Goal: Task Accomplishment & Management: Use online tool/utility

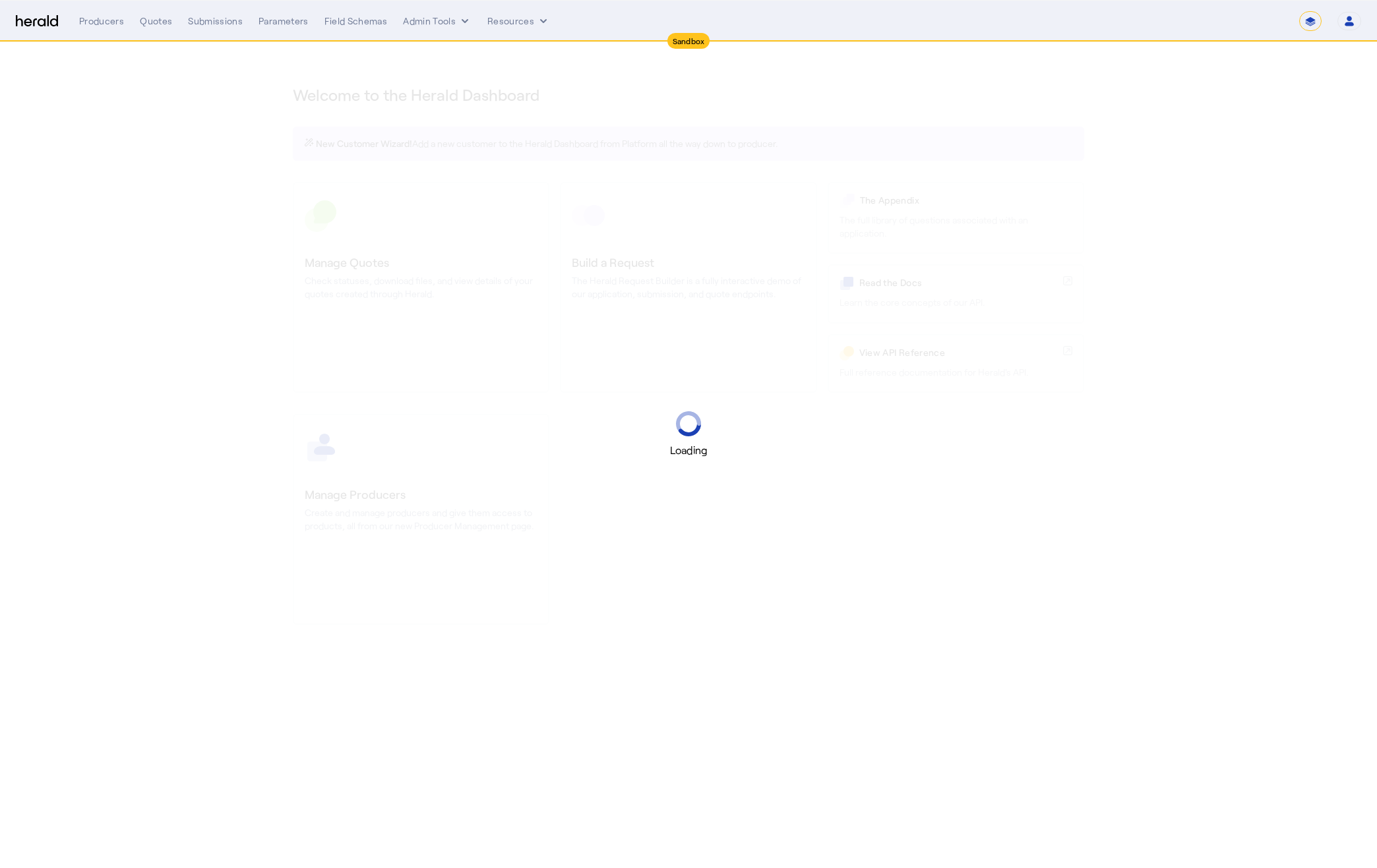
select select "*******"
select select "pfm_2v8p_herald_api"
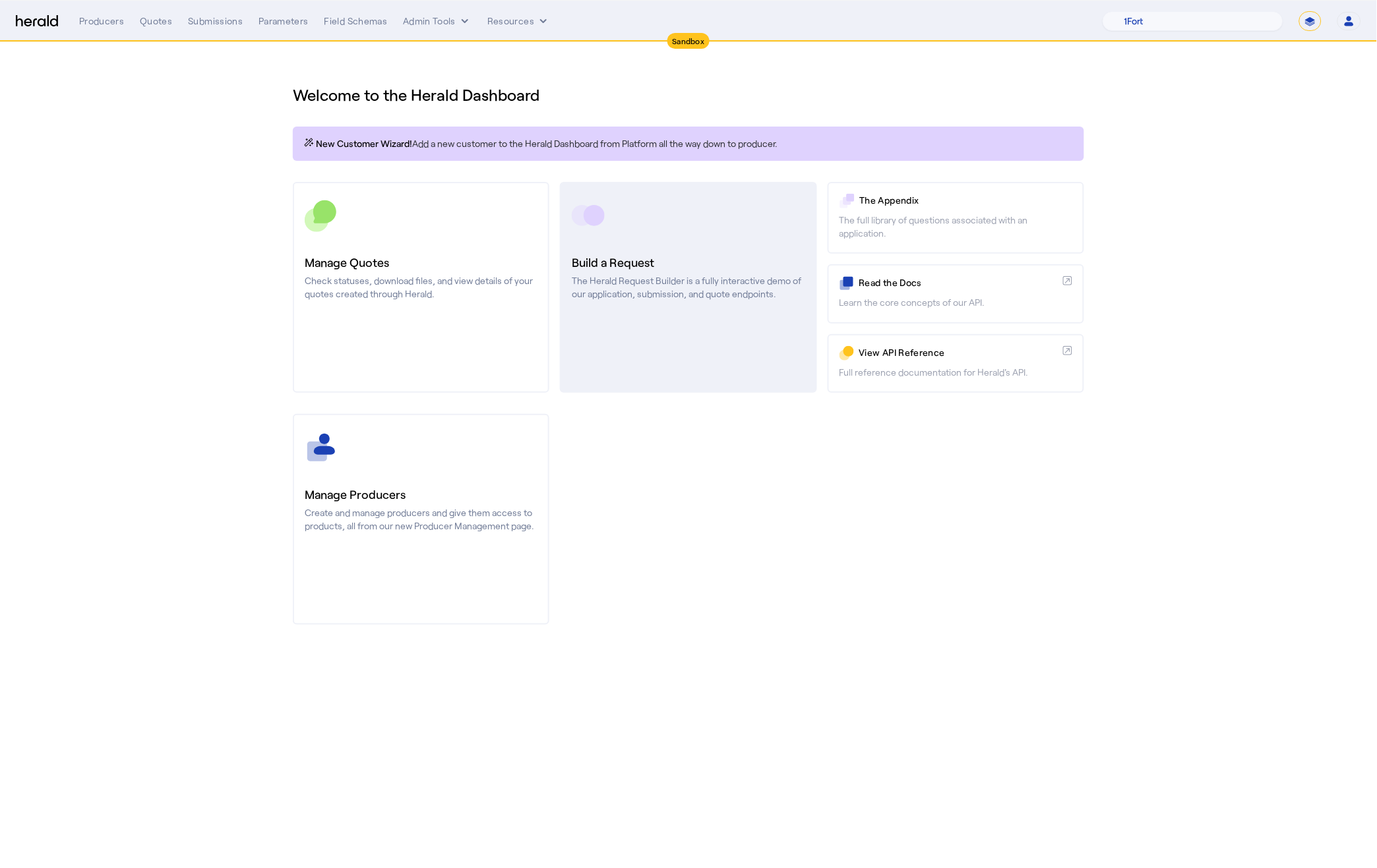
click at [638, 329] on link "Build a Request The Herald Request Builder is a fully interactive demo of our a…" at bounding box center [688, 287] width 257 height 211
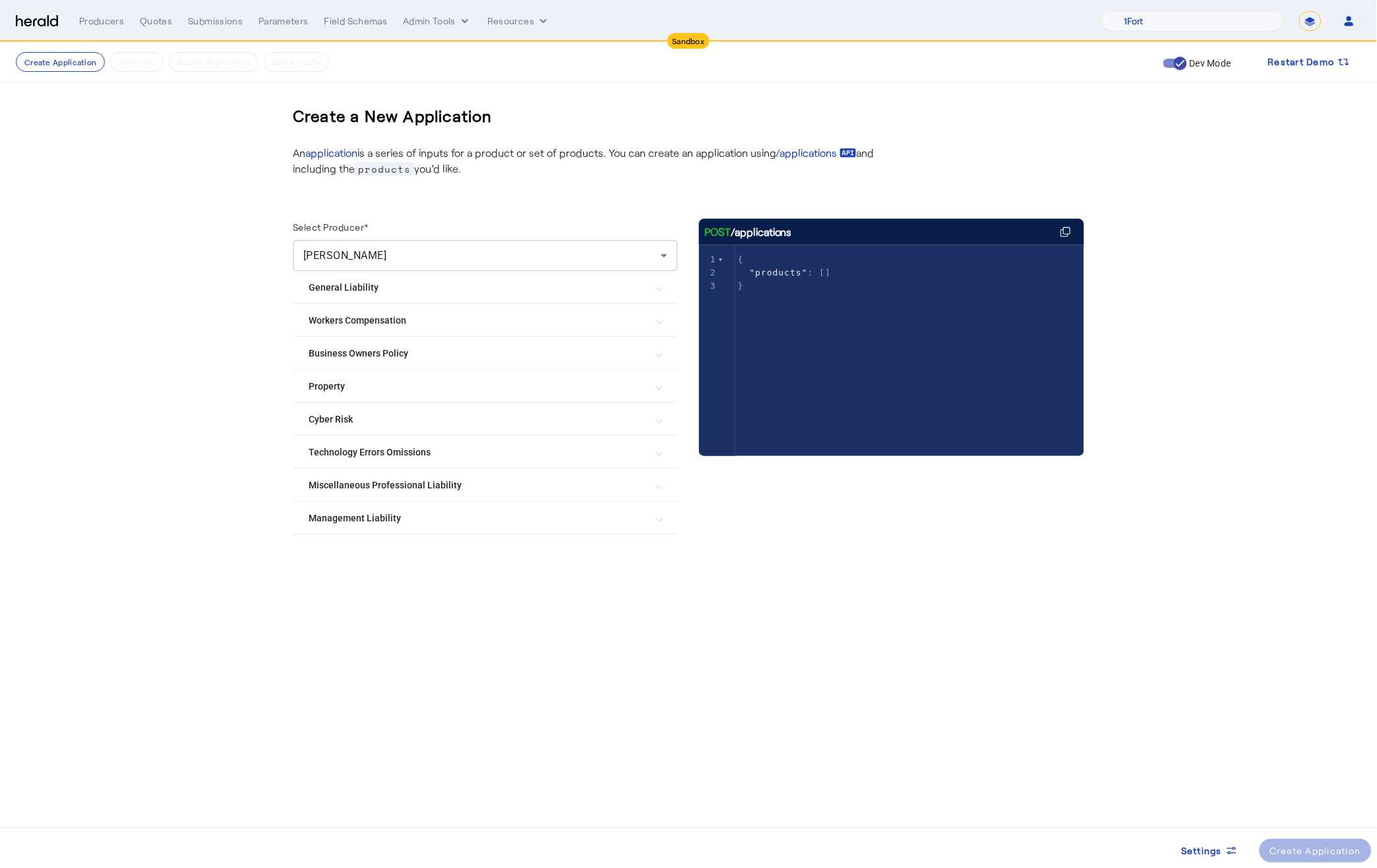
click at [495, 488] on Liability "Miscellaneous Professional Liability" at bounding box center [477, 485] width 337 height 14
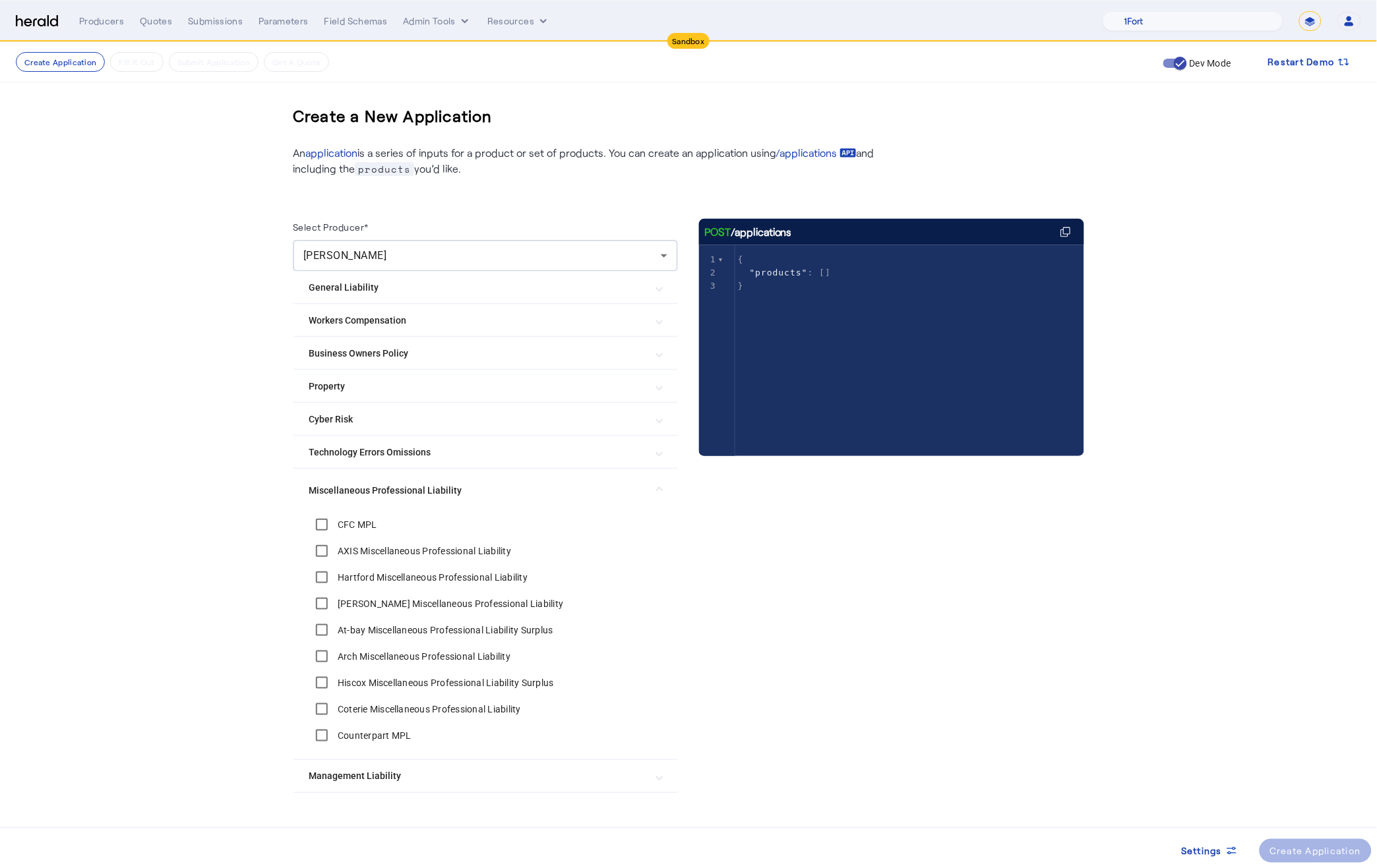
scroll to position [21, 0]
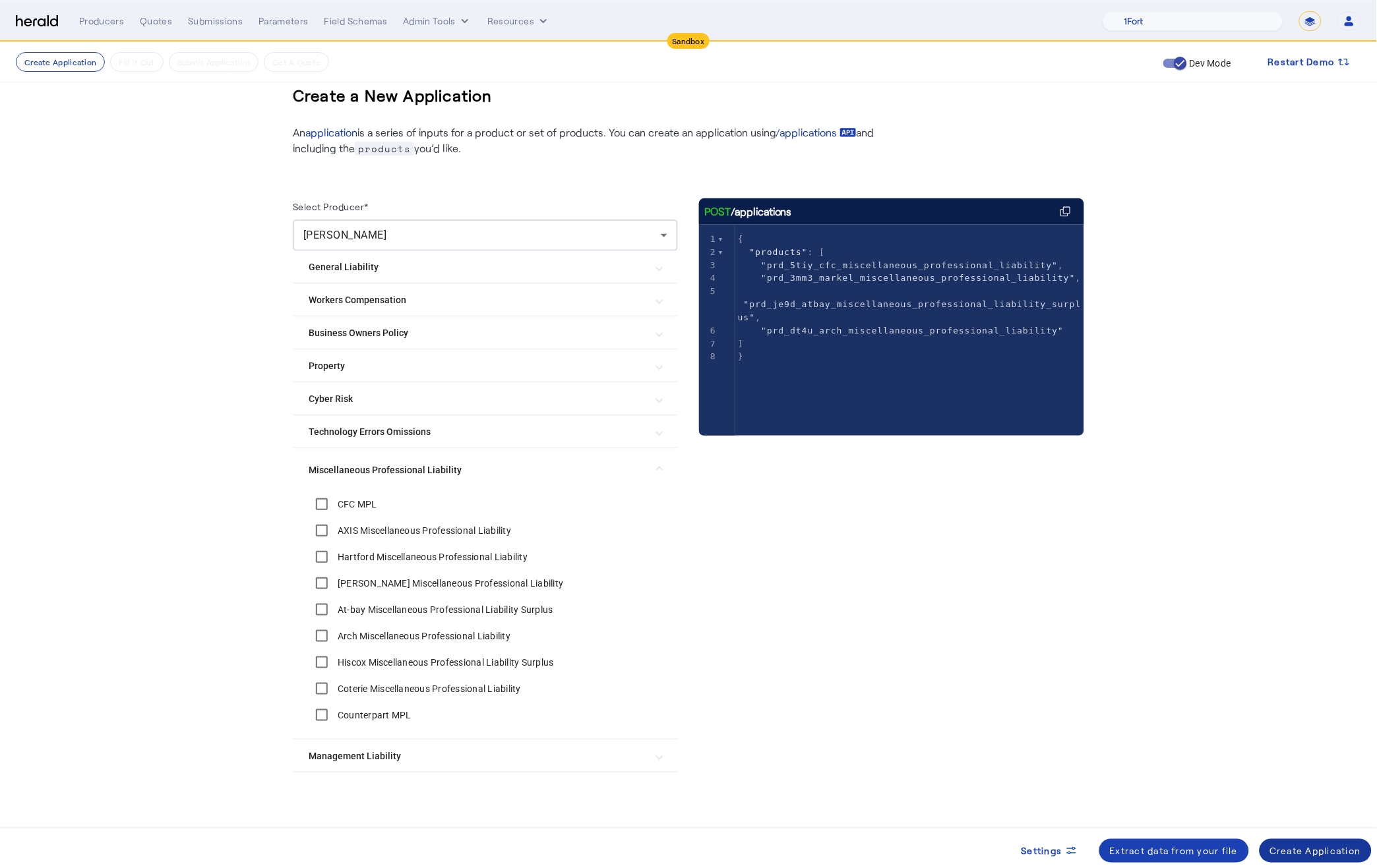
click at [1284, 856] on div "Create Application" at bounding box center [1316, 851] width 92 height 14
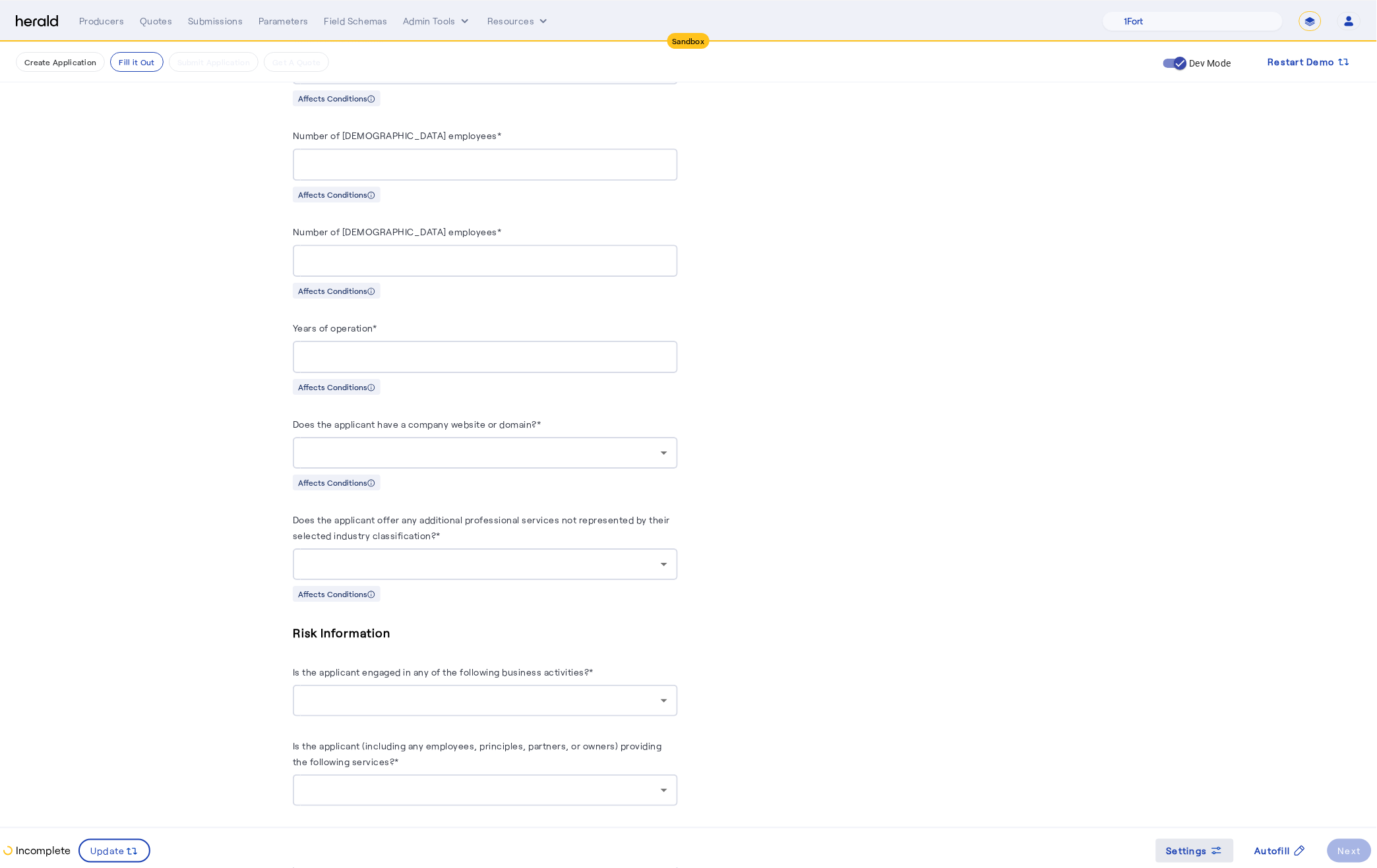
scroll to position [1118, 0]
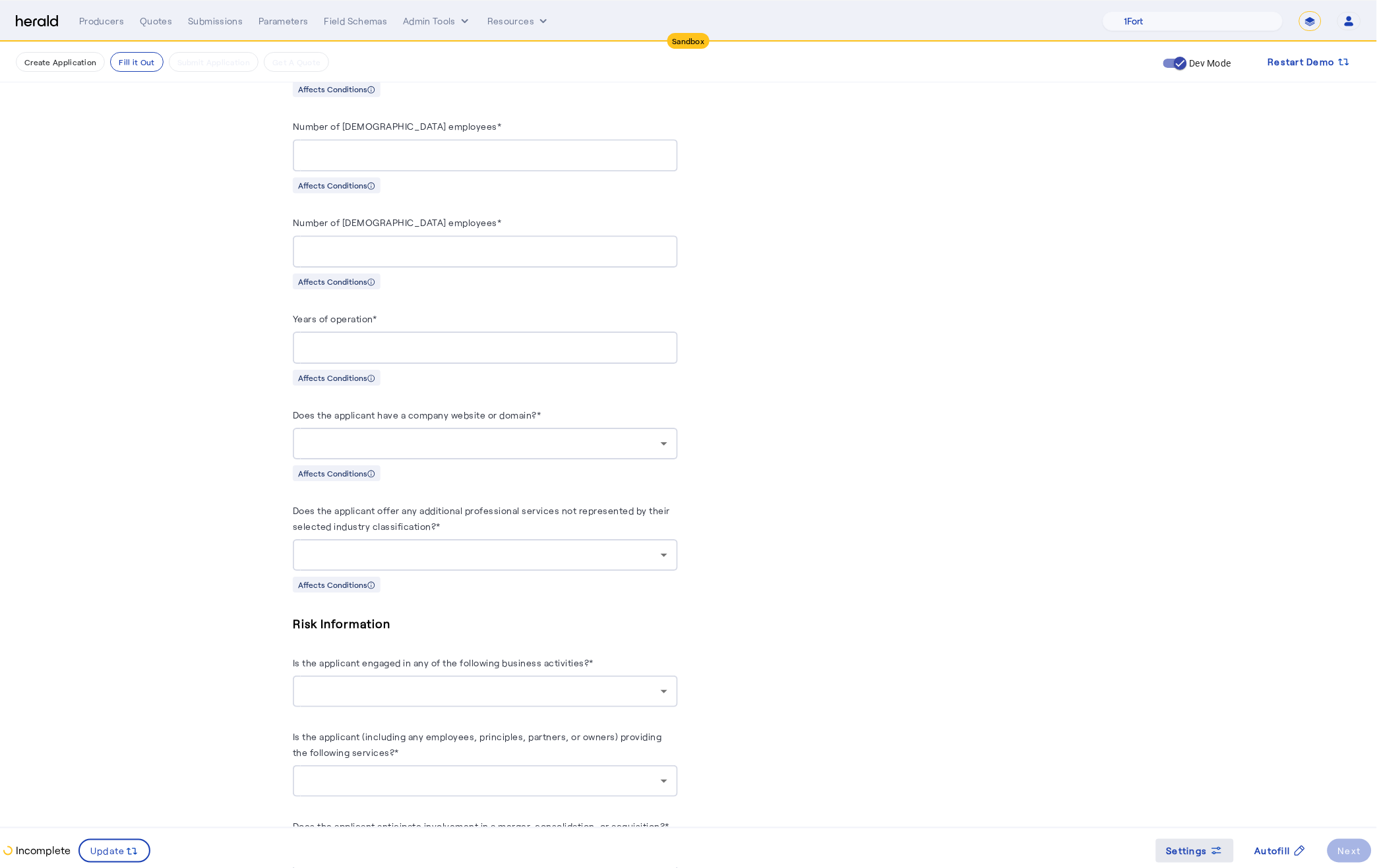
click at [1205, 849] on span "Settings" at bounding box center [1187, 851] width 41 height 14
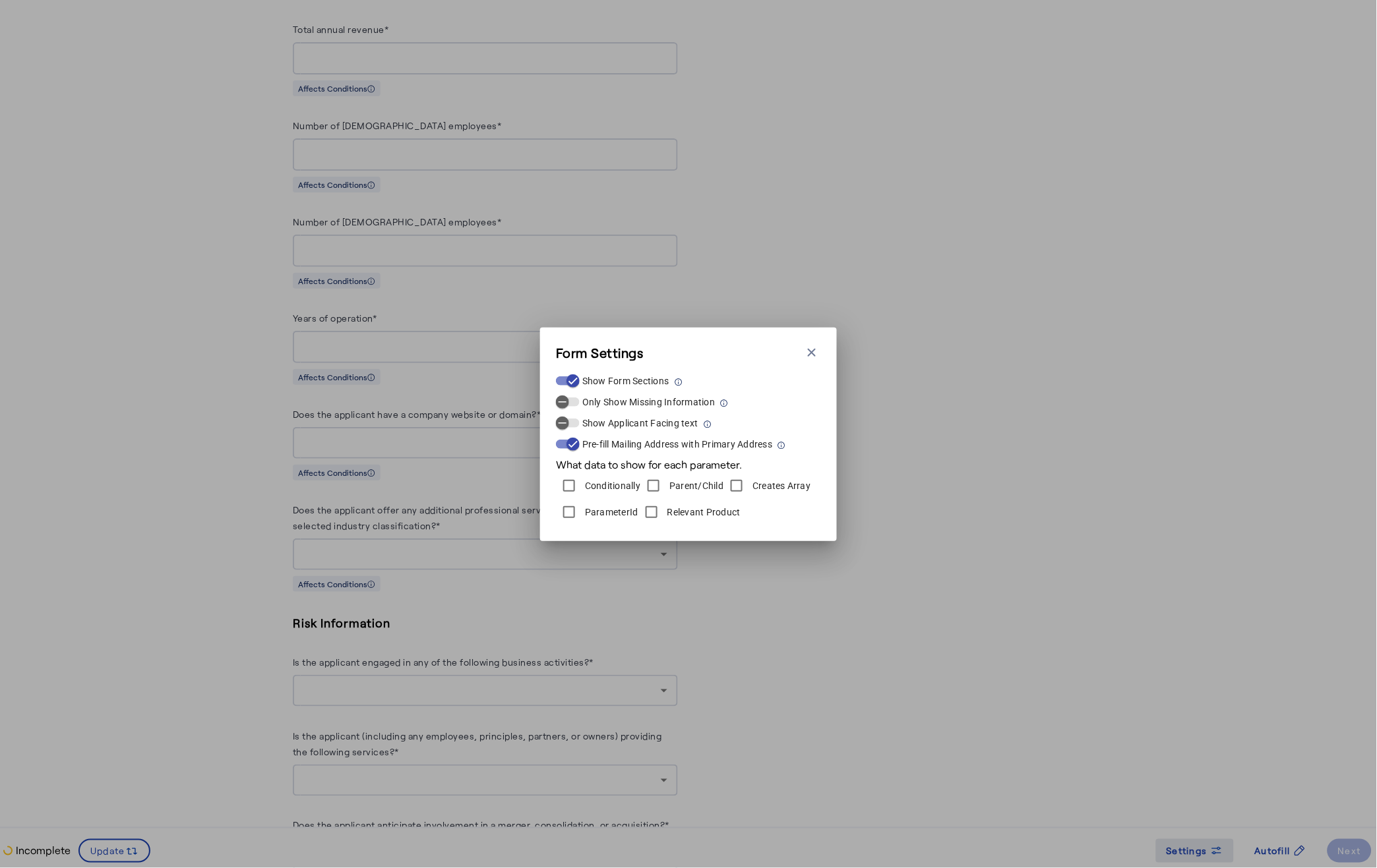
scroll to position [0, 0]
click at [604, 513] on label "ParameterId" at bounding box center [610, 511] width 56 height 13
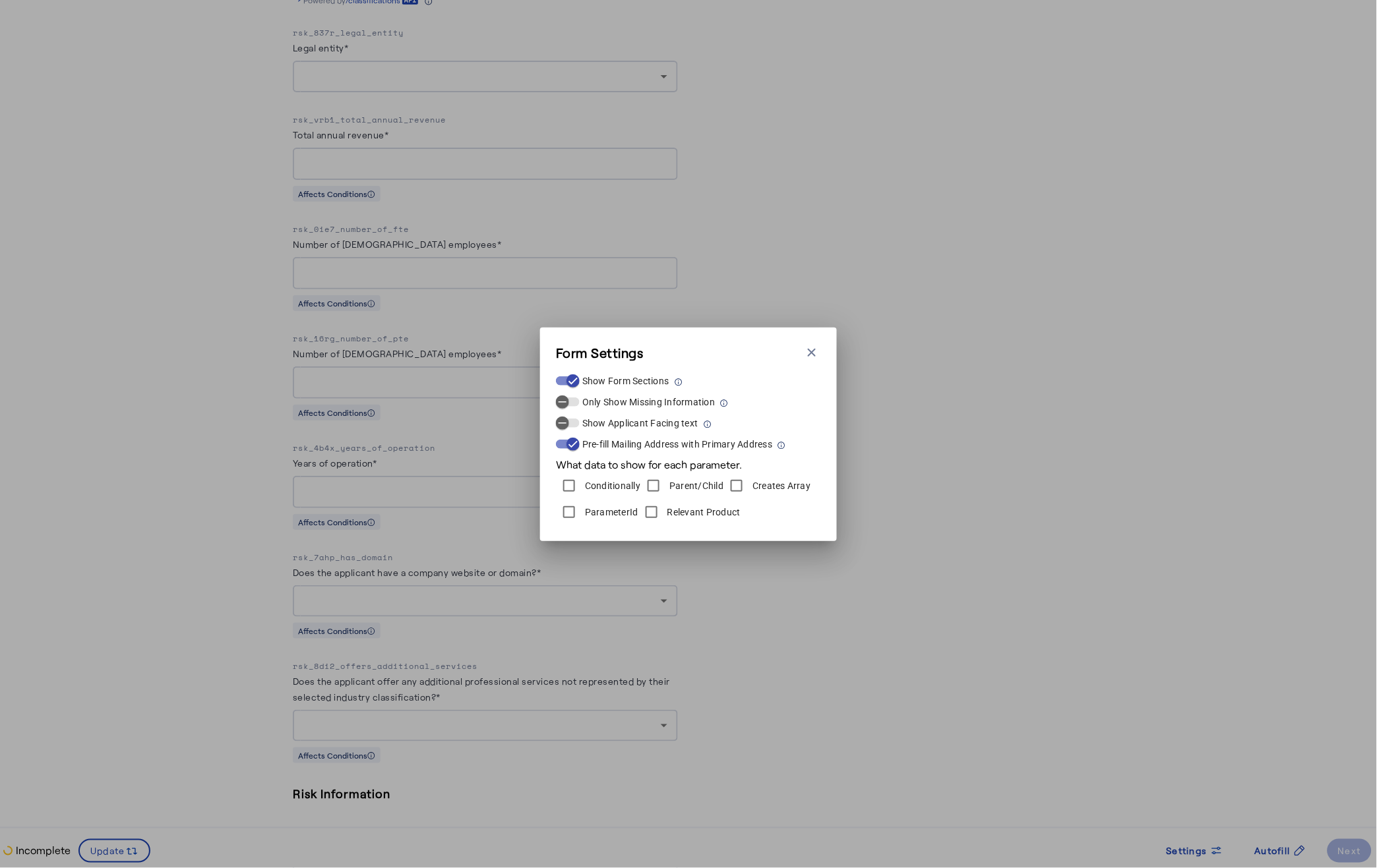
click at [802, 627] on div "Form Settings Close modal Show Form Sections Only Show Missing Information Show…" at bounding box center [688, 434] width 1377 height 868
click at [815, 357] on icon "button" at bounding box center [811, 352] width 13 height 13
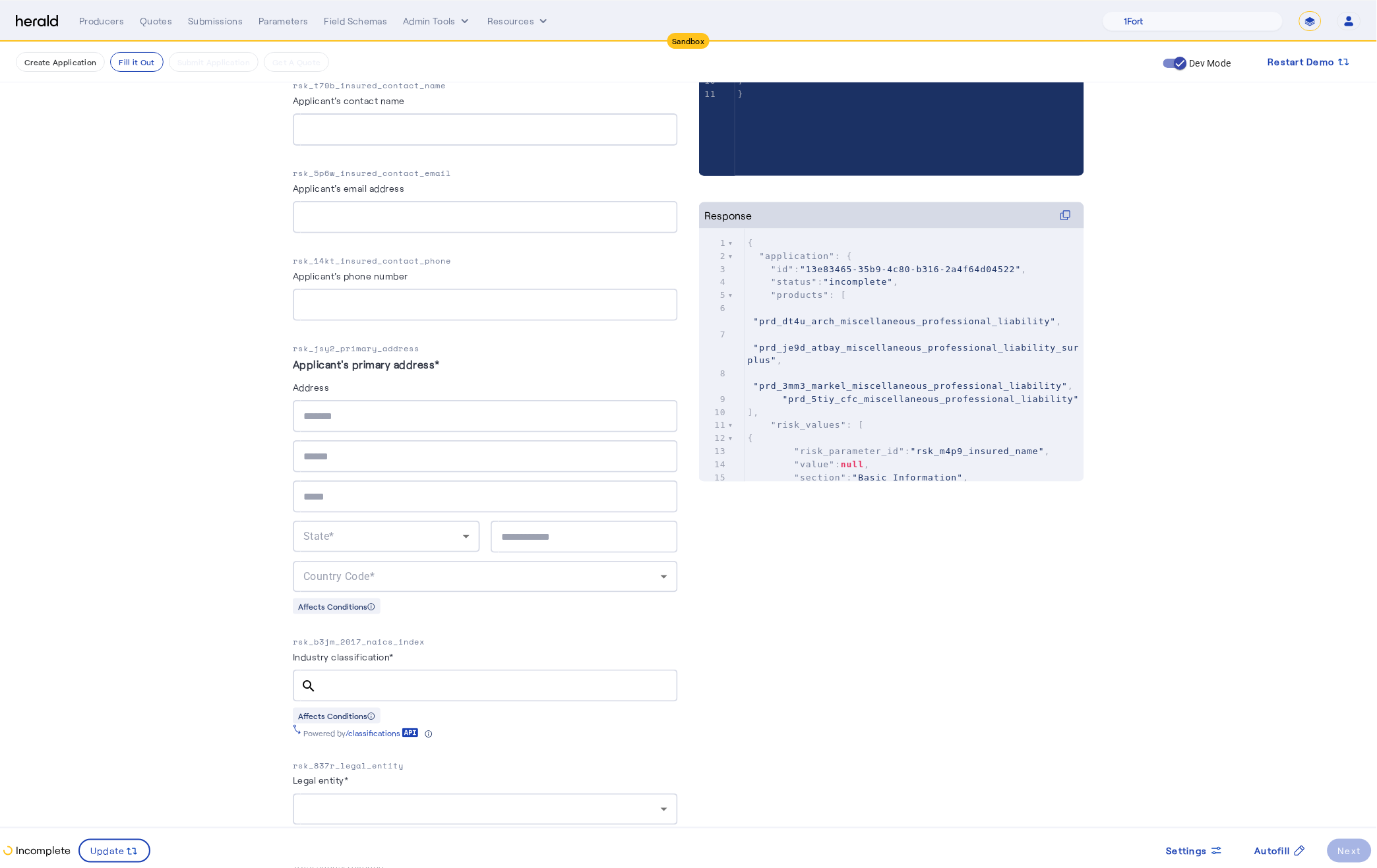
scroll to position [402, 0]
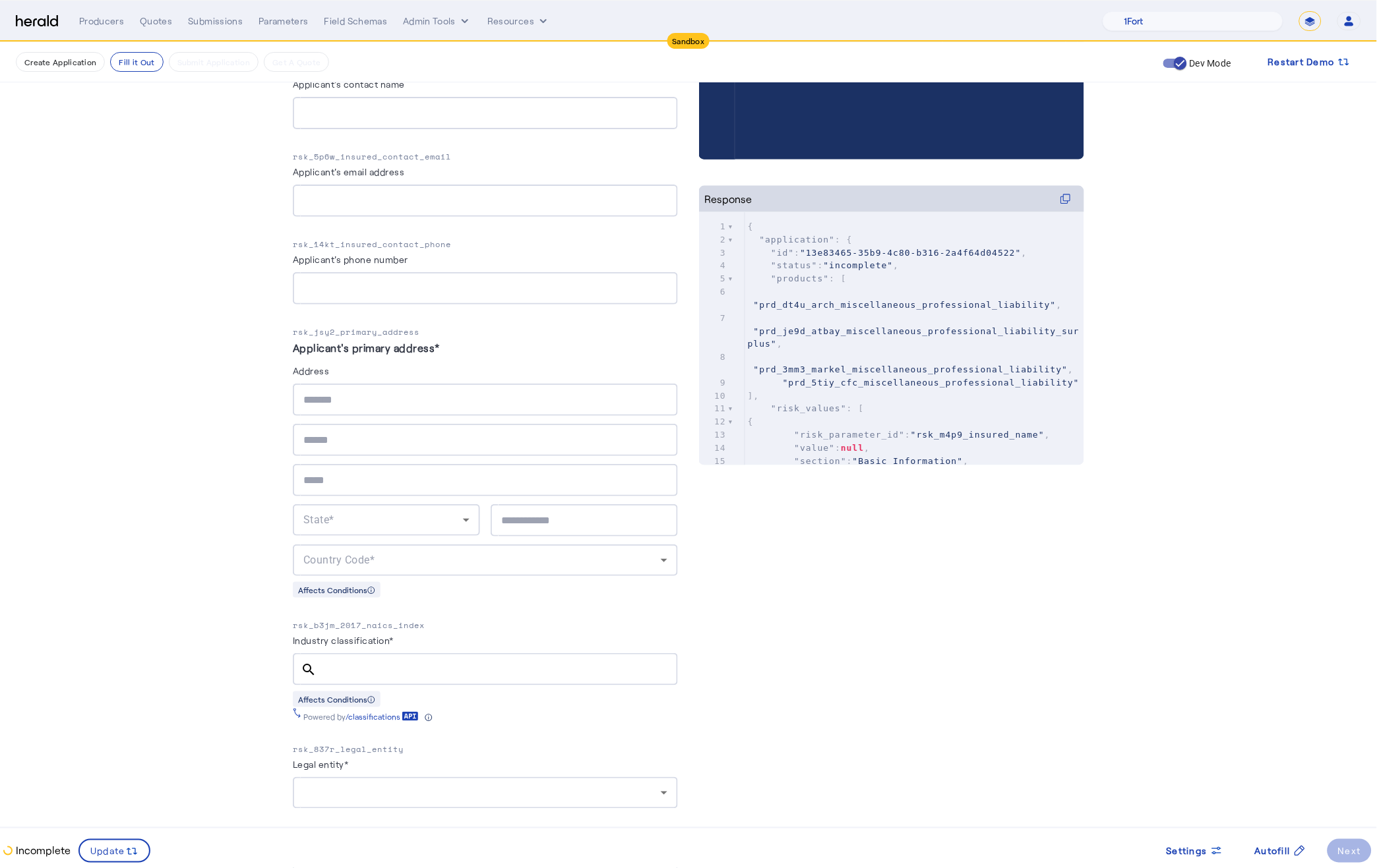
click at [809, 308] on span ""prd_dt4u_arch_miscellaneous_professional_liability"" at bounding box center [905, 305] width 303 height 10
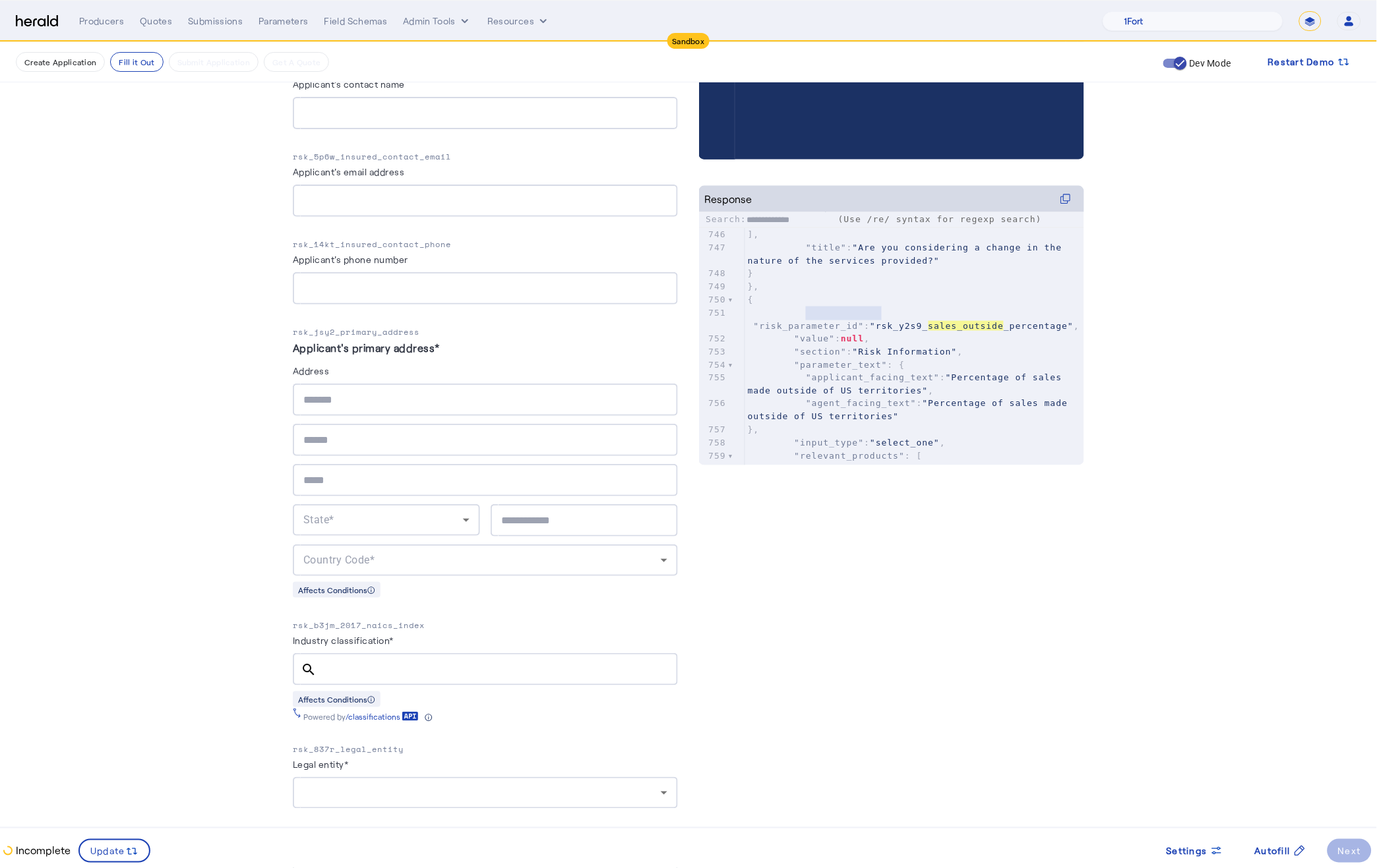
scroll to position [10247, 0]
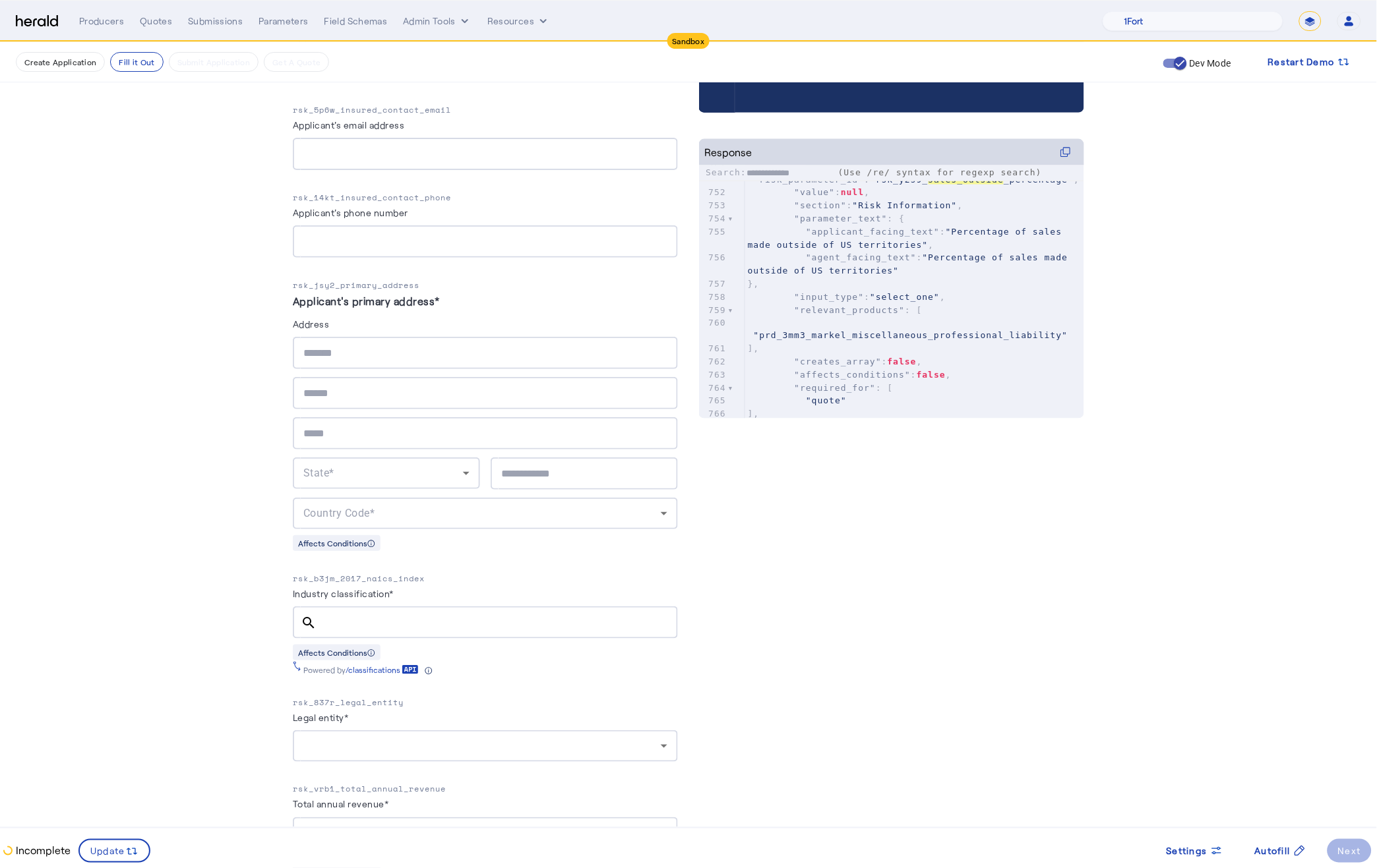
type input "**********"
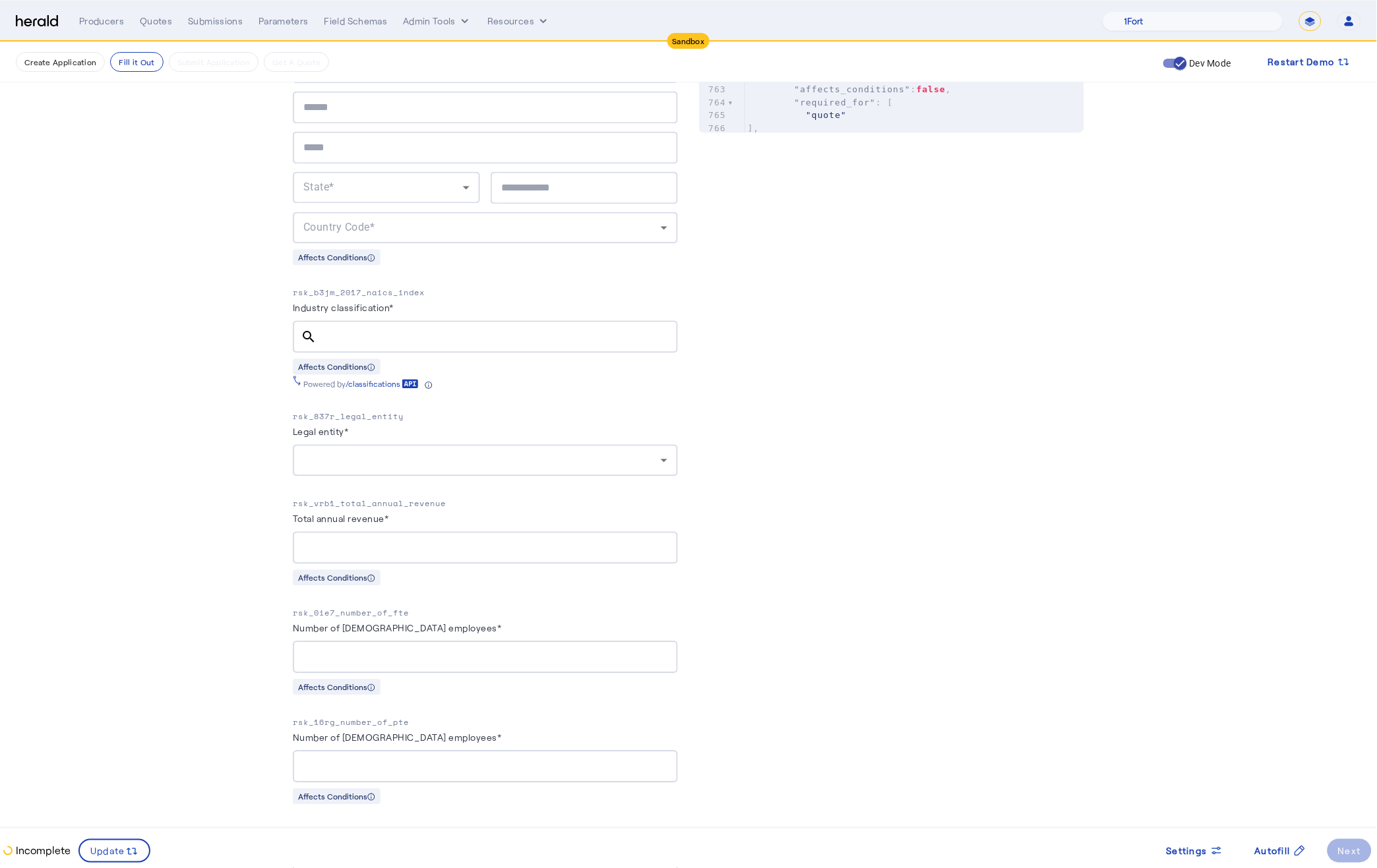
scroll to position [736, 0]
type textarea "**********"
click at [343, 327] on input "Industry classification*" at bounding box center [497, 335] width 340 height 16
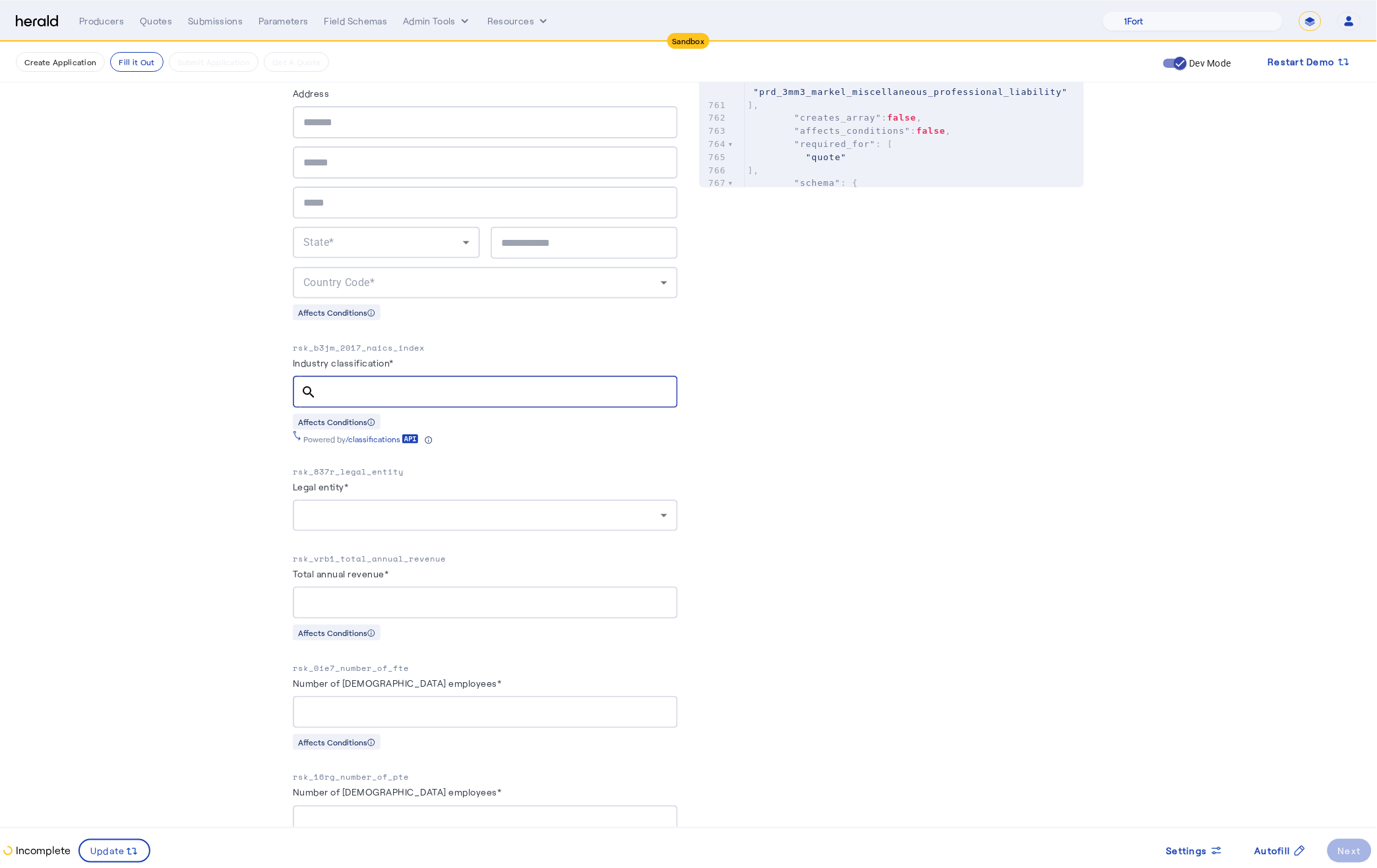
scroll to position [678, 0]
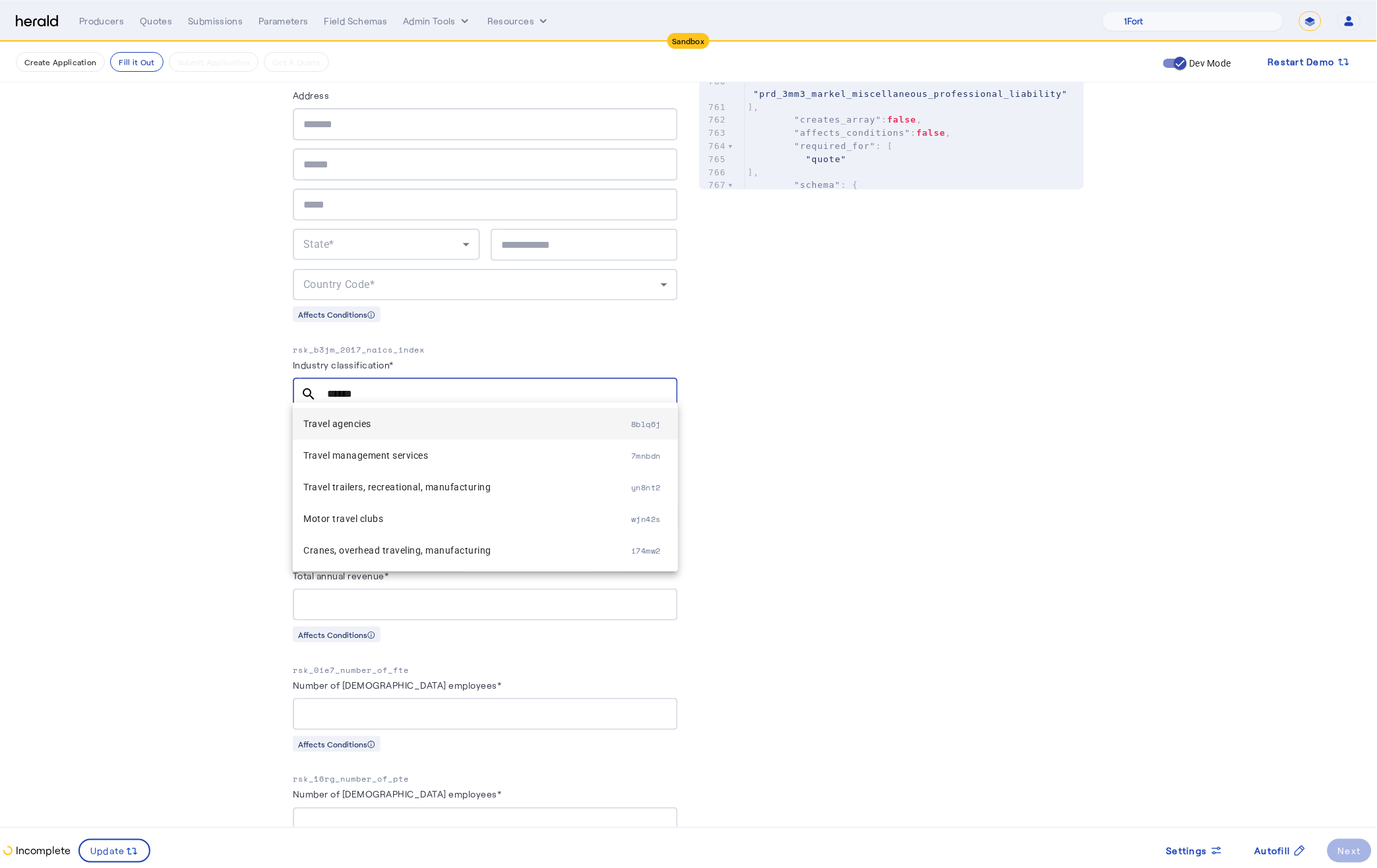
type input "******"
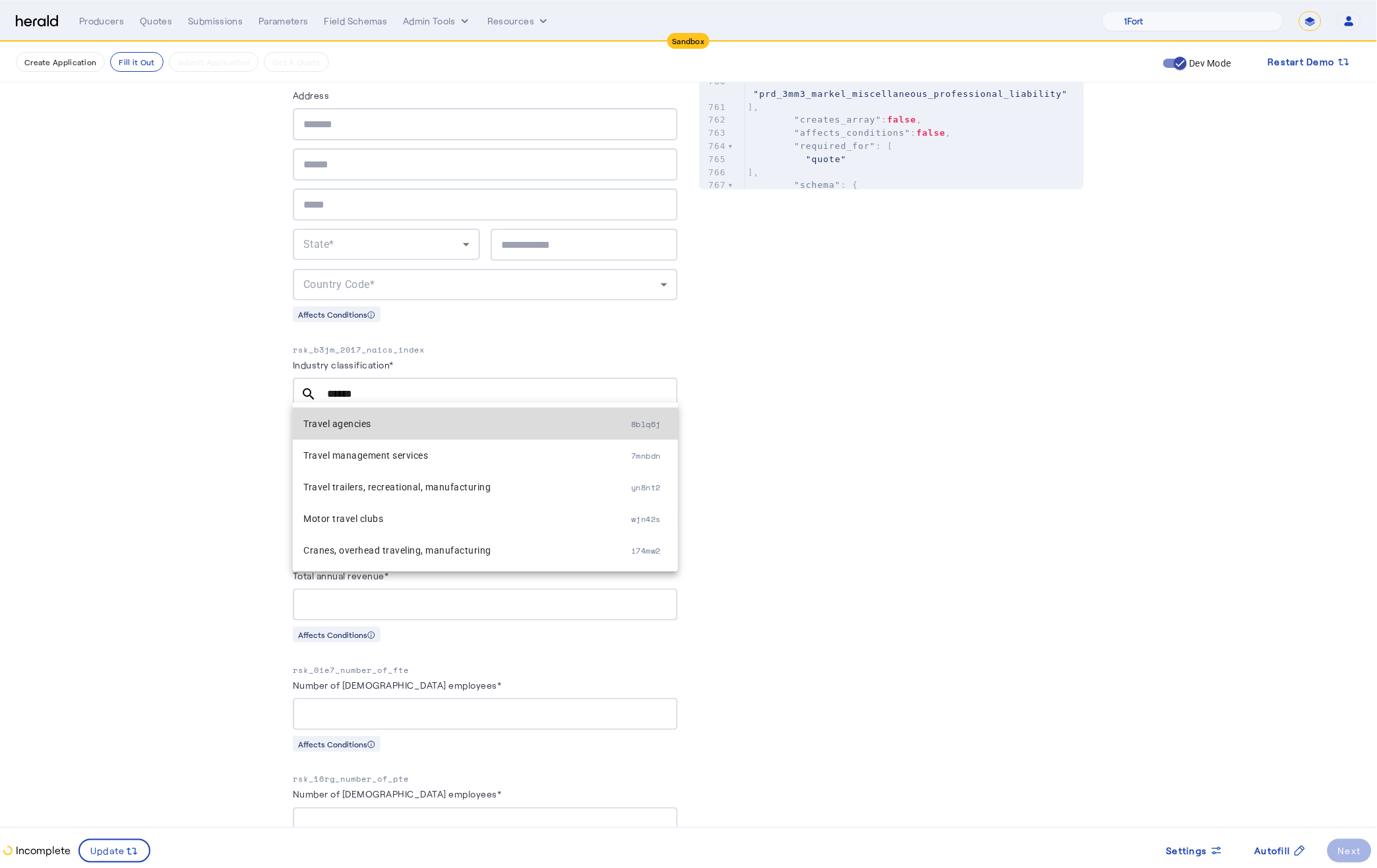
click at [429, 422] on span "Travel agencies" at bounding box center [467, 424] width 327 height 16
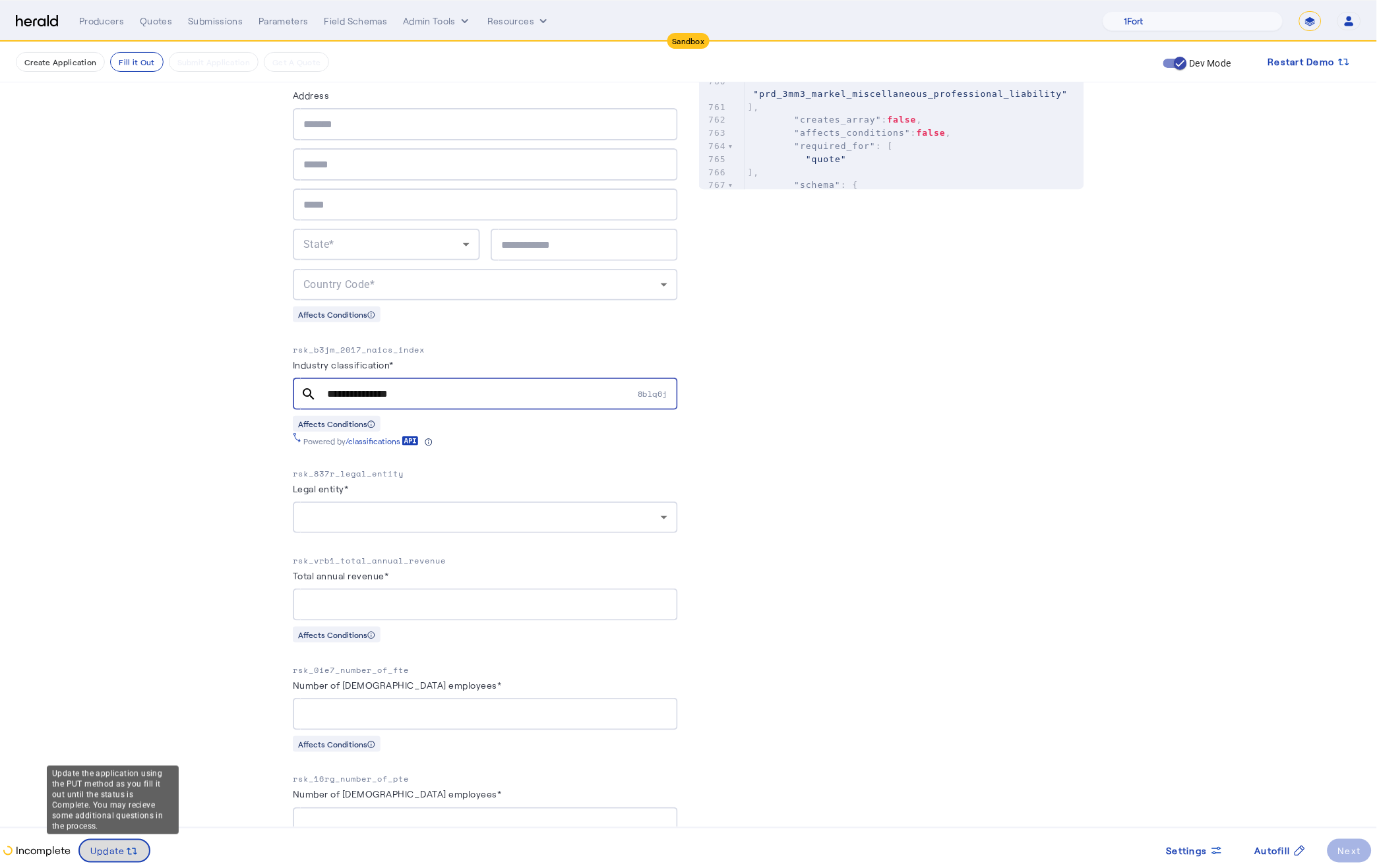
click at [91, 854] on span "Update" at bounding box center [108, 851] width 35 height 14
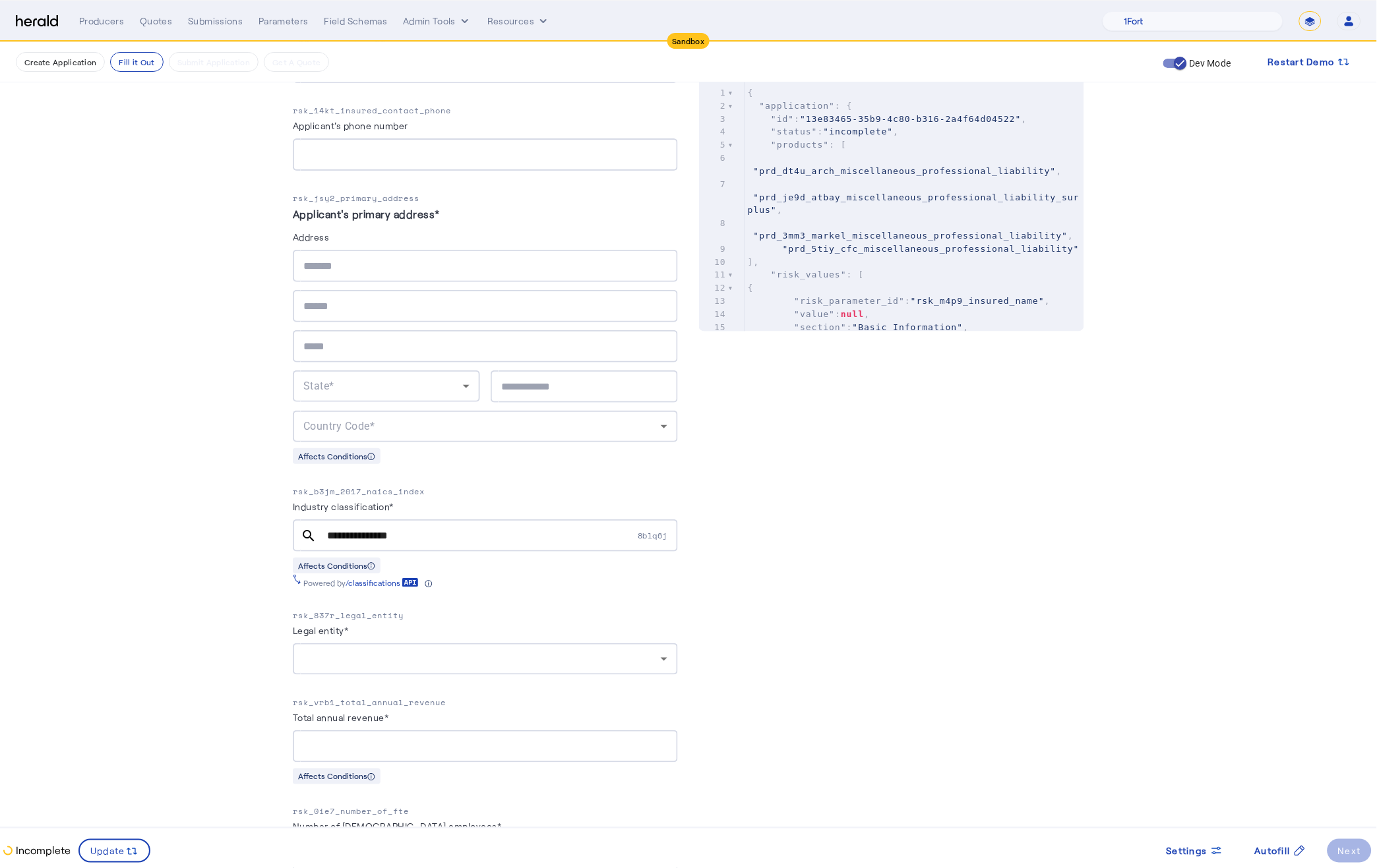
scroll to position [551, 0]
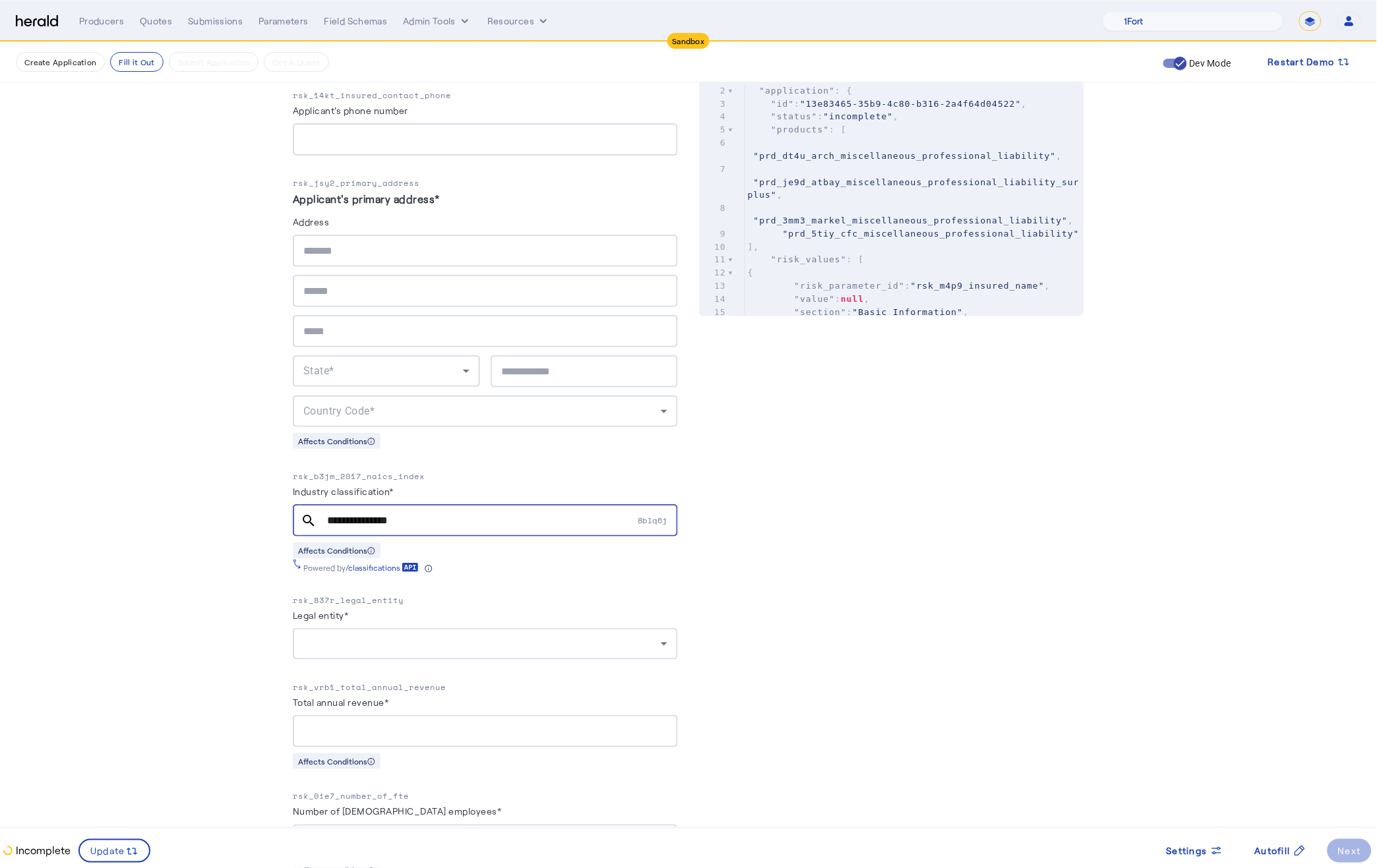
click at [430, 516] on input "**********" at bounding box center [481, 520] width 308 height 16
type input "*"
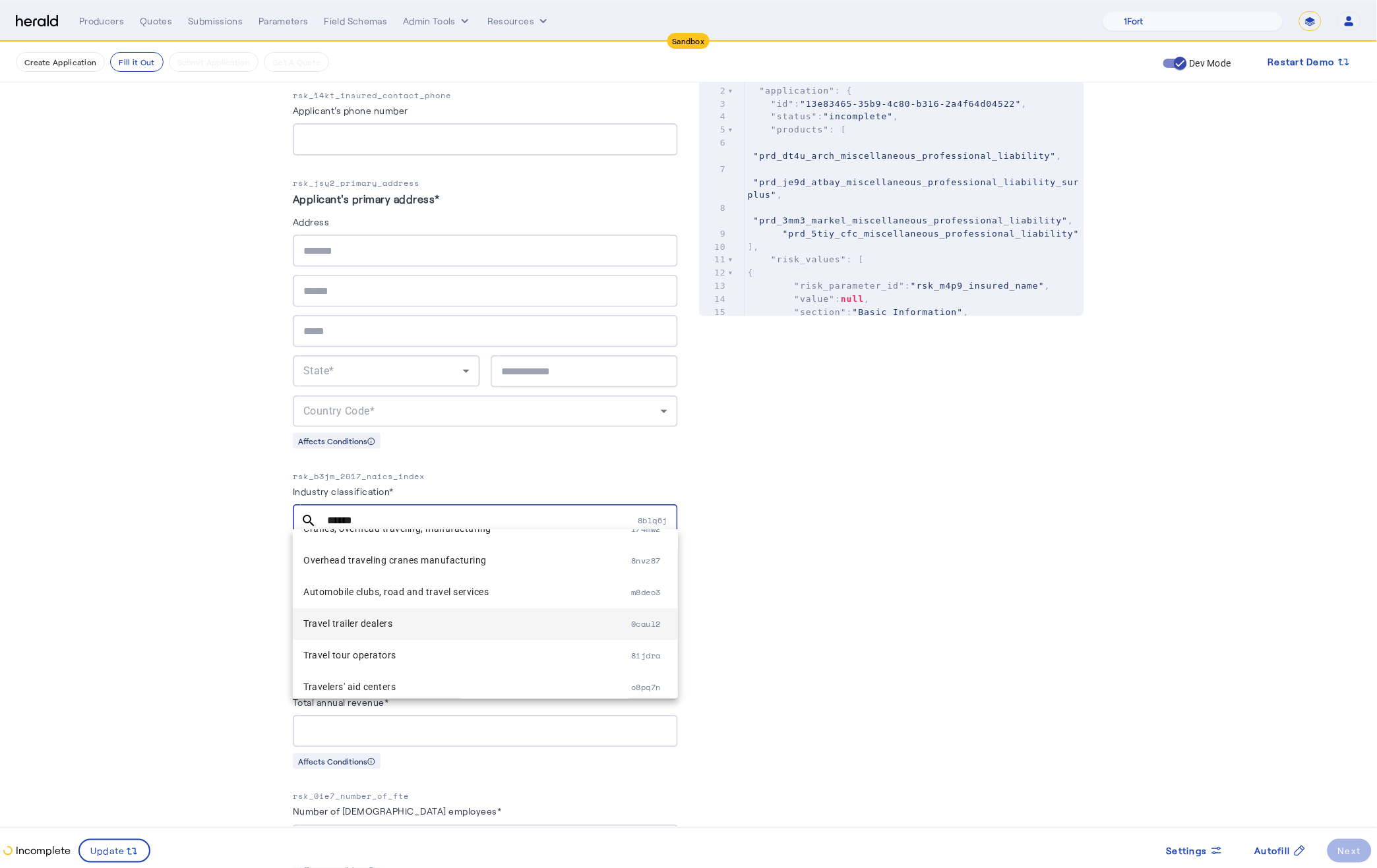
scroll to position [158, 0]
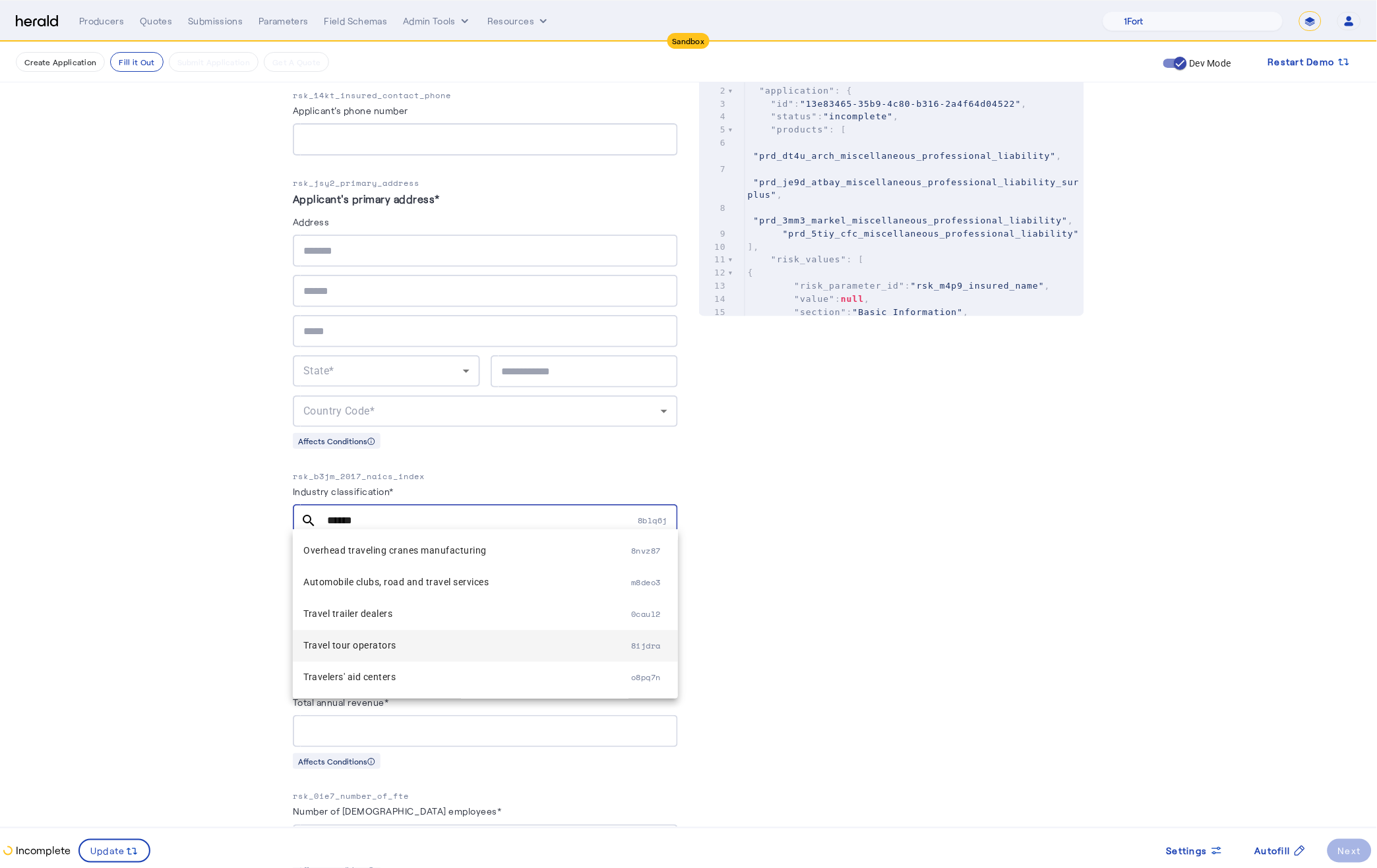
click at [507, 650] on span "Travel tour operators" at bounding box center [467, 646] width 327 height 16
type input "**********"
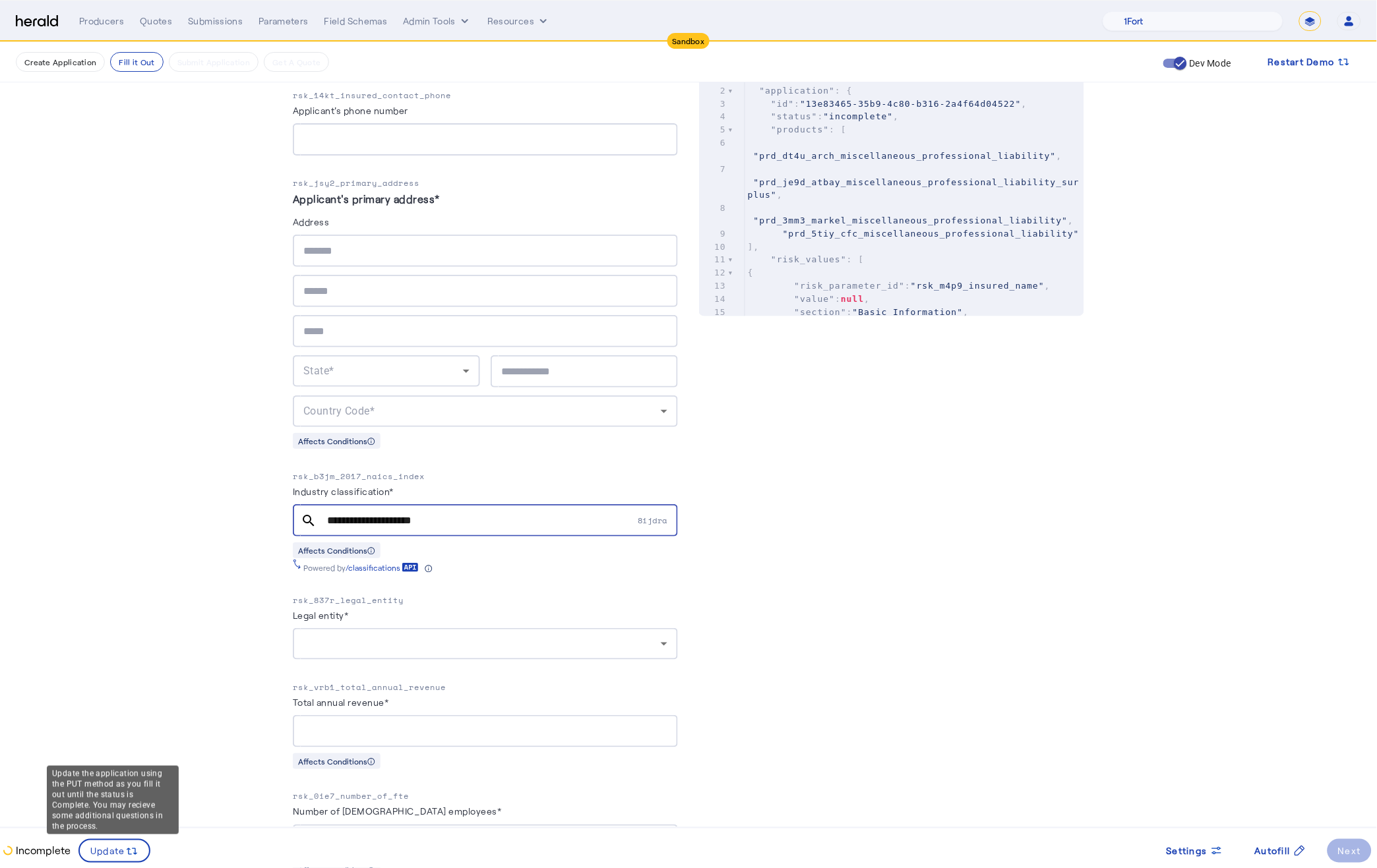
drag, startPoint x: 132, startPoint y: 848, endPoint x: 168, endPoint y: 831, distance: 39.8
click at [132, 847] on icon at bounding box center [131, 850] width 13 height 13
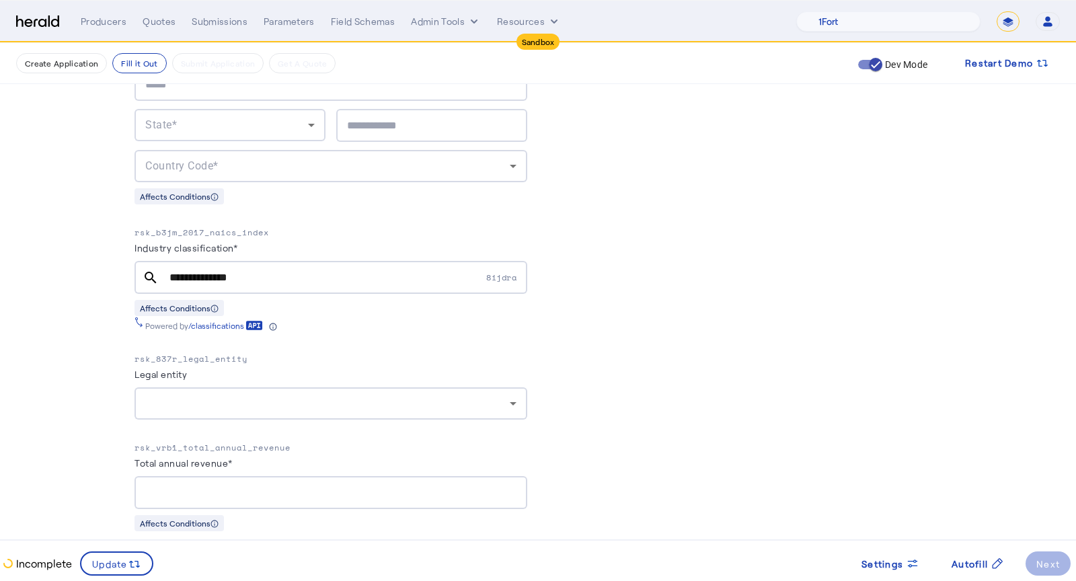
scroll to position [888, 0]
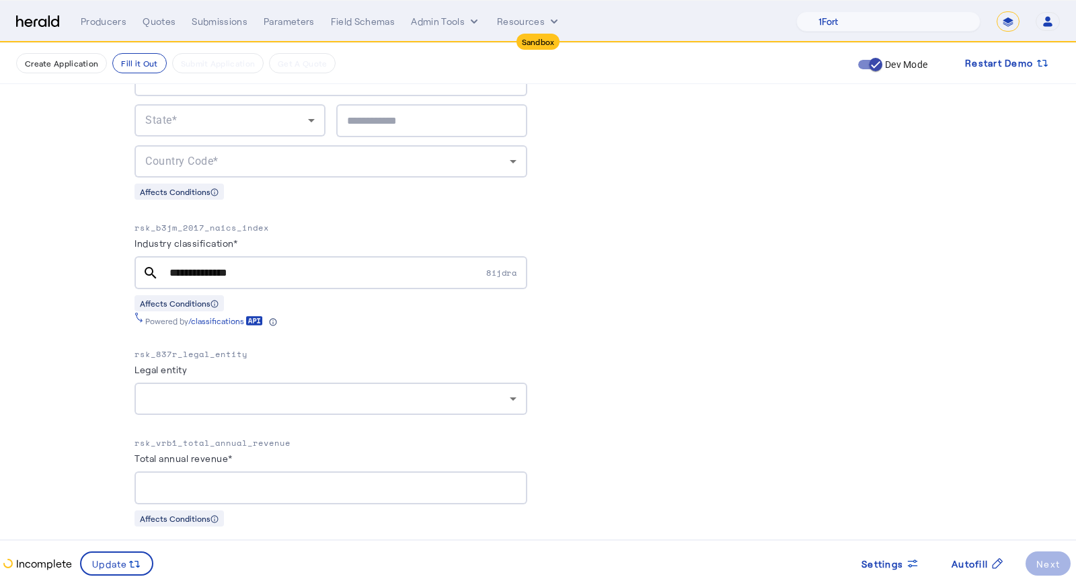
click at [496, 267] on span "8ijdra" at bounding box center [506, 272] width 41 height 11
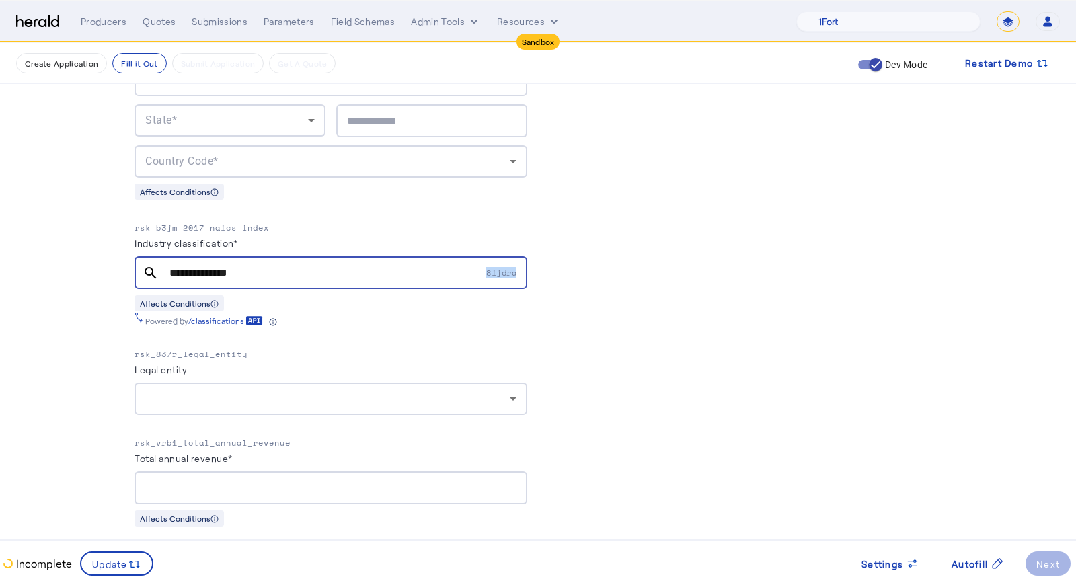
click at [496, 267] on span "8ijdra" at bounding box center [506, 272] width 41 height 11
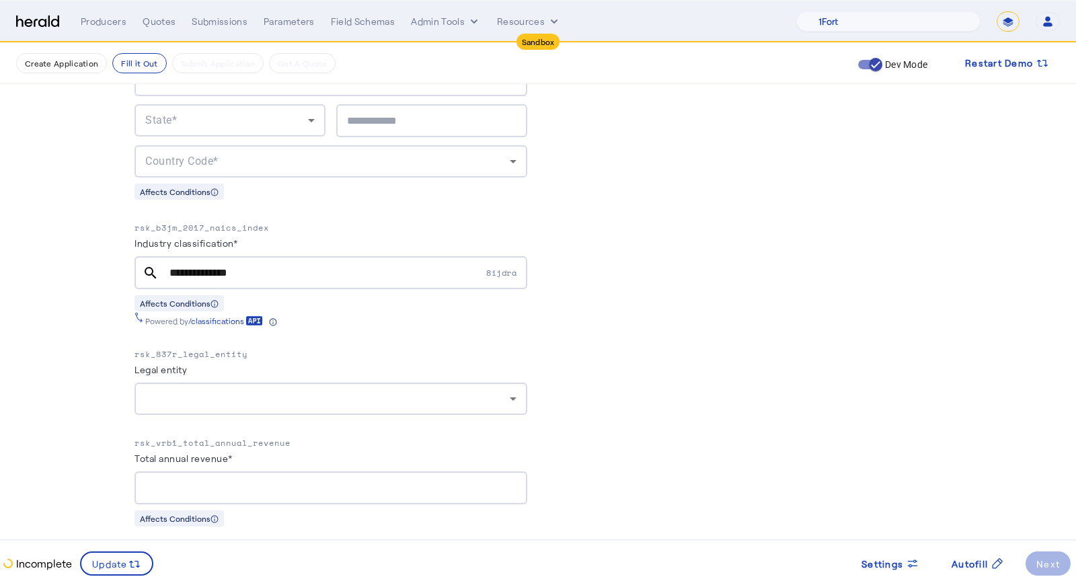
drag, startPoint x: 498, startPoint y: 268, endPoint x: 482, endPoint y: 268, distance: 16.2
click at [498, 268] on span "8ijdra" at bounding box center [506, 272] width 41 height 11
click at [480, 269] on div "**********" at bounding box center [331, 272] width 393 height 33
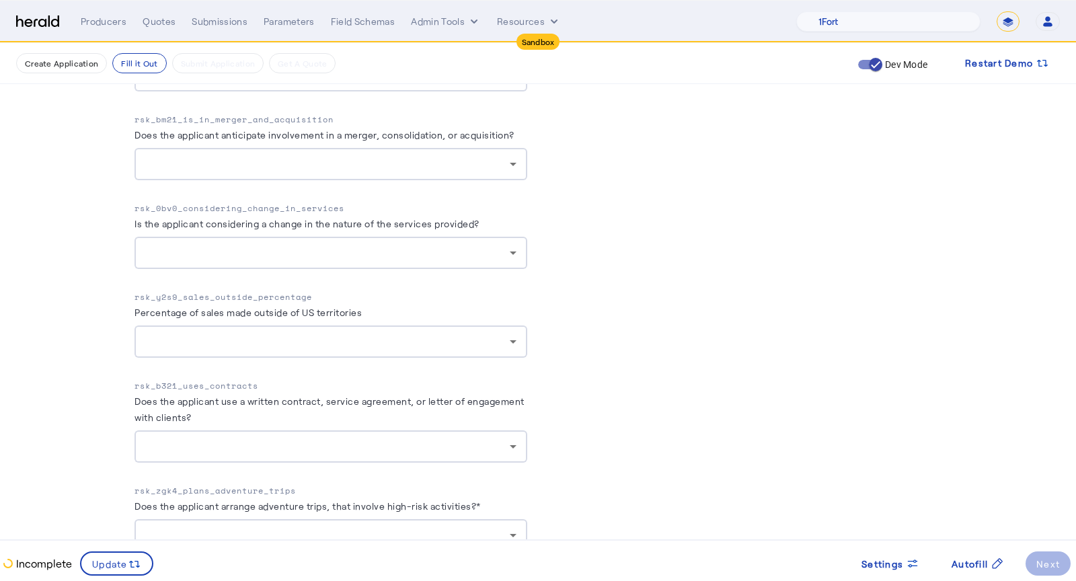
click at [170, 291] on p "rsk_y2s9_sales_outside_percentage" at bounding box center [331, 297] width 393 height 13
copy p "rsk_y2s9_sales_outside_percentage"
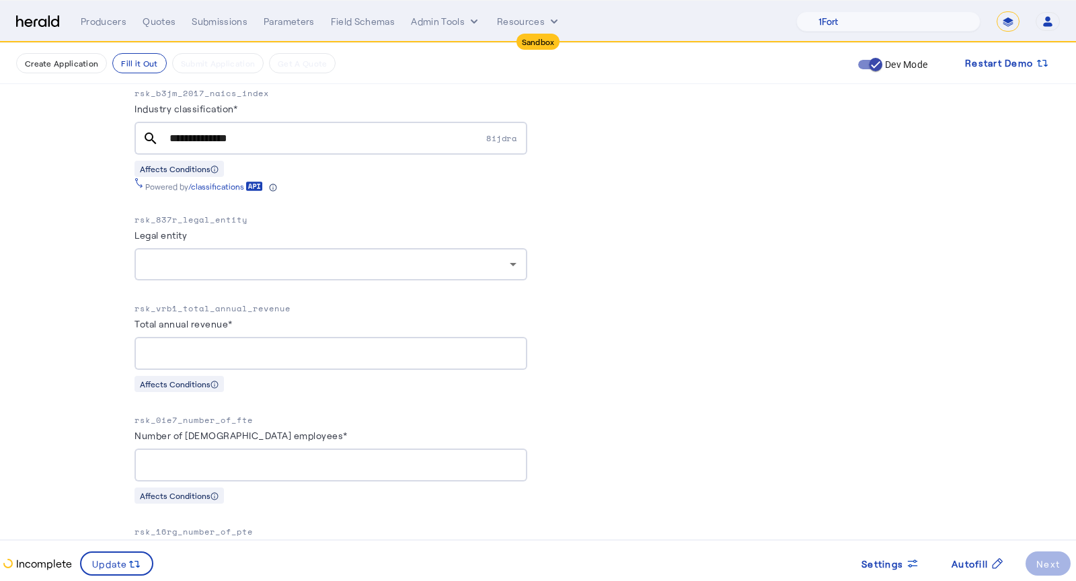
scroll to position [941, 0]
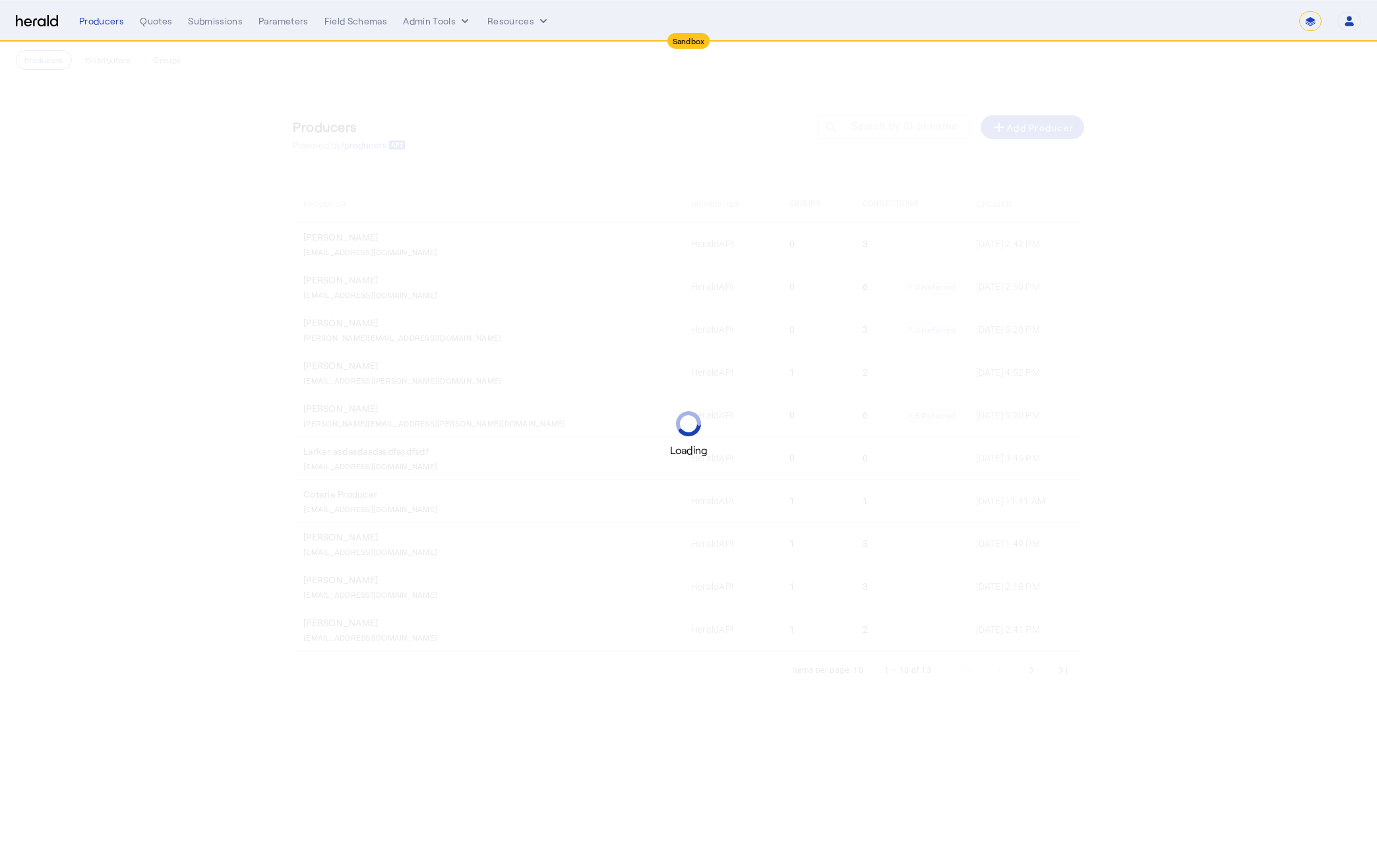
select select "*******"
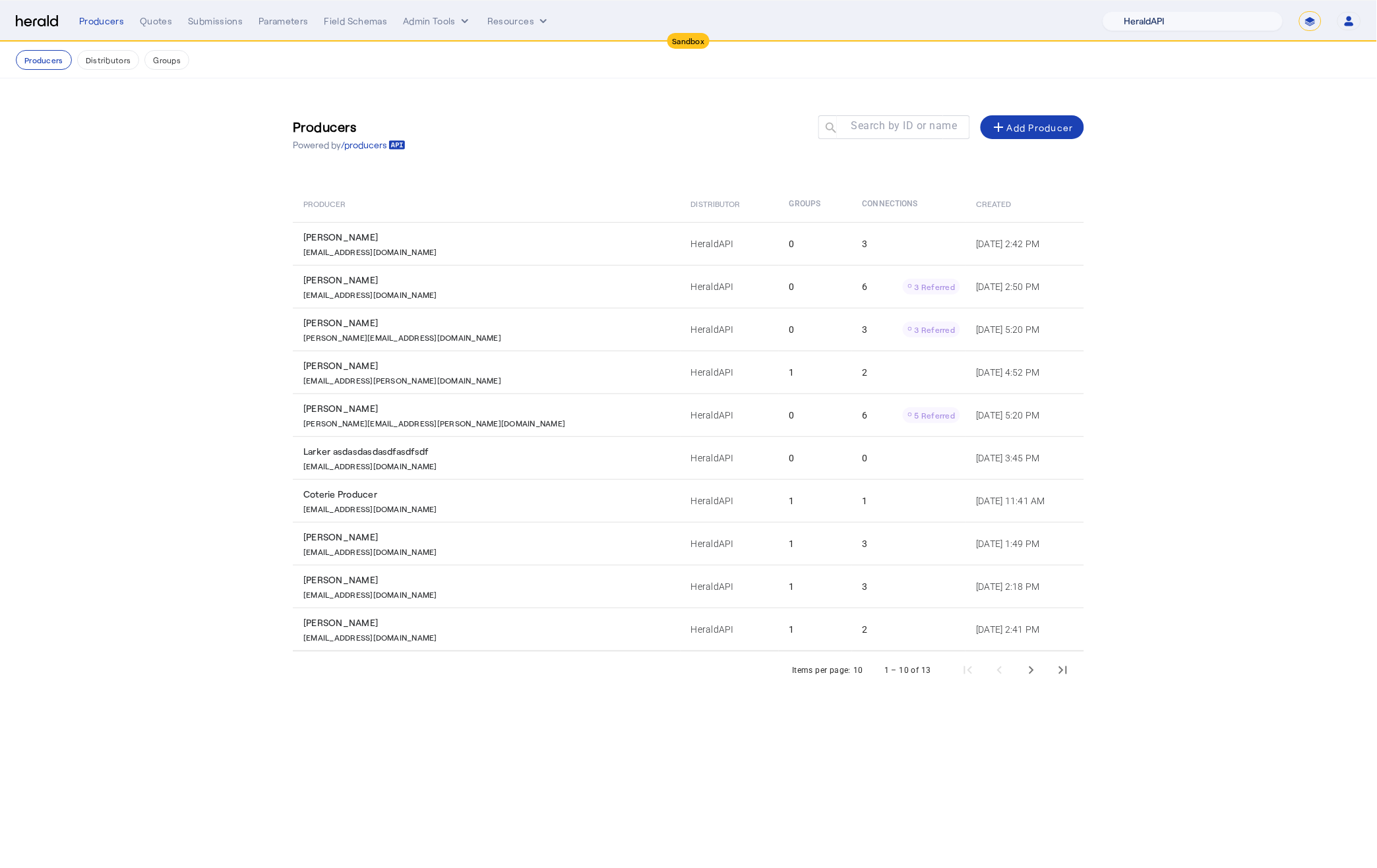
click at [1213, 21] on select "1Fort Acrisure Acturis Affinity Advisors Affinity Risk Agentero AmWins Anzen Ao…" at bounding box center [1193, 21] width 180 height 20
select select "pfm_het1_herald_envoy"
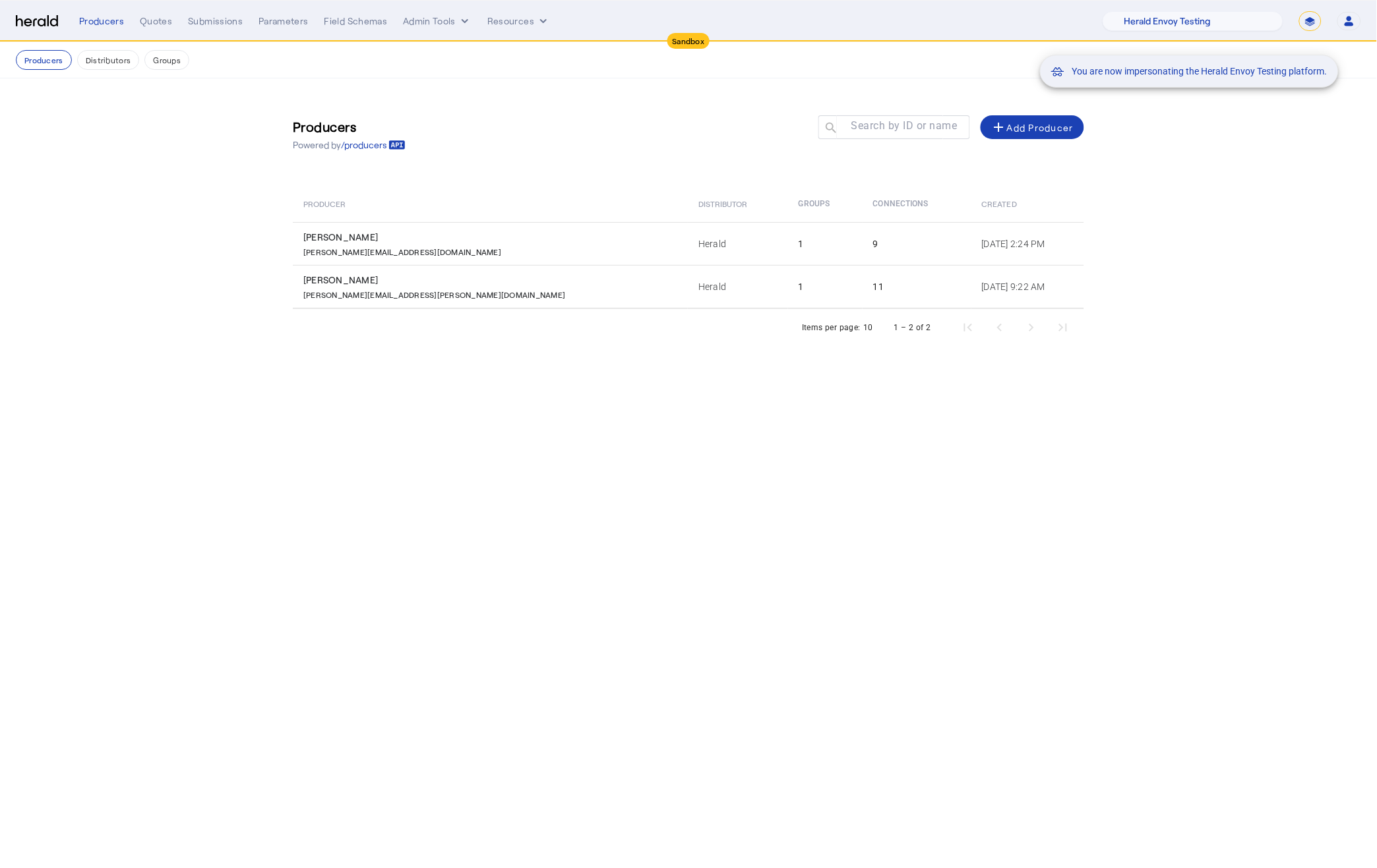
click at [162, 20] on div "You are now impersonating the Herald Envoy Testing platform." at bounding box center [688, 434] width 1377 height 868
click at [41, 22] on img at bounding box center [36, 21] width 42 height 13
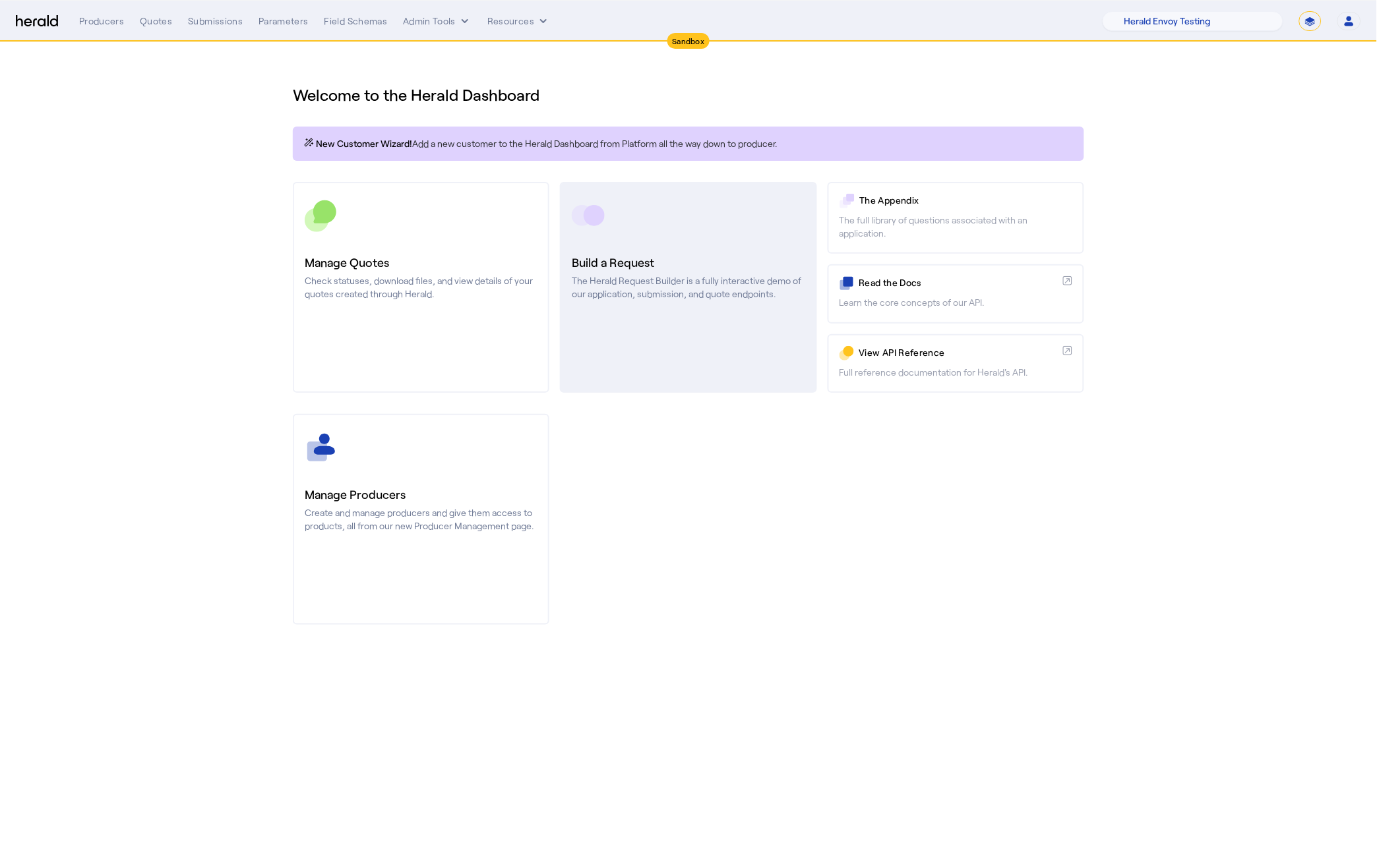
click at [716, 270] on h3 "Build a Request" at bounding box center [687, 262] width 232 height 19
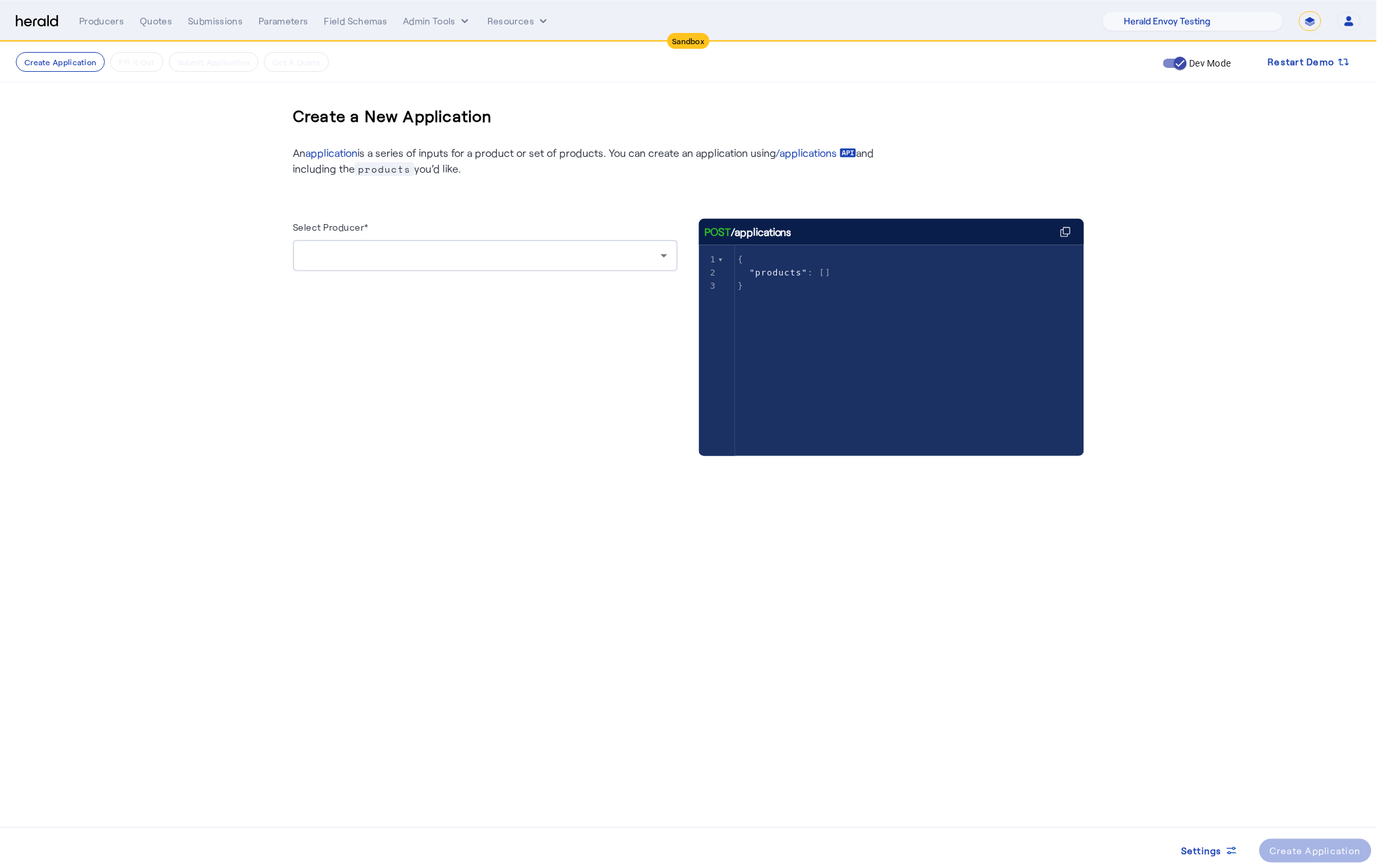
click at [467, 265] on div at bounding box center [484, 256] width 364 height 31
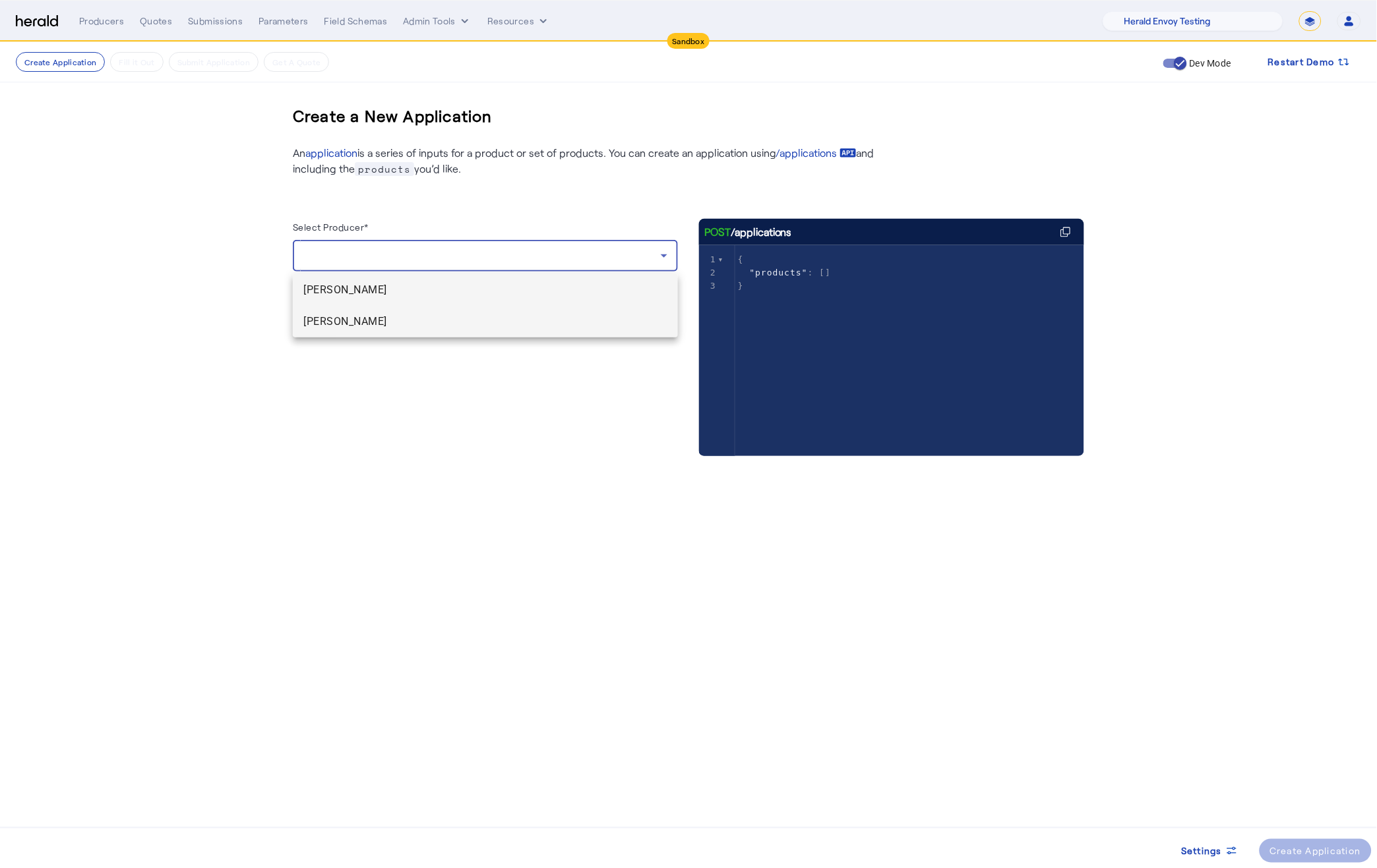
click at [459, 320] on span "Charles Babbage" at bounding box center [484, 321] width 364 height 16
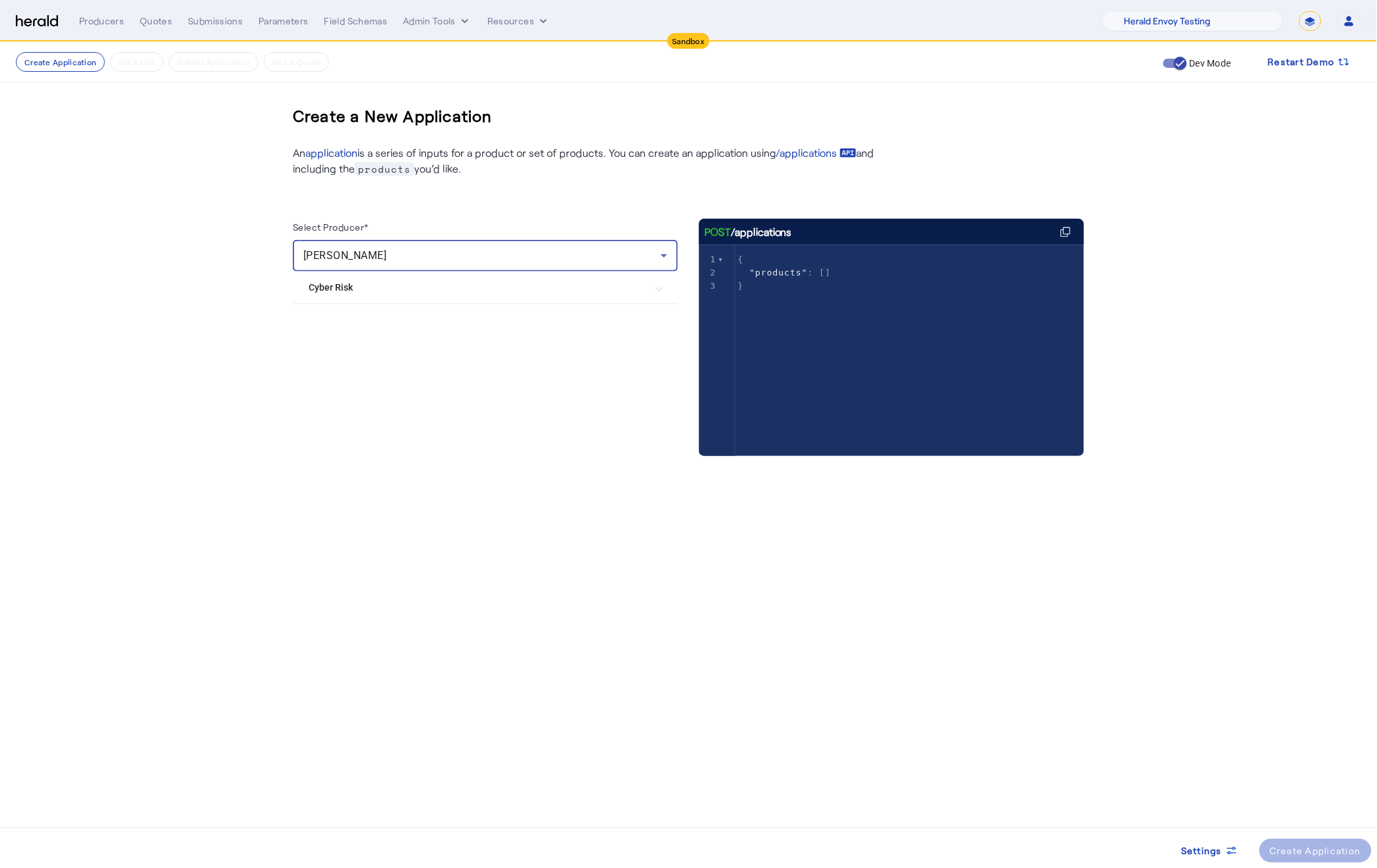
click at [518, 291] on Risk "Cyber Risk" at bounding box center [477, 288] width 337 height 14
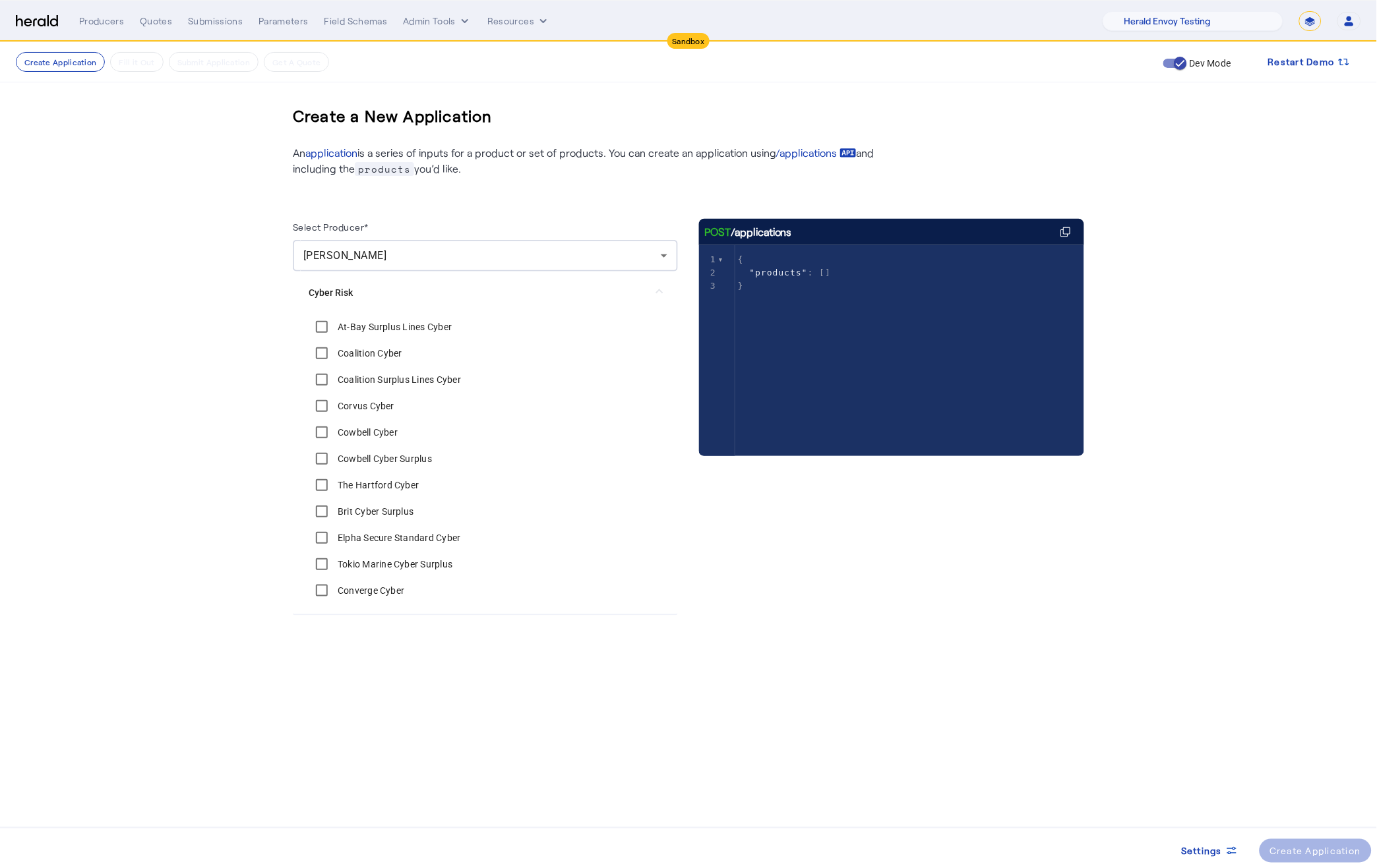
click at [341, 587] on label "Converge Cyber" at bounding box center [369, 590] width 70 height 13
click at [1289, 857] on div "Create Application" at bounding box center [1316, 851] width 92 height 14
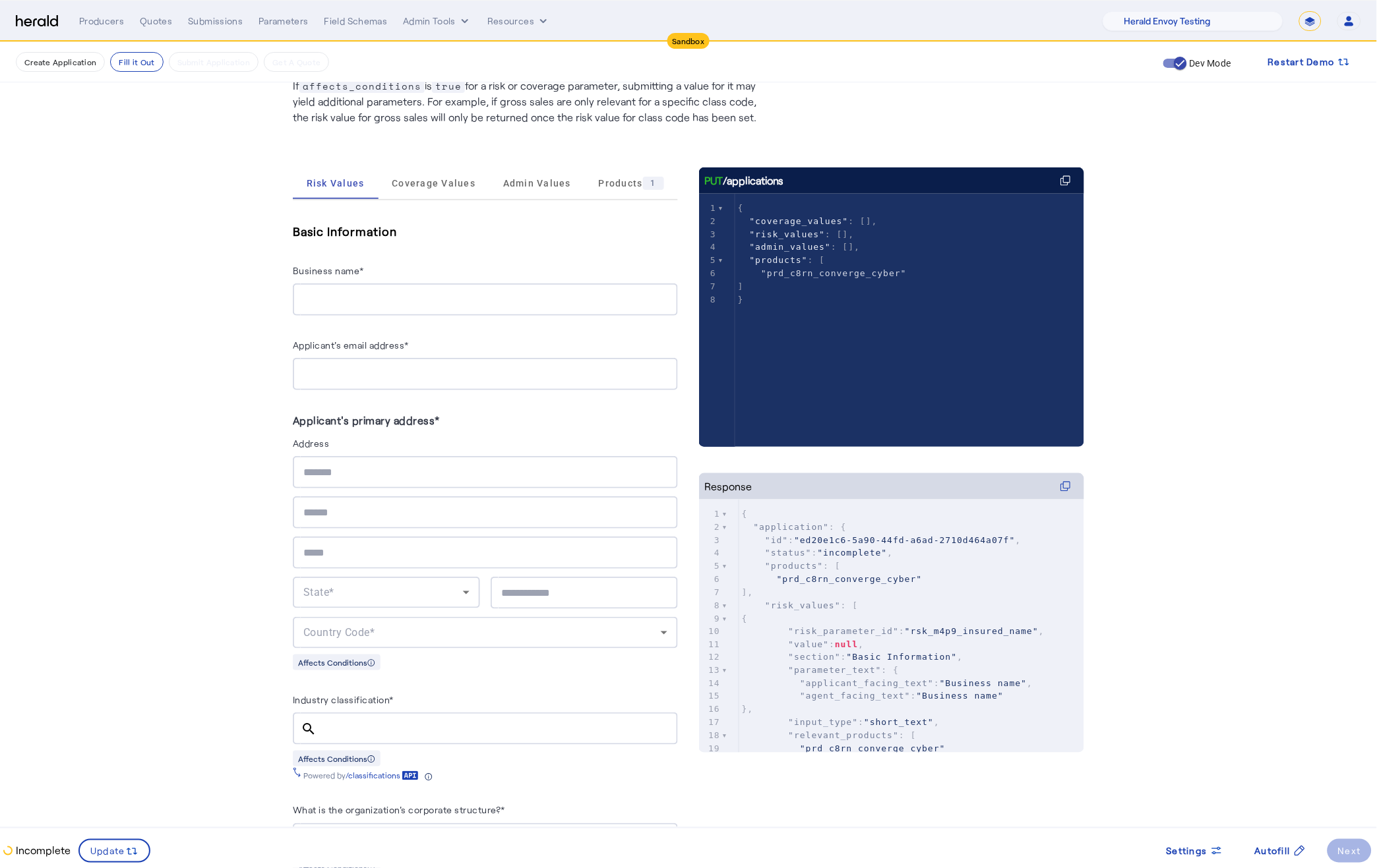
scroll to position [128, 0]
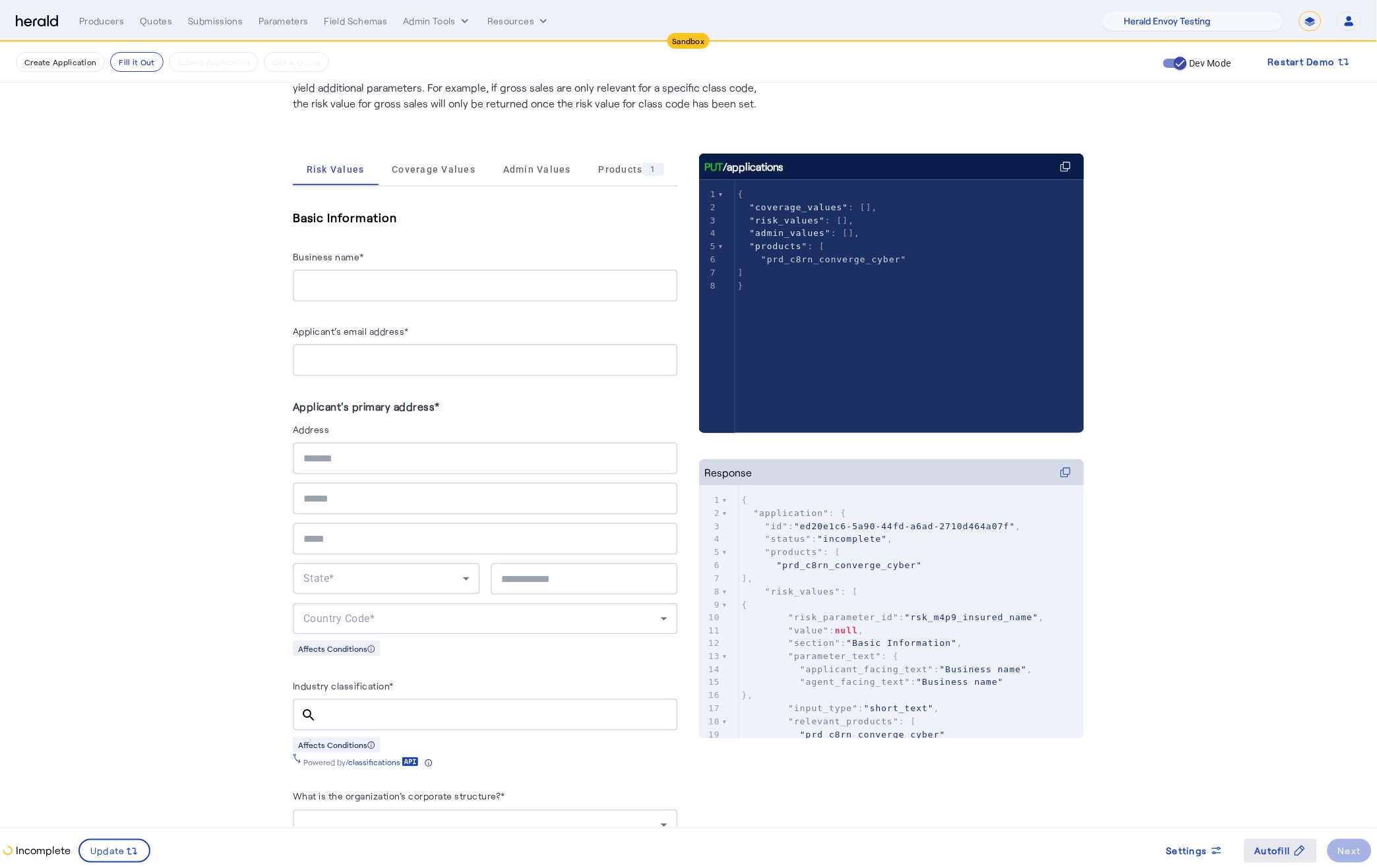
click at [1266, 849] on span "Autofill" at bounding box center [1272, 851] width 35 height 14
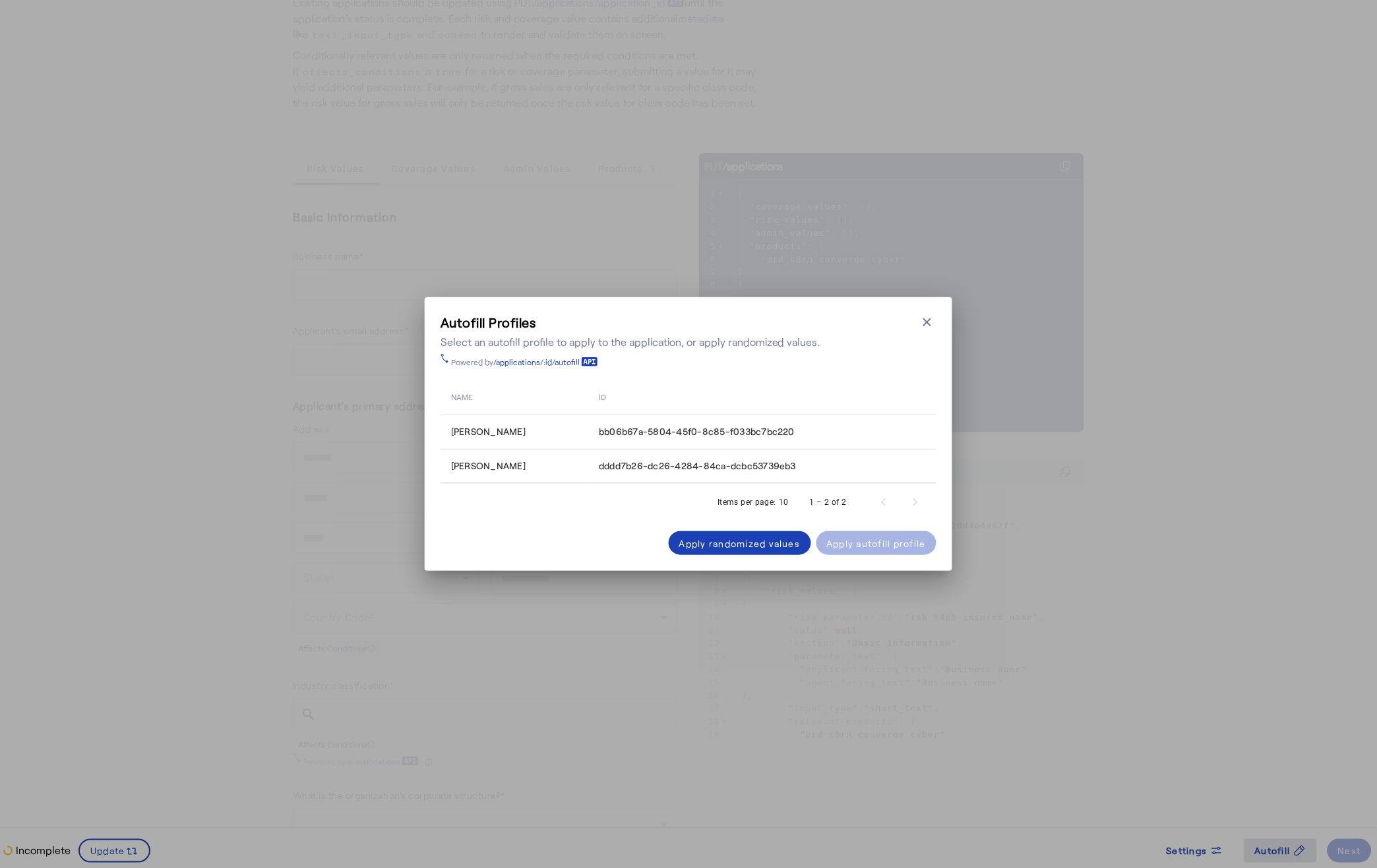
scroll to position [0, 0]
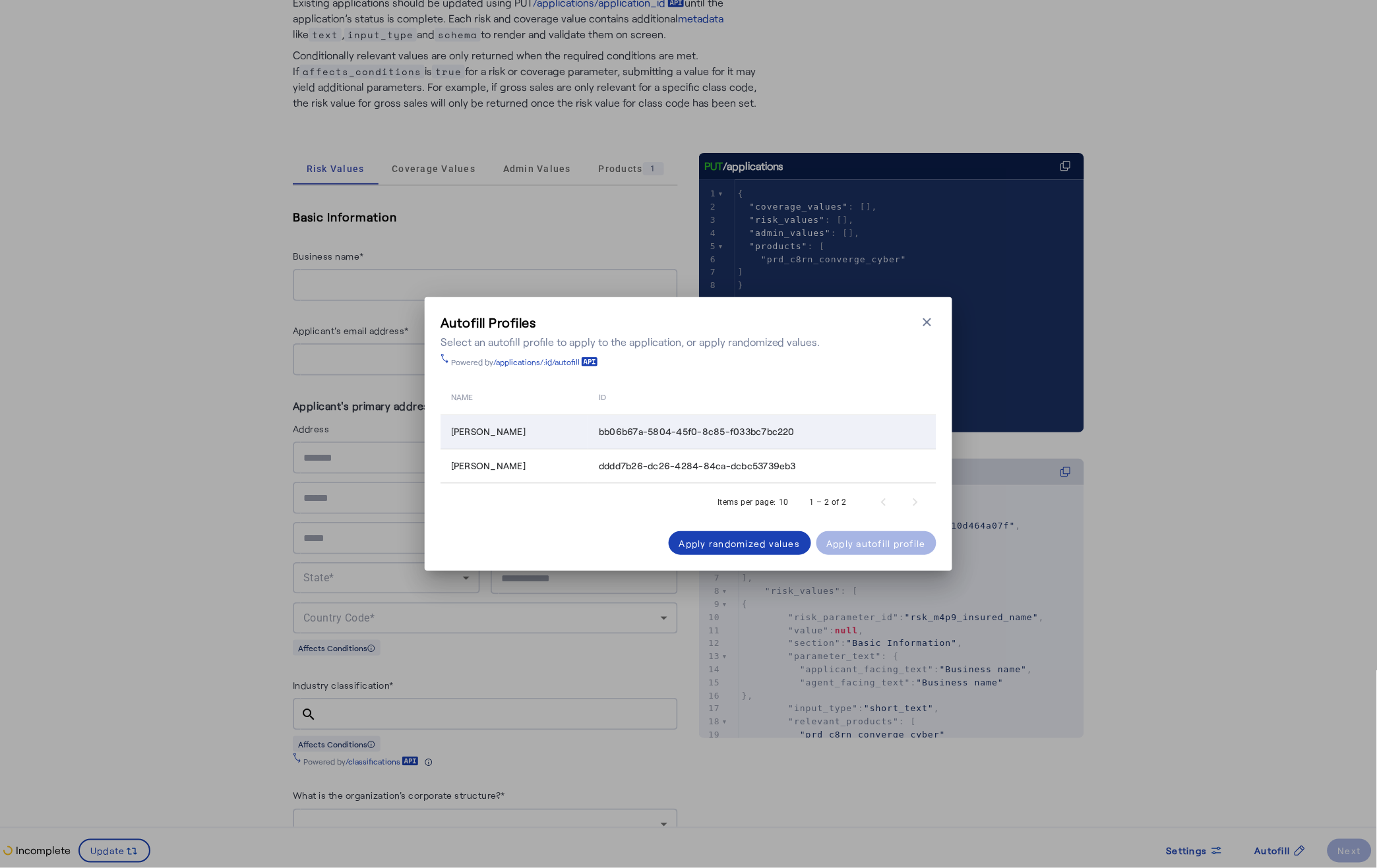
click at [561, 441] on td "kevin_strong_security" at bounding box center [514, 431] width 148 height 34
click at [856, 548] on div "Apply autofill profile" at bounding box center [877, 544] width 100 height 14
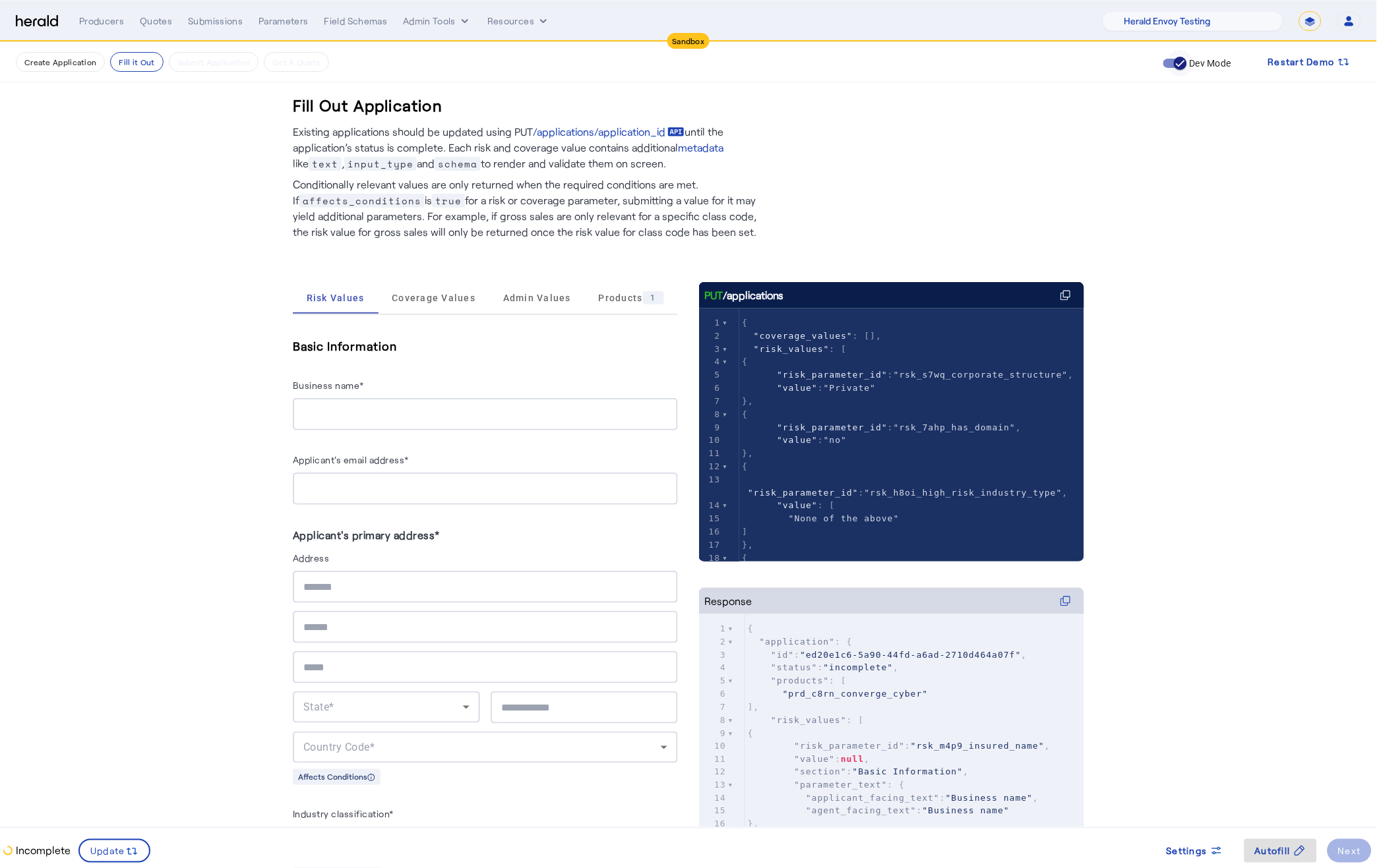
click at [1171, 66] on span "button" at bounding box center [1180, 63] width 26 height 26
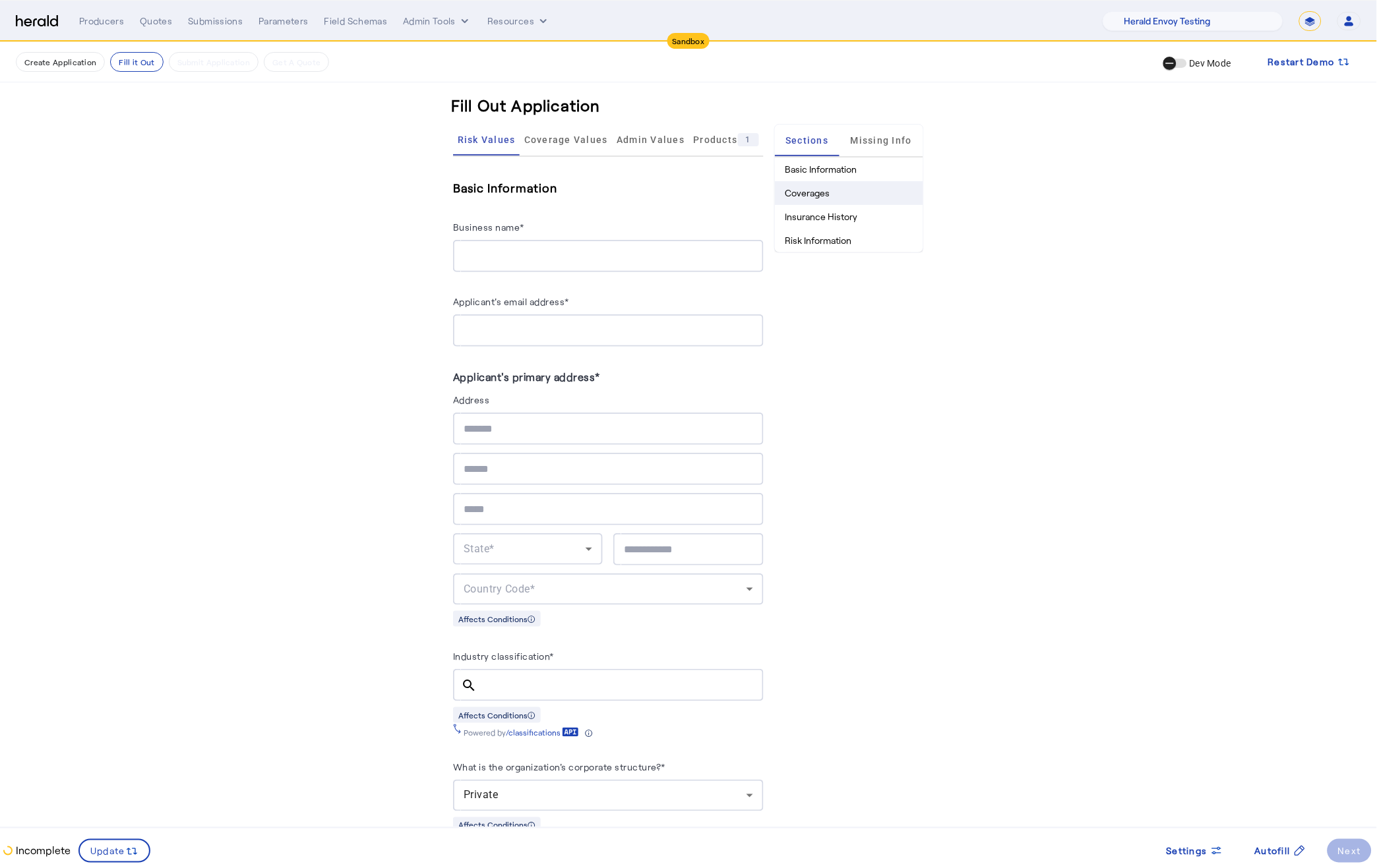
scroll to position [3, 0]
click at [872, 142] on span "Missing Info" at bounding box center [881, 137] width 62 height 31
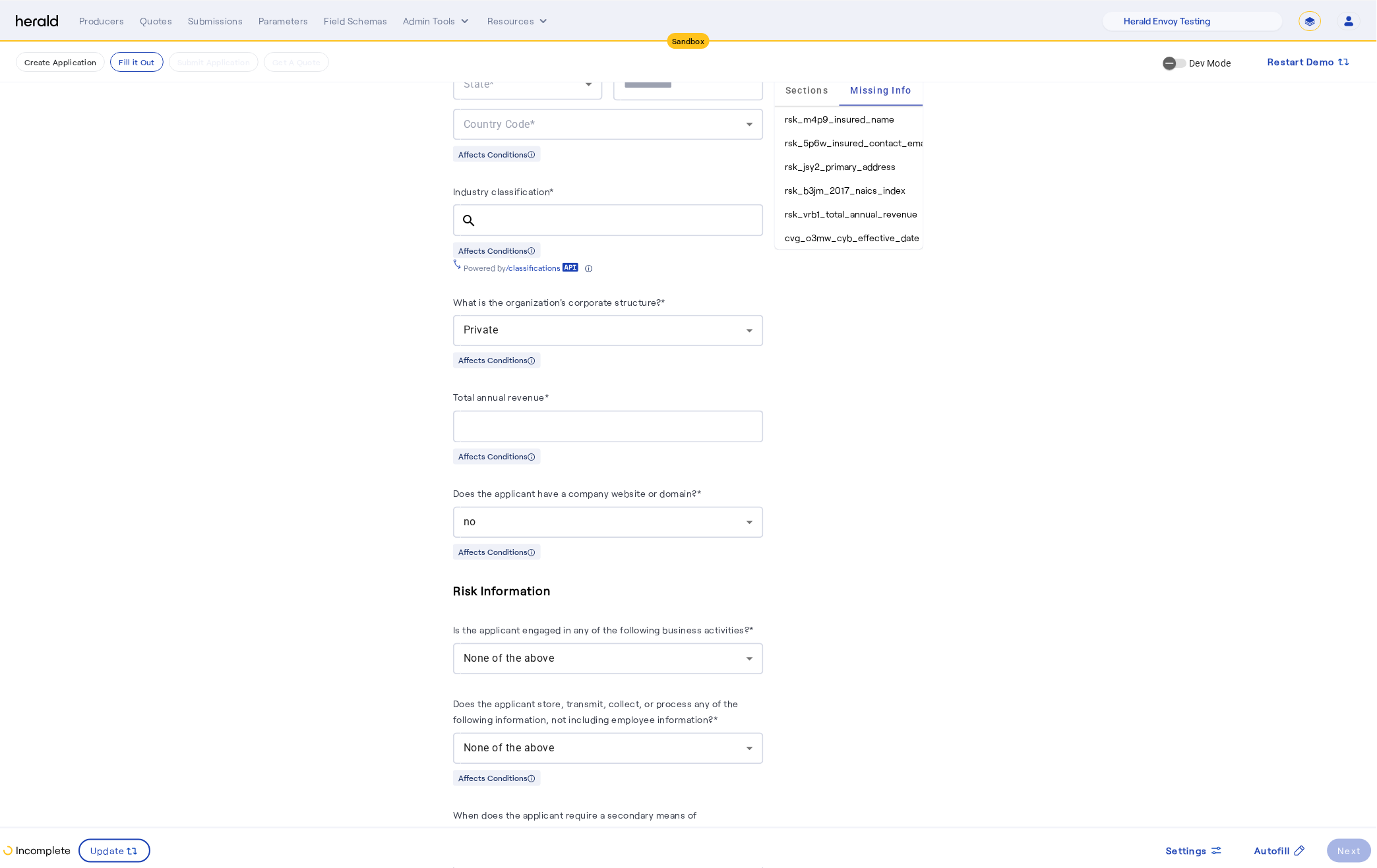
scroll to position [0, 0]
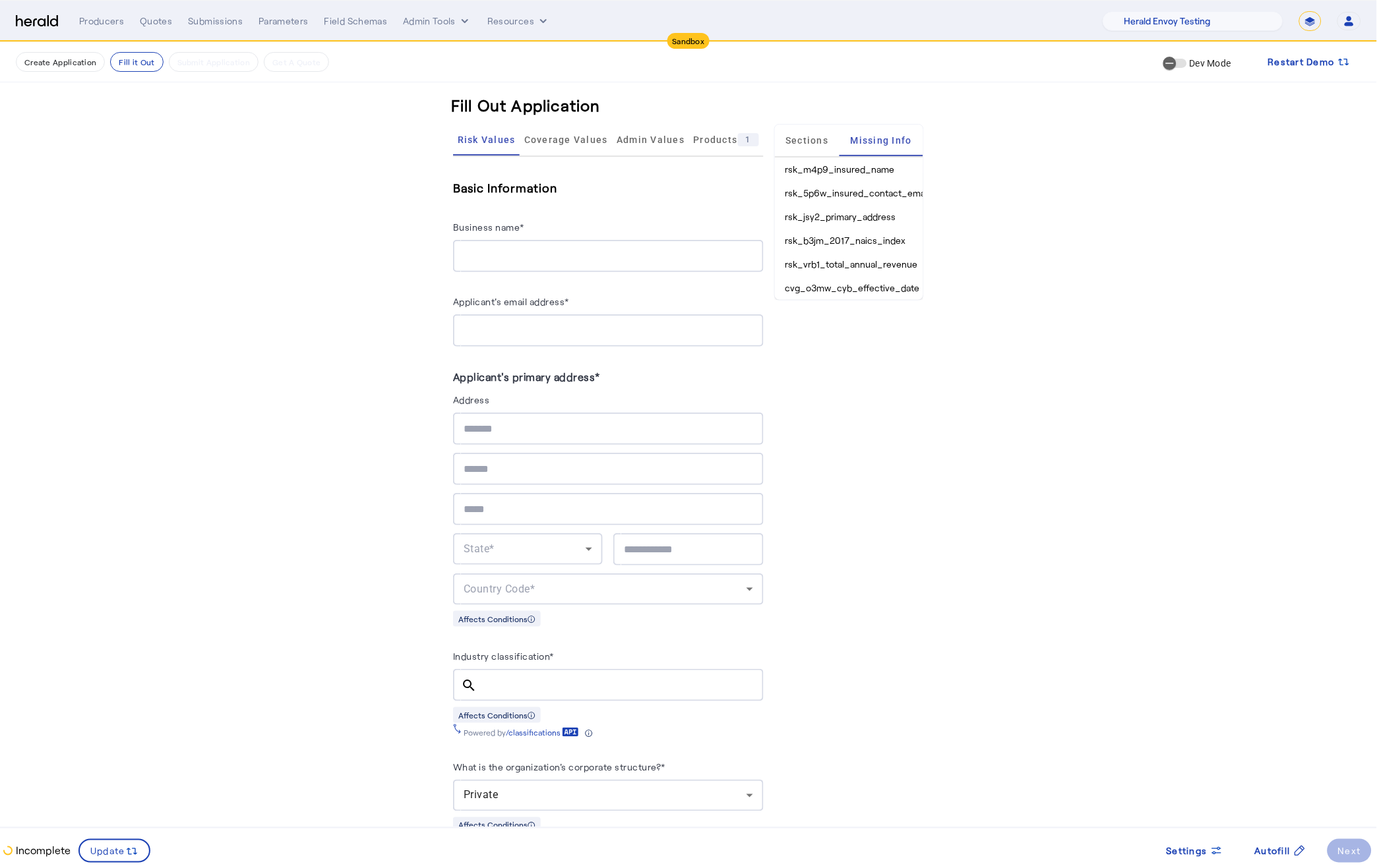
click at [1308, 22] on select "**********" at bounding box center [1309, 21] width 23 height 20
select select "**********"
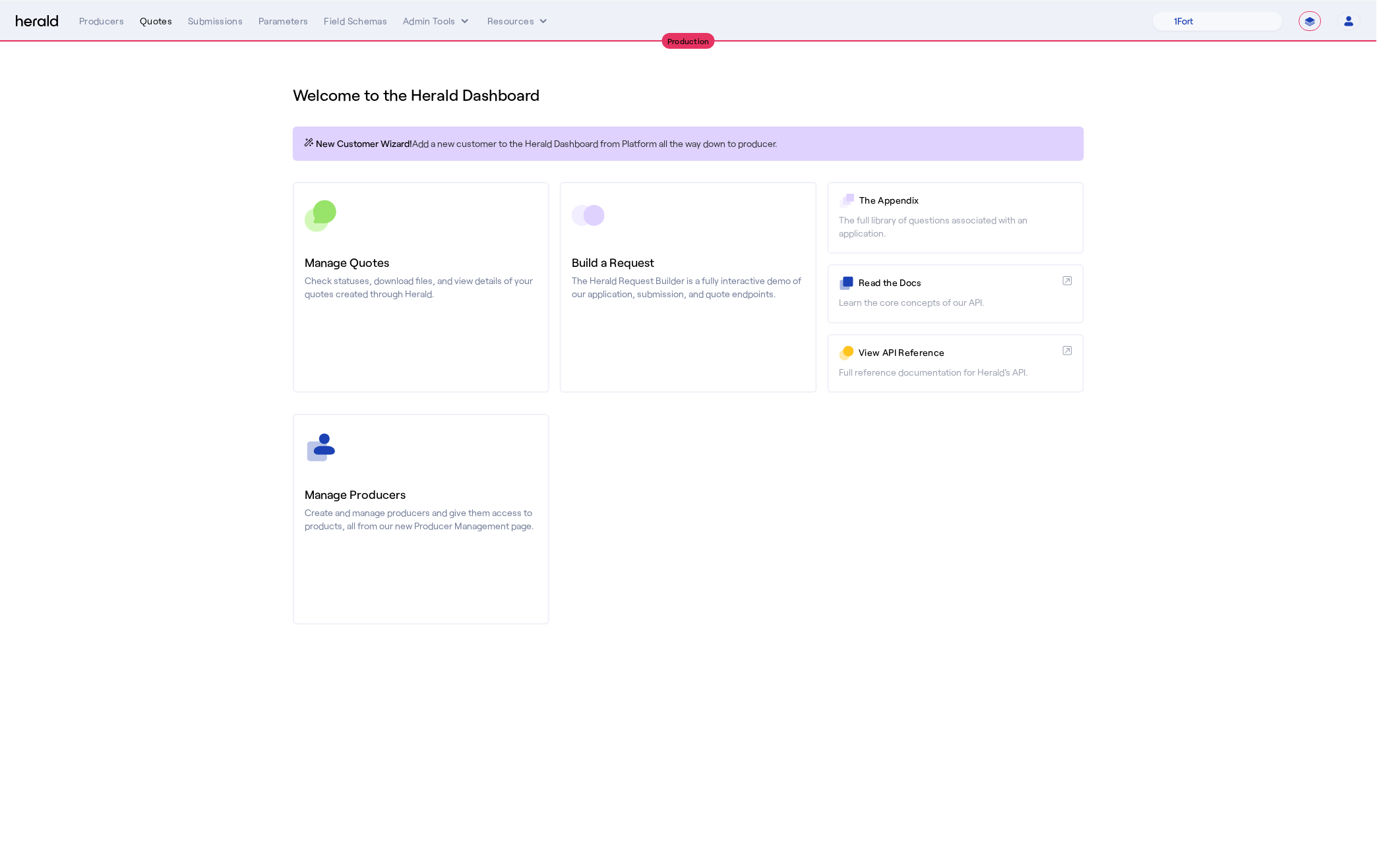
click at [165, 24] on div "Quotes" at bounding box center [156, 21] width 32 height 13
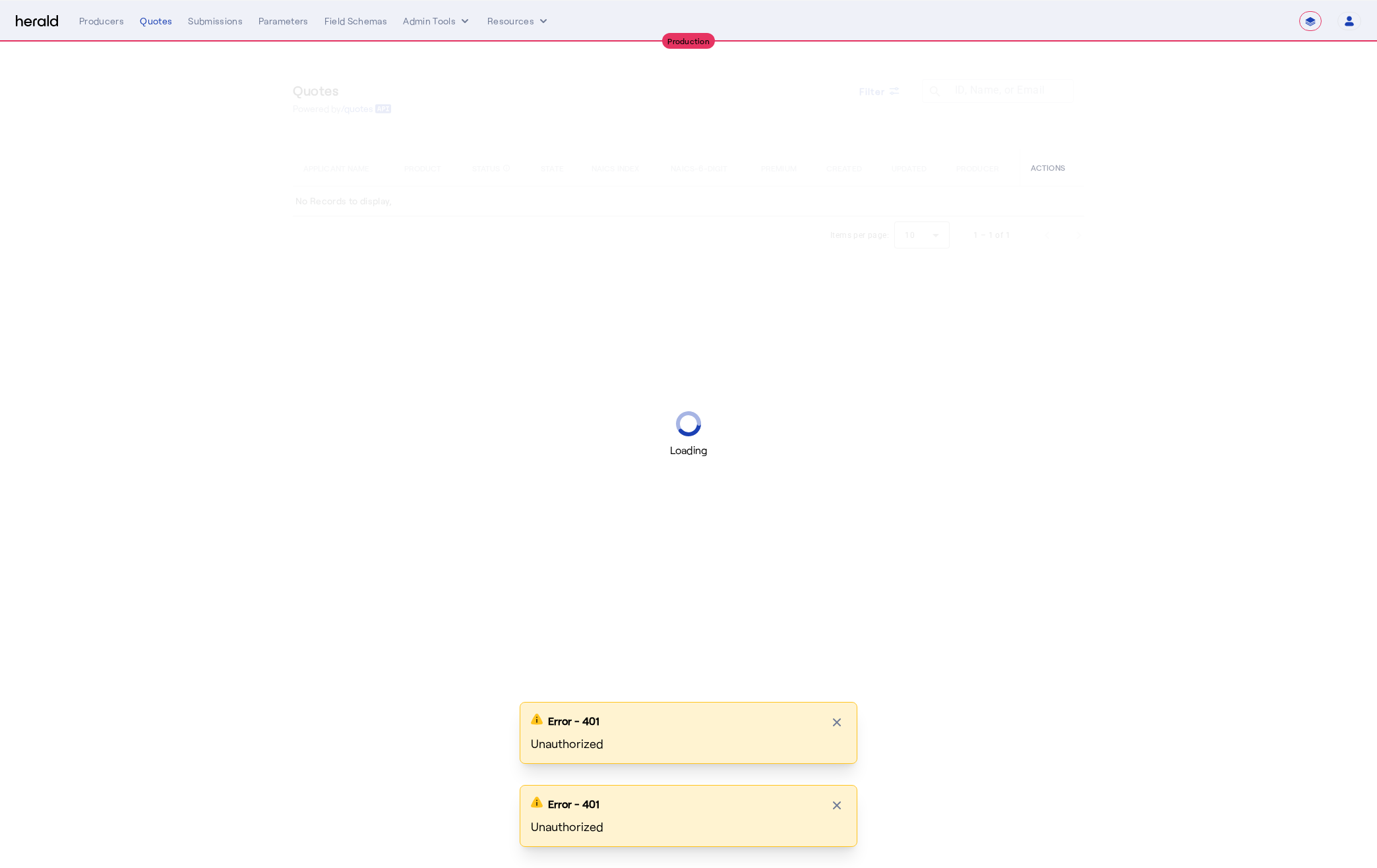
select select "**********"
click at [1349, 24] on icon "button" at bounding box center [1349, 24] width 9 height 4
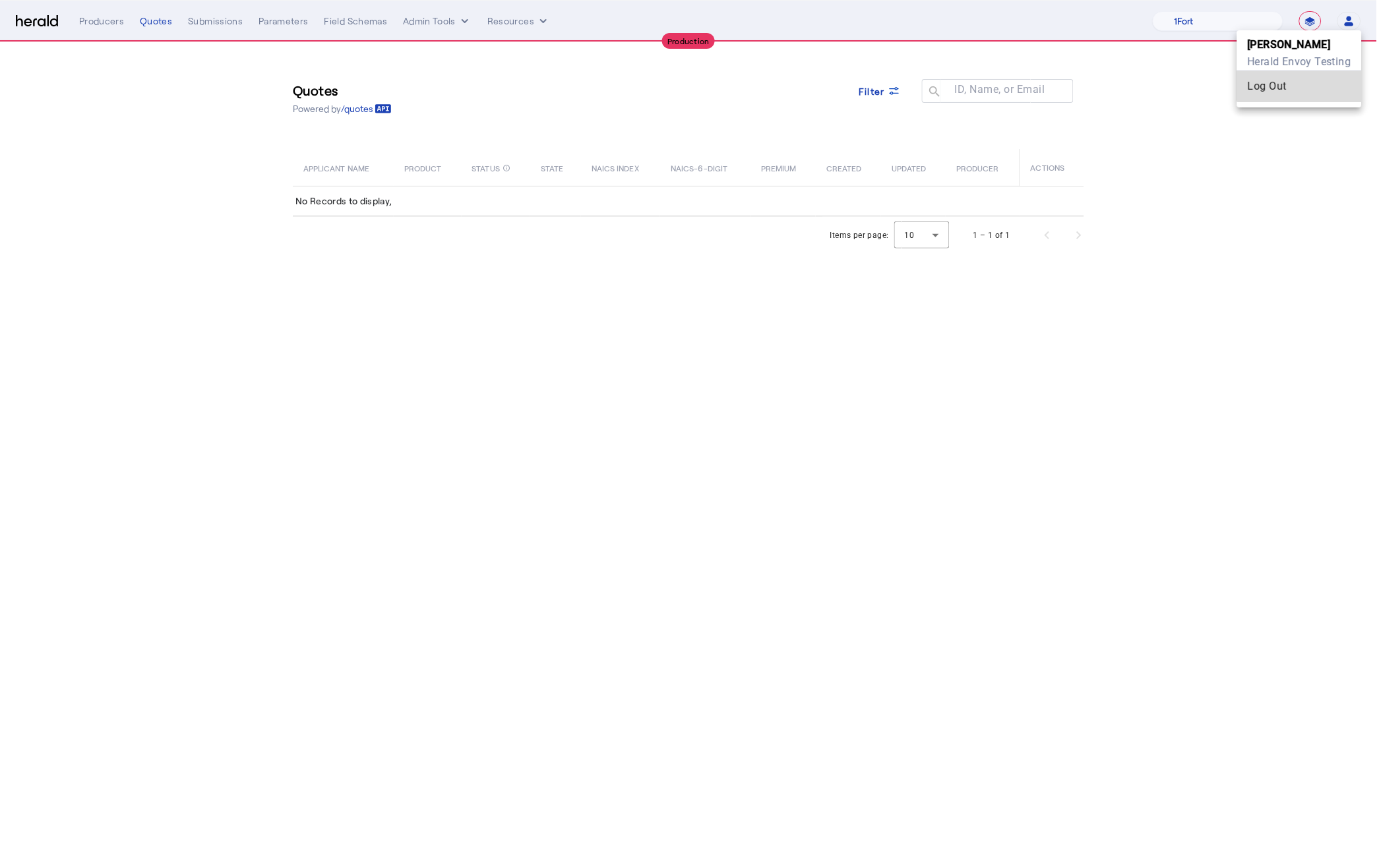
click at [1329, 81] on div "Log Out" at bounding box center [1300, 86] width 104 height 16
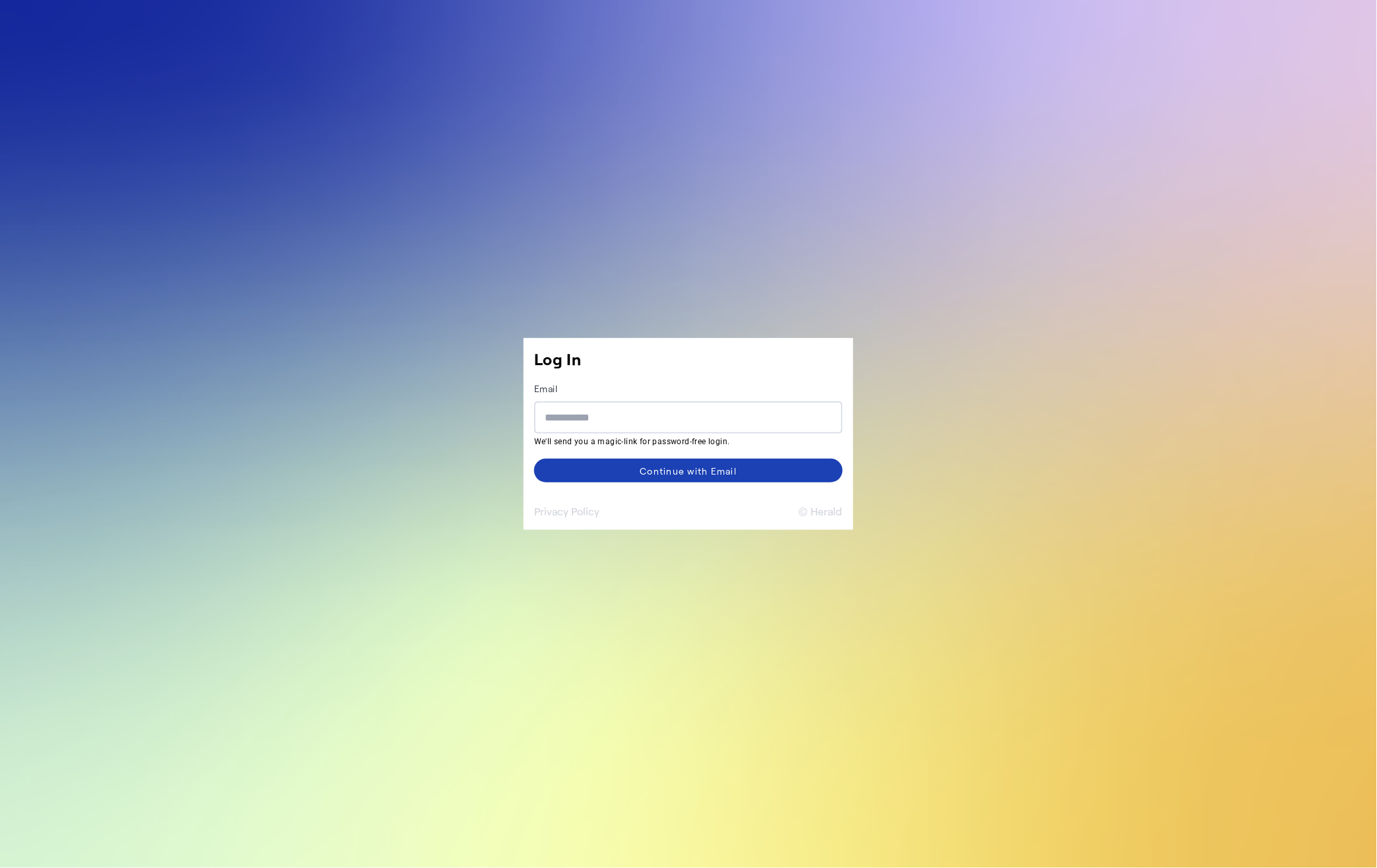
click at [817, 512] on button "© Herald" at bounding box center [820, 511] width 44 height 16
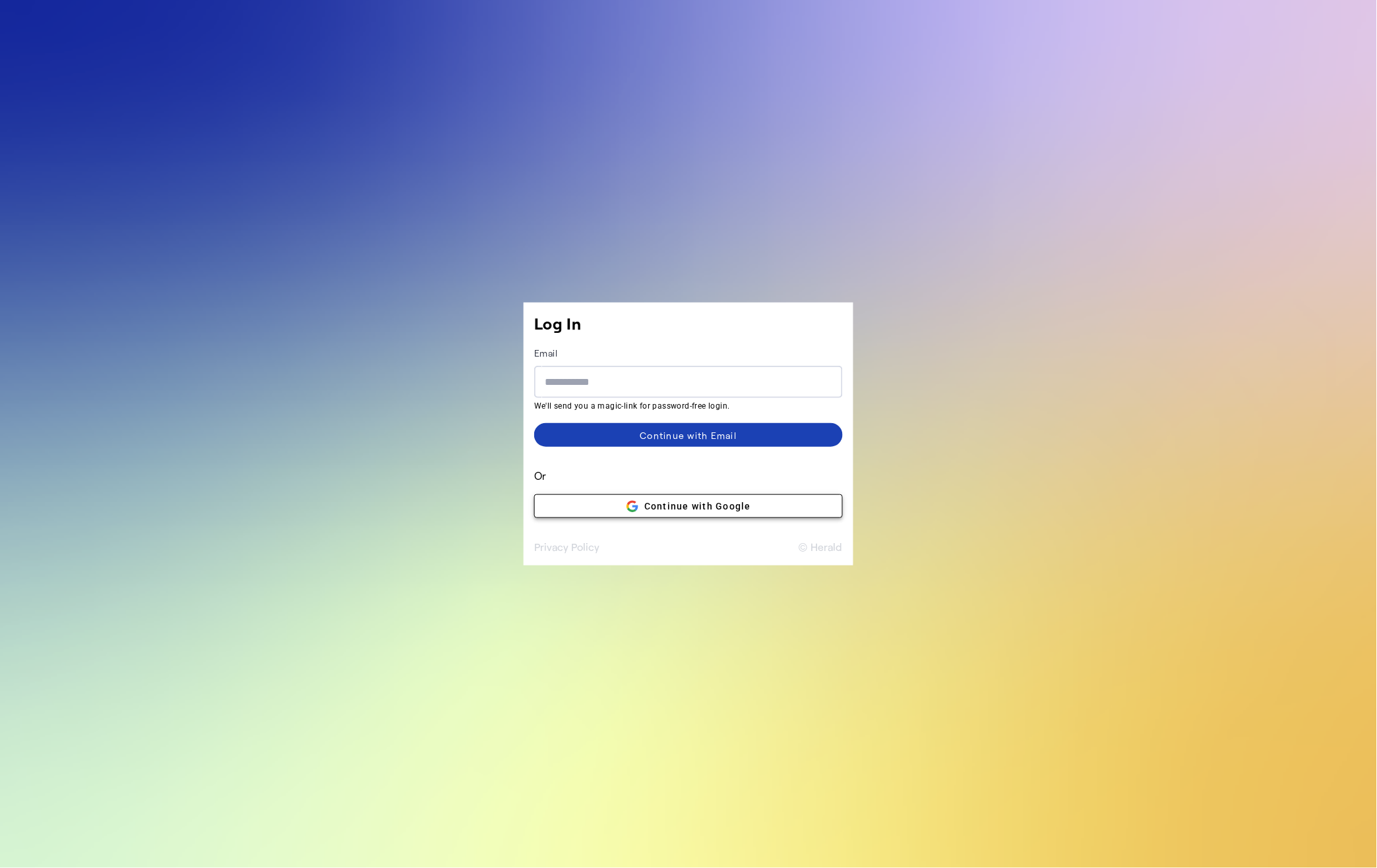
click at [808, 502] on span at bounding box center [689, 506] width 308 height 31
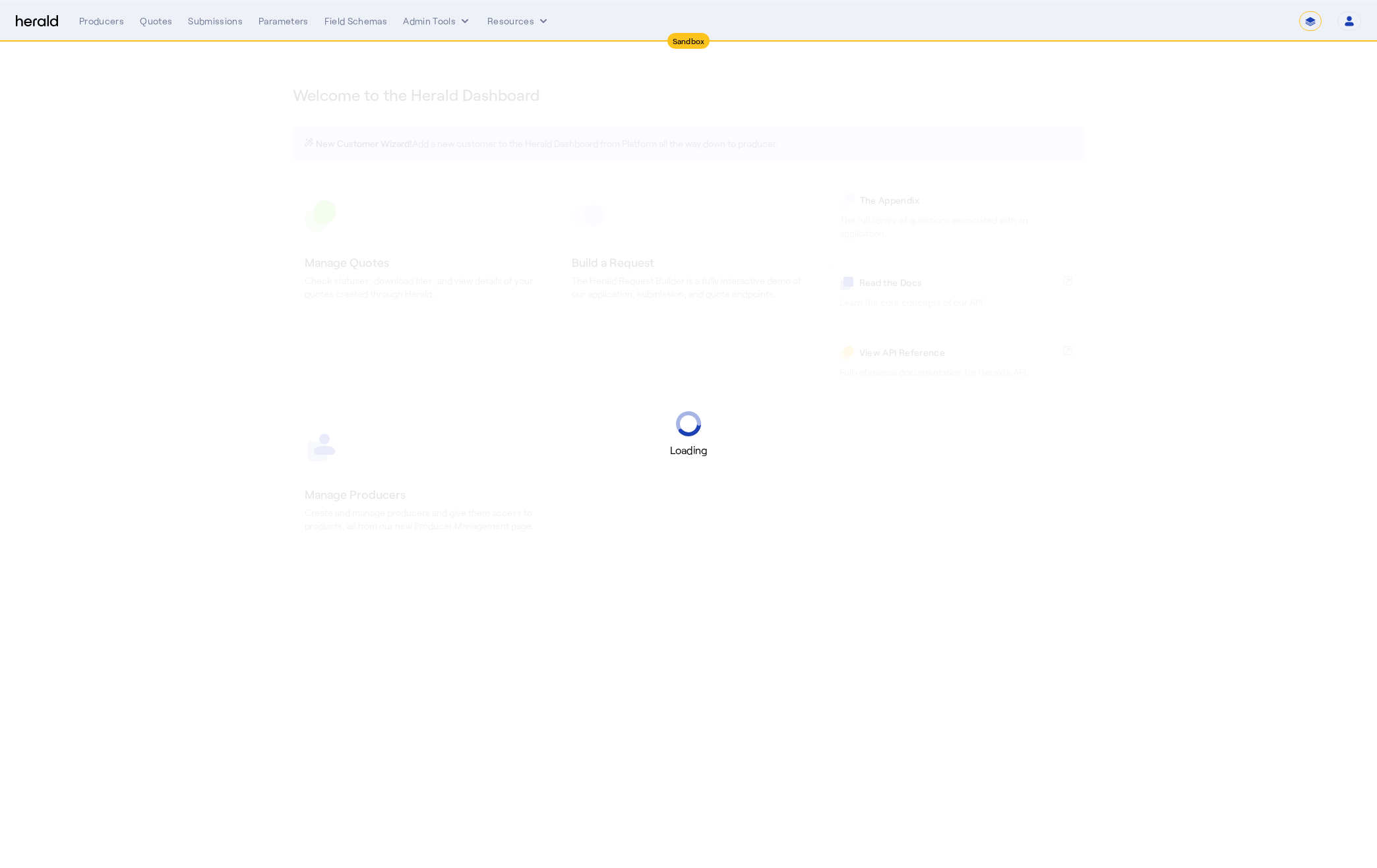
select select "*******"
select select "pfm_2v8p_herald_api"
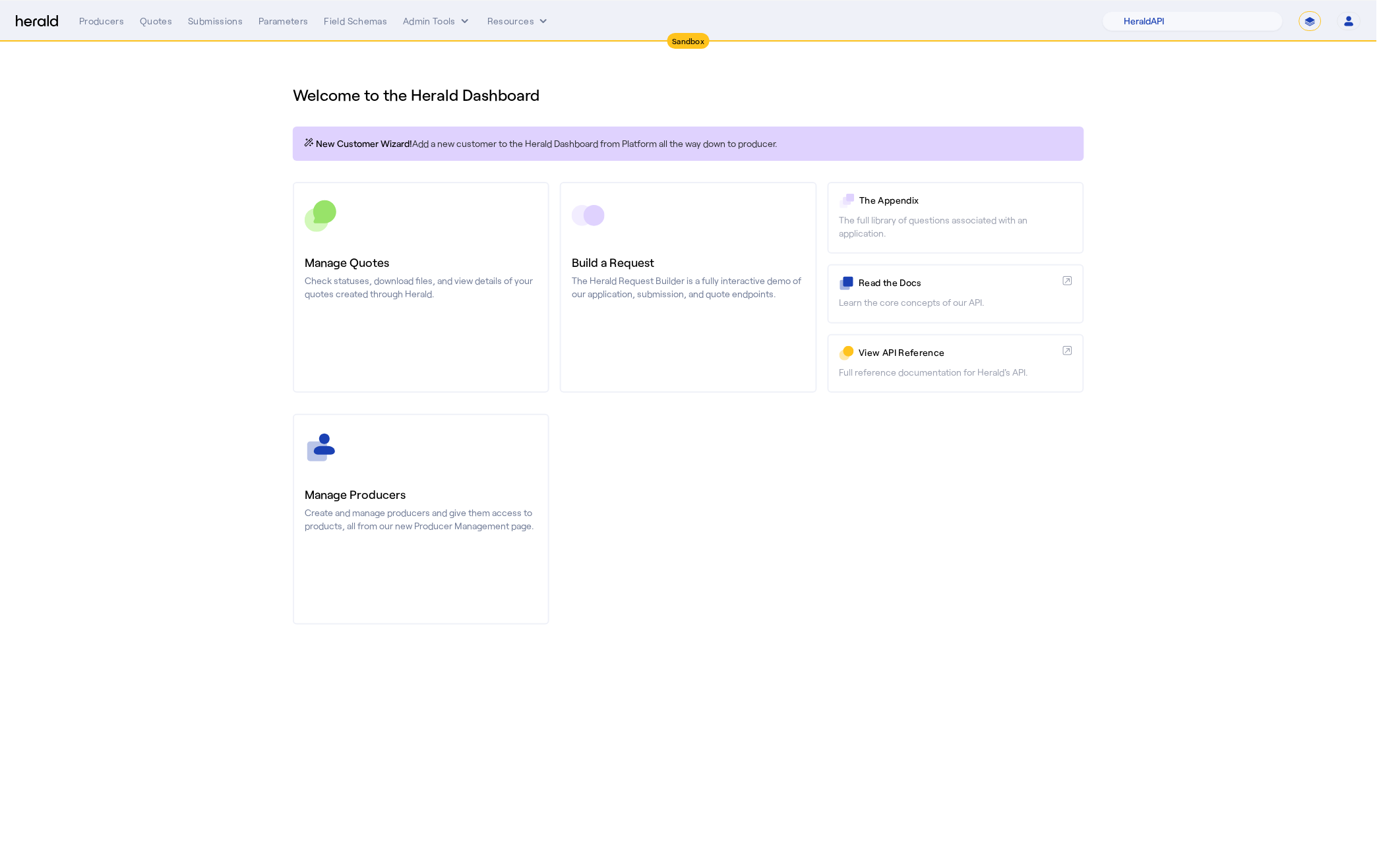
click at [1314, 17] on select "**********" at bounding box center [1309, 21] width 23 height 20
select select "**********"
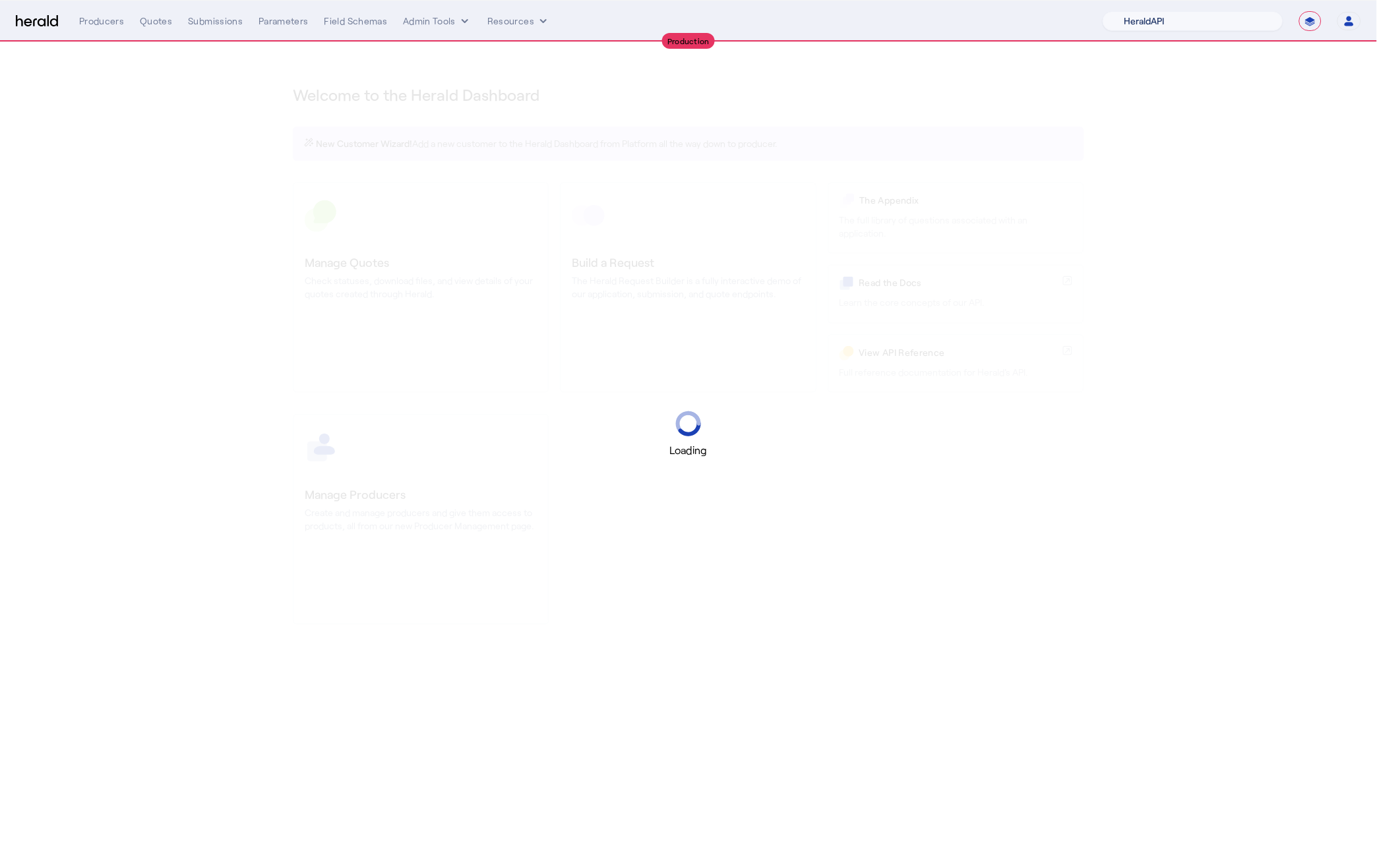
click at [1219, 15] on select "1Fort Acrisure Acturis Affinity Advisors Affinity Risk Agentero AmWins Anzen Ao…" at bounding box center [1193, 21] width 180 height 20
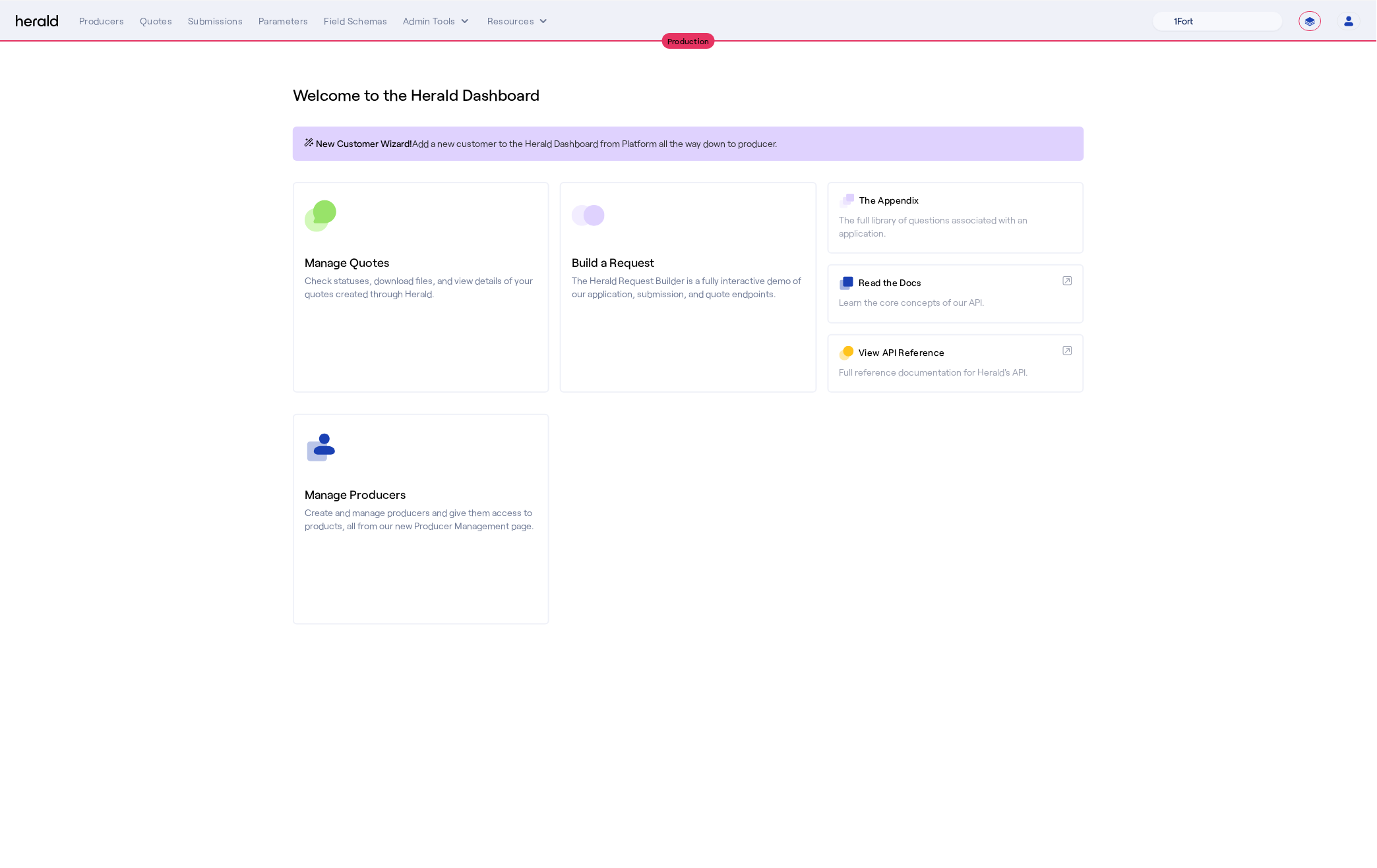
select select "pfm_h3db_crc"
click at [159, 17] on div "You are now impersonating the CRC platform." at bounding box center [688, 434] width 1377 height 868
click at [156, 23] on div "You are now impersonating the CRC platform." at bounding box center [688, 434] width 1377 height 868
click at [145, 17] on div "Quotes" at bounding box center [156, 21] width 32 height 13
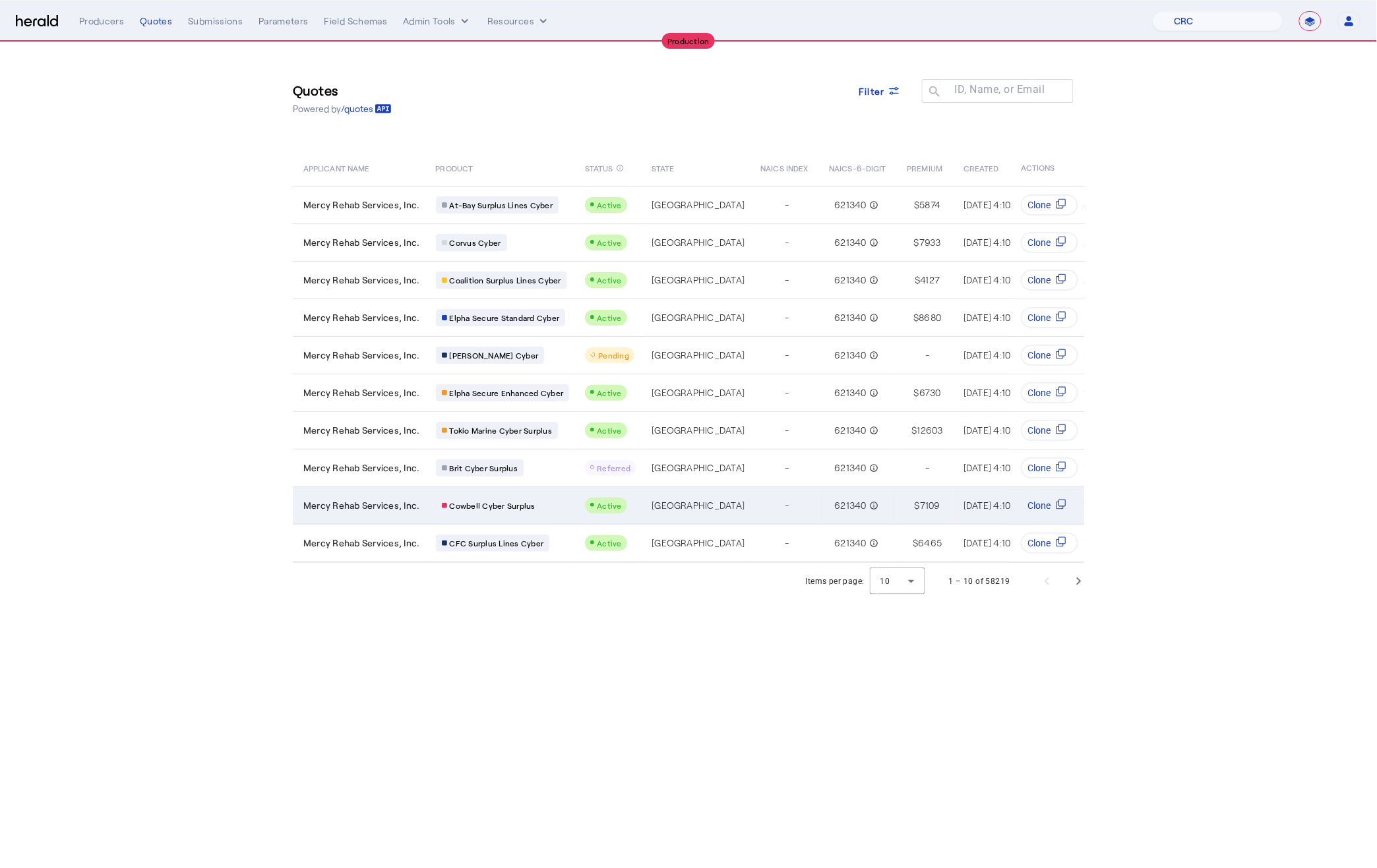
click at [395, 507] on td "Mercy Rehab Services, Inc." at bounding box center [359, 505] width 132 height 37
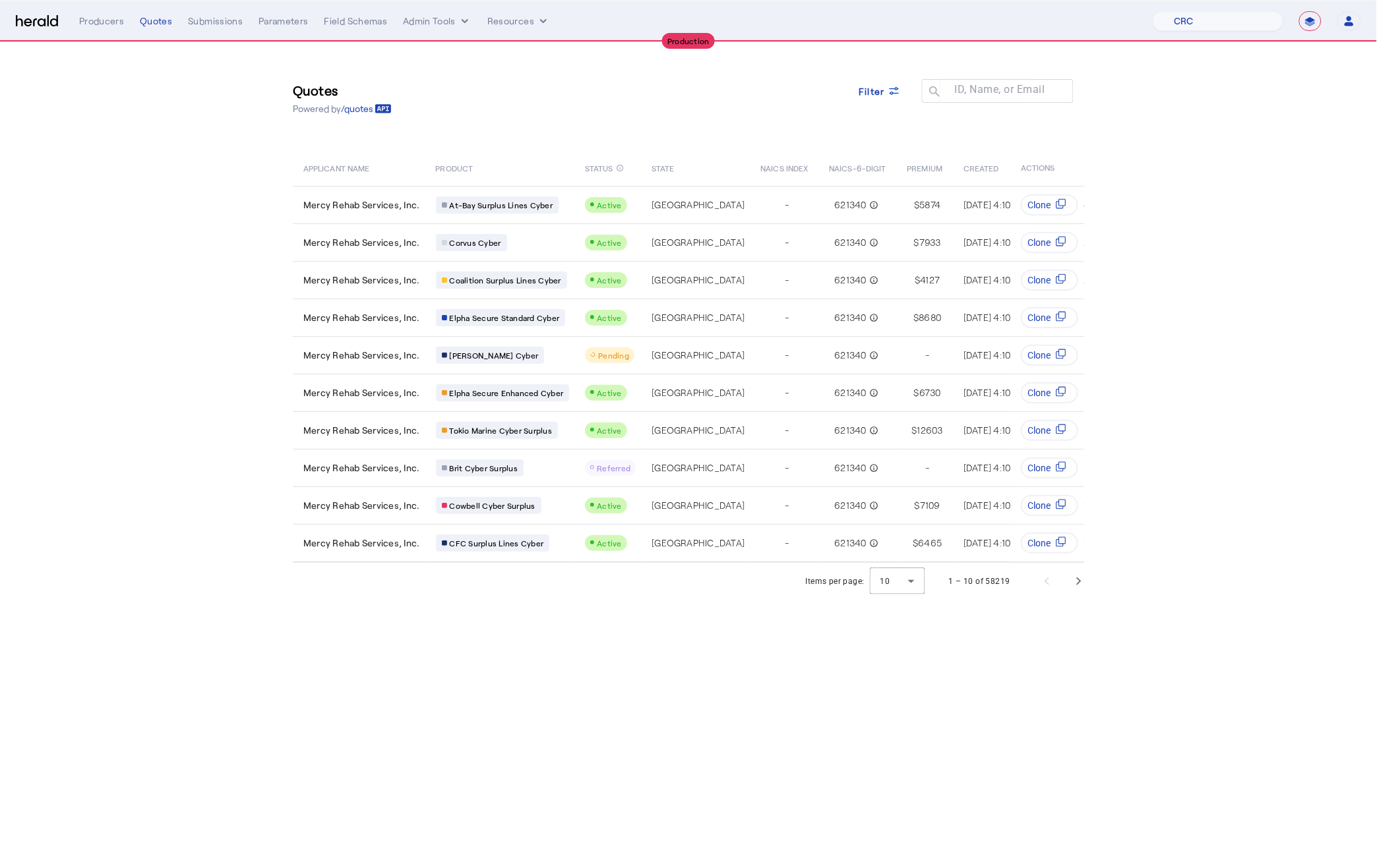
click at [1310, 21] on select "**********" at bounding box center [1309, 21] width 23 height 20
select select "*******"
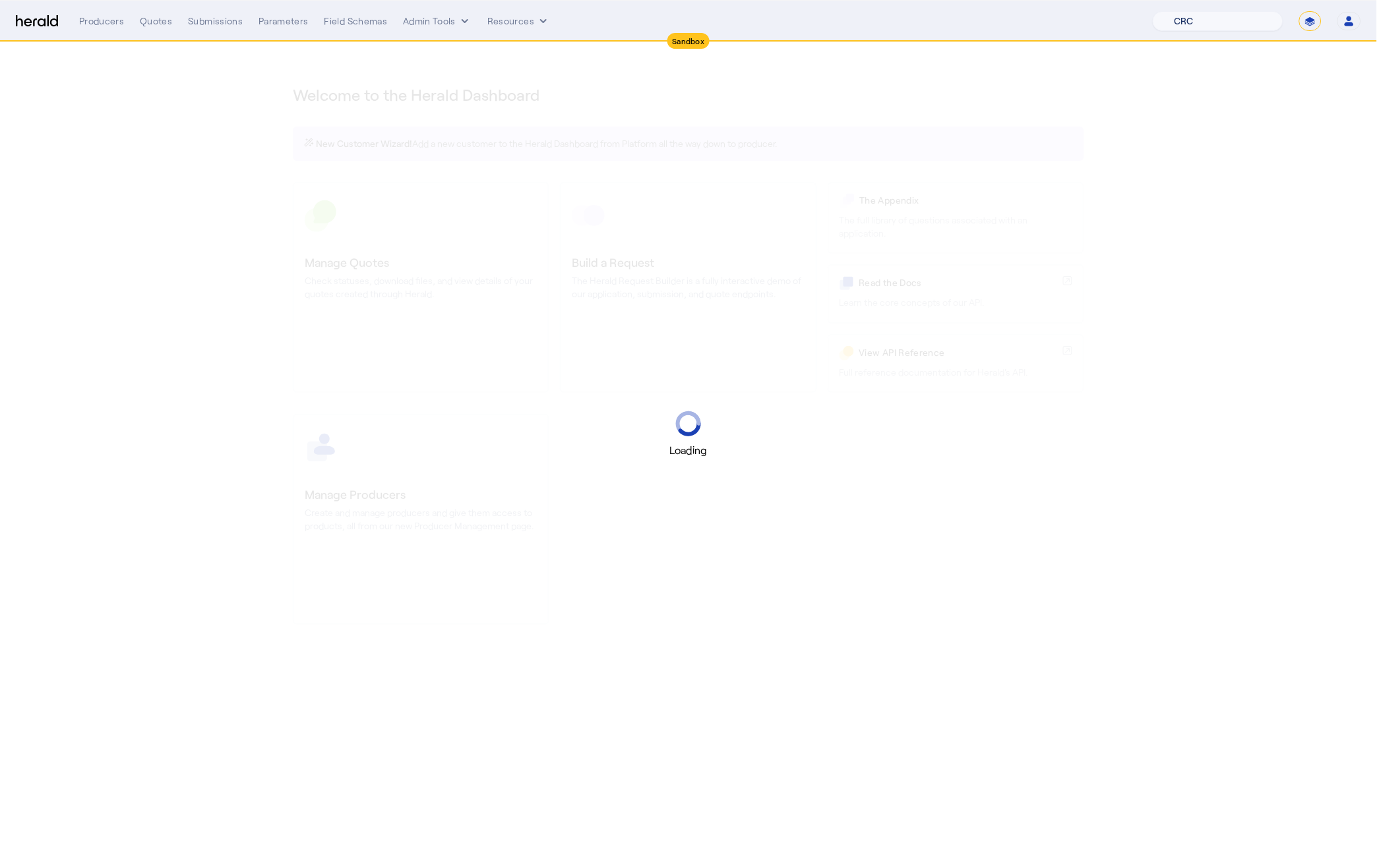
click at [1250, 24] on select "1Fort Affinity Risk [PERSON_NAME] [PERSON_NAME] CRC Campus Coverage Citadel Fif…" at bounding box center [1217, 21] width 130 height 20
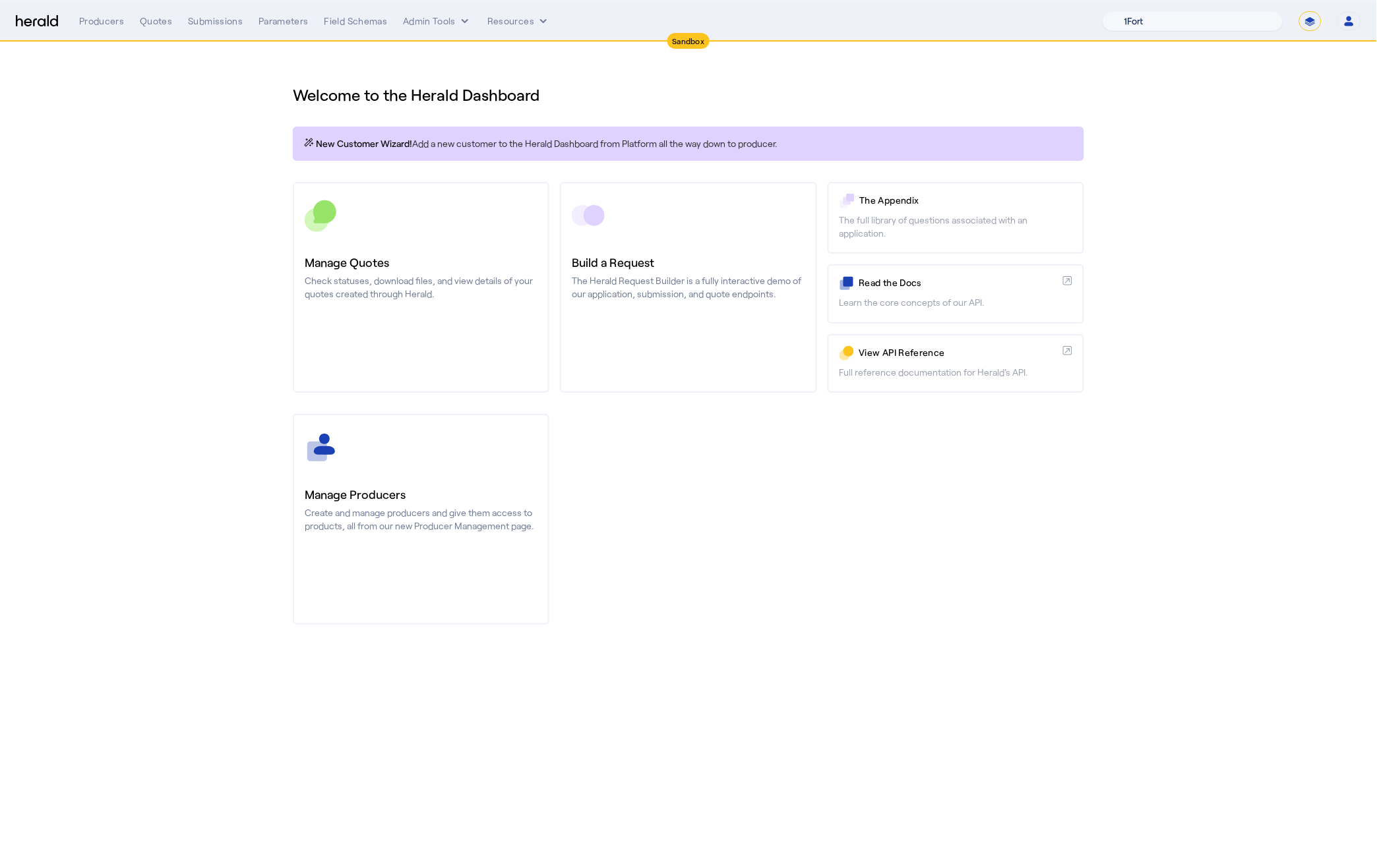
select select "pfm_z9k1_growthmill"
click at [154, 22] on div "You are now impersonating the Growthmill platform." at bounding box center [688, 434] width 1377 height 868
click at [153, 23] on div "Quotes" at bounding box center [156, 21] width 32 height 13
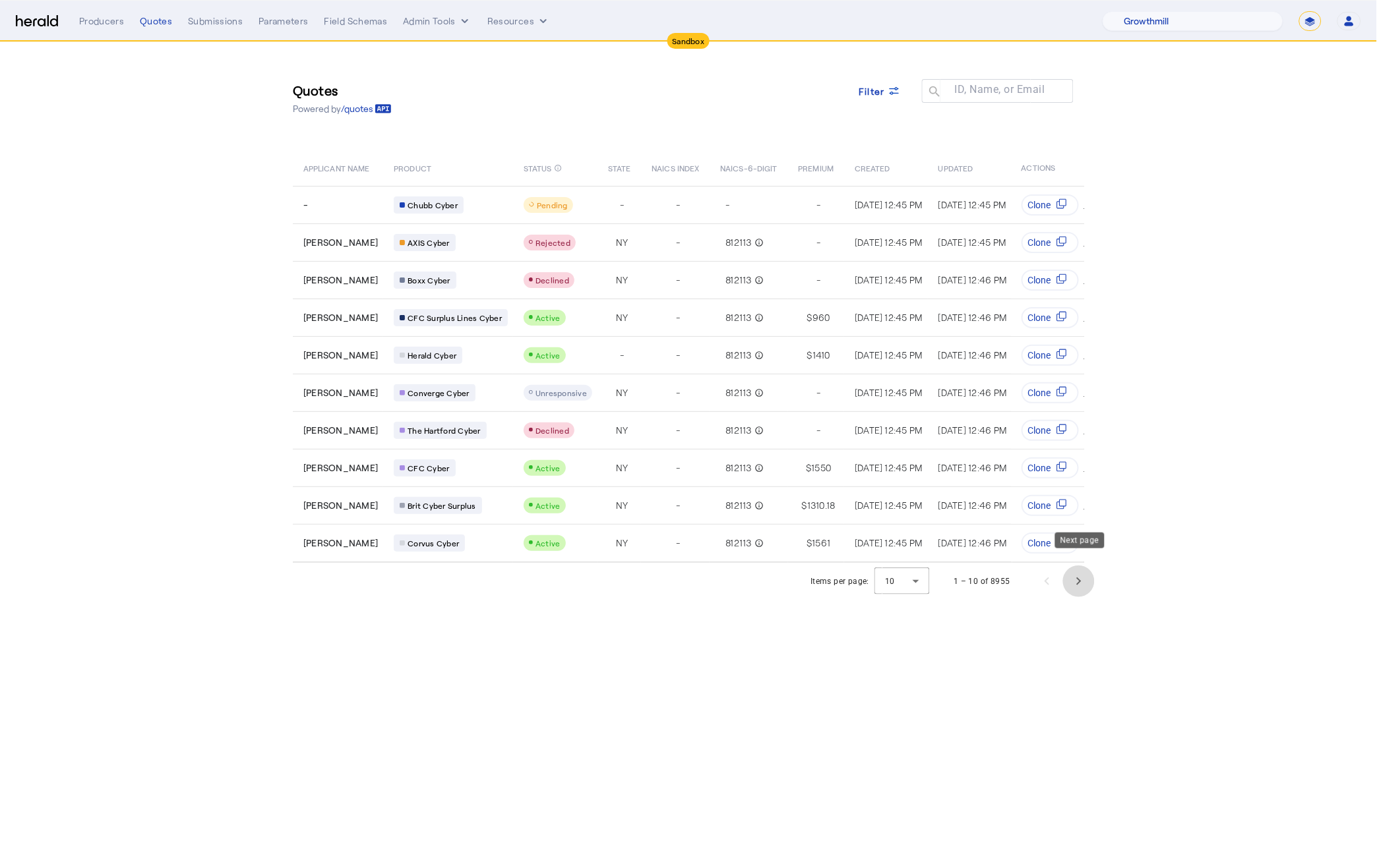
click at [1076, 570] on span "Next page" at bounding box center [1078, 581] width 31 height 31
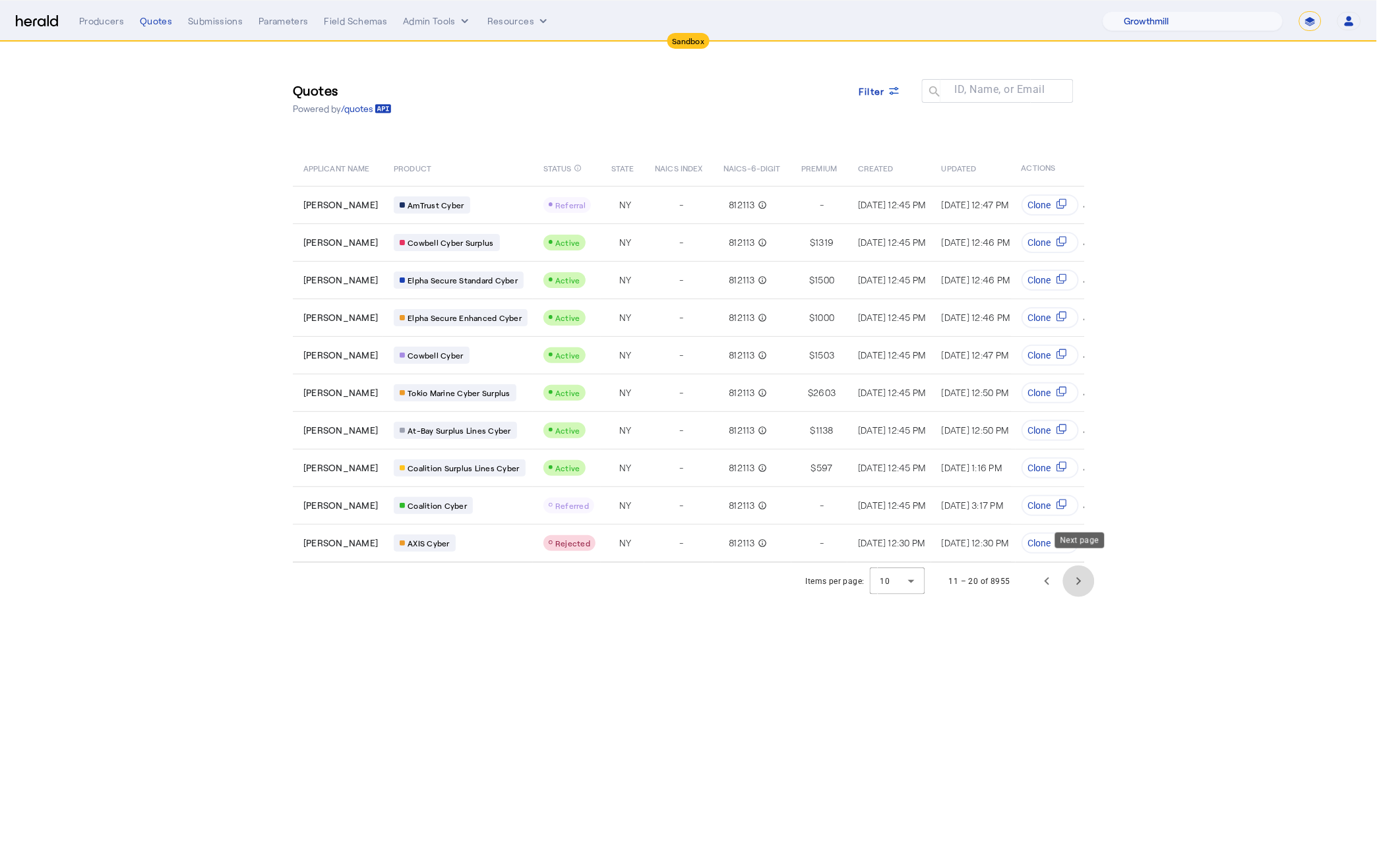
click at [1075, 570] on span "Next page" at bounding box center [1078, 581] width 31 height 31
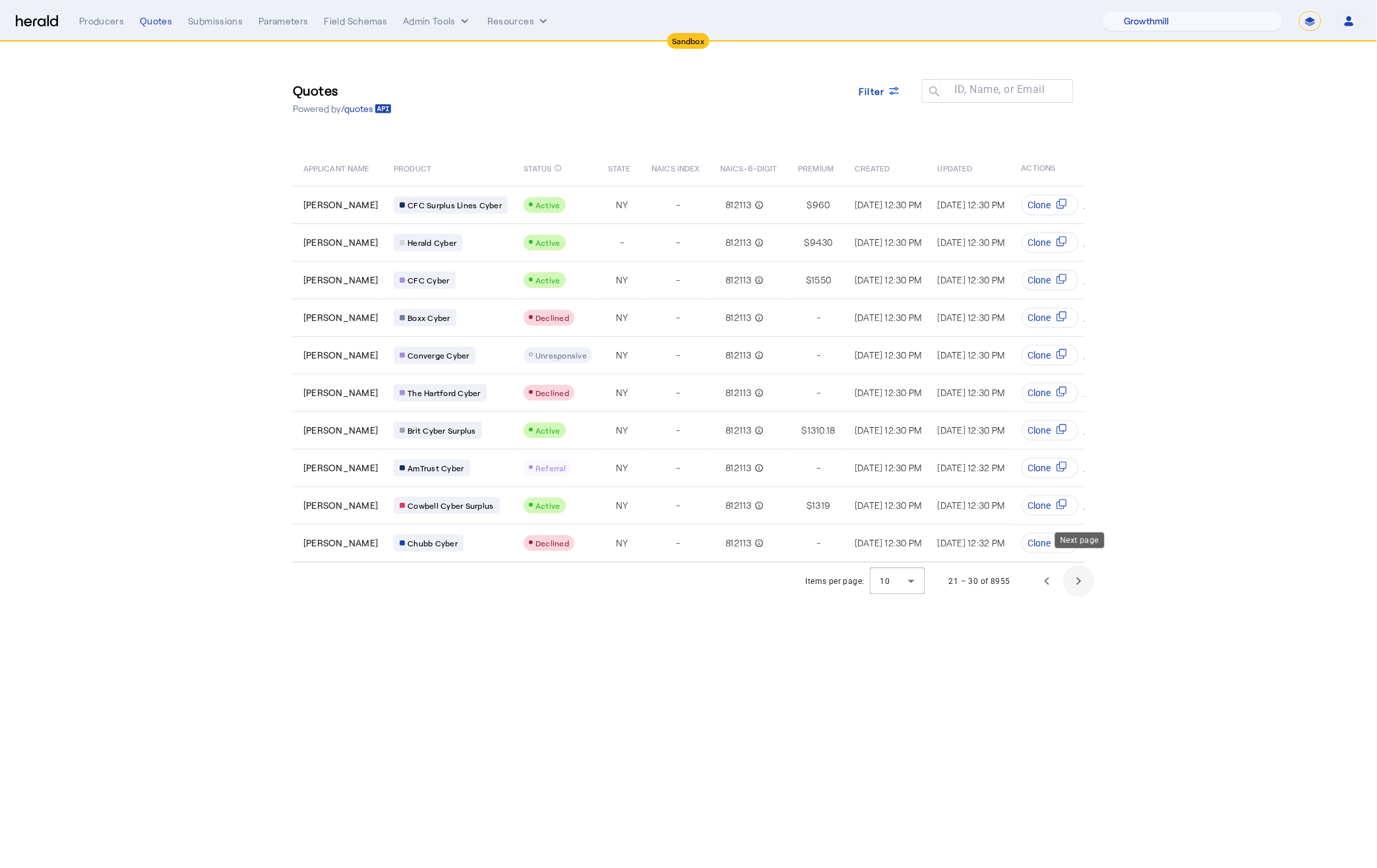
click at [1077, 569] on span "Next page" at bounding box center [1078, 581] width 31 height 31
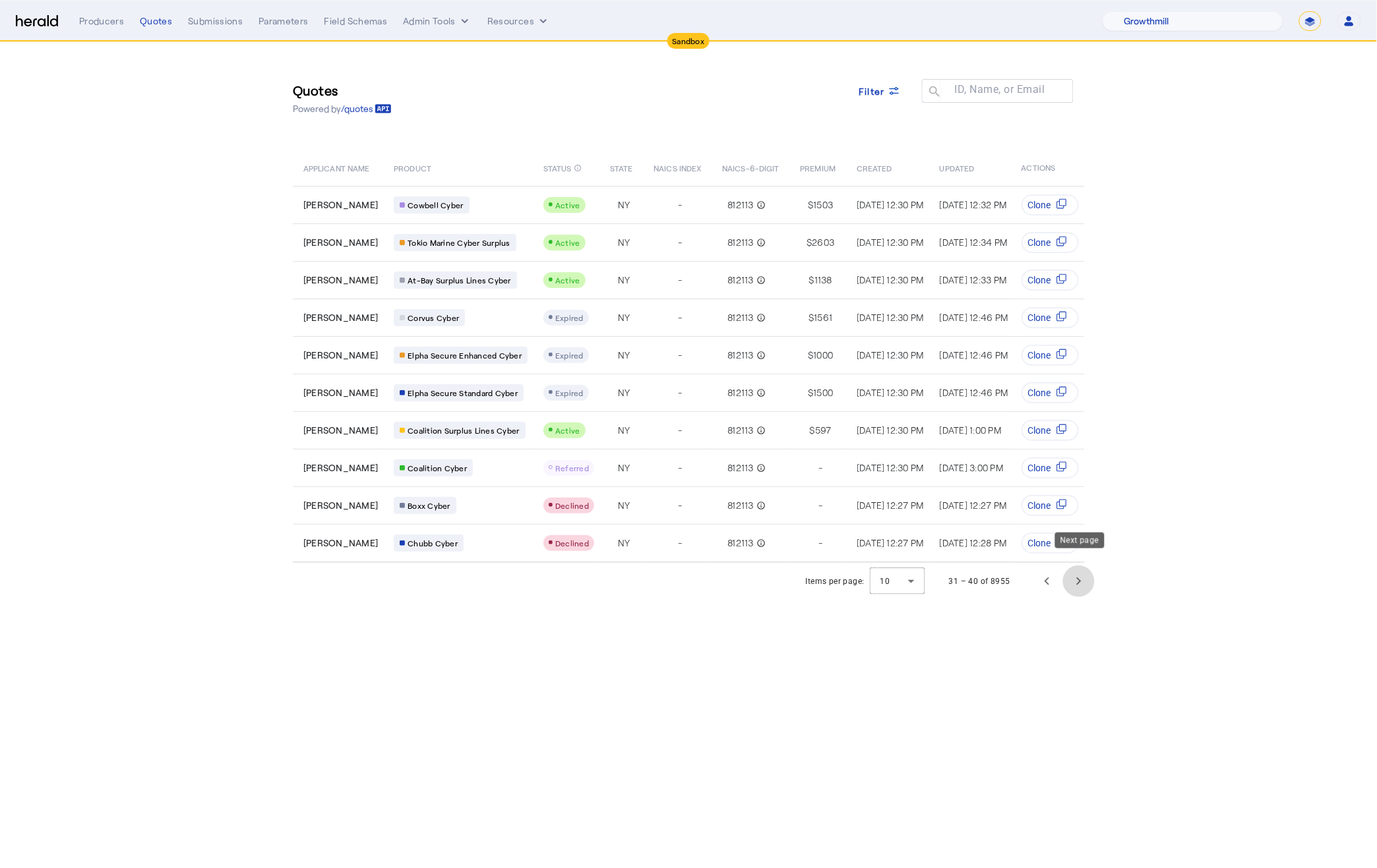
click at [1077, 569] on span "Next page" at bounding box center [1078, 581] width 31 height 31
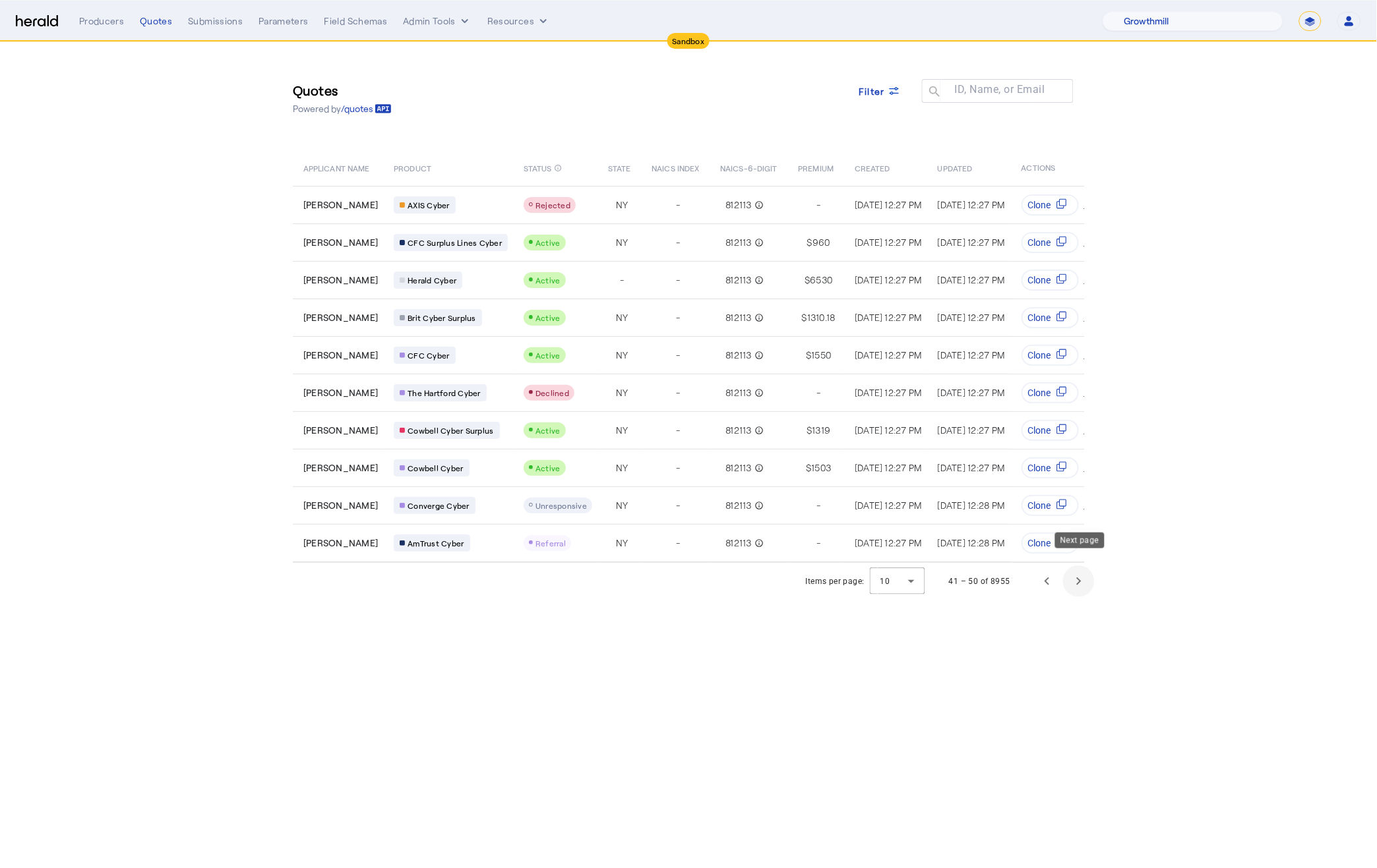
click at [1077, 569] on span "Next page" at bounding box center [1078, 581] width 31 height 31
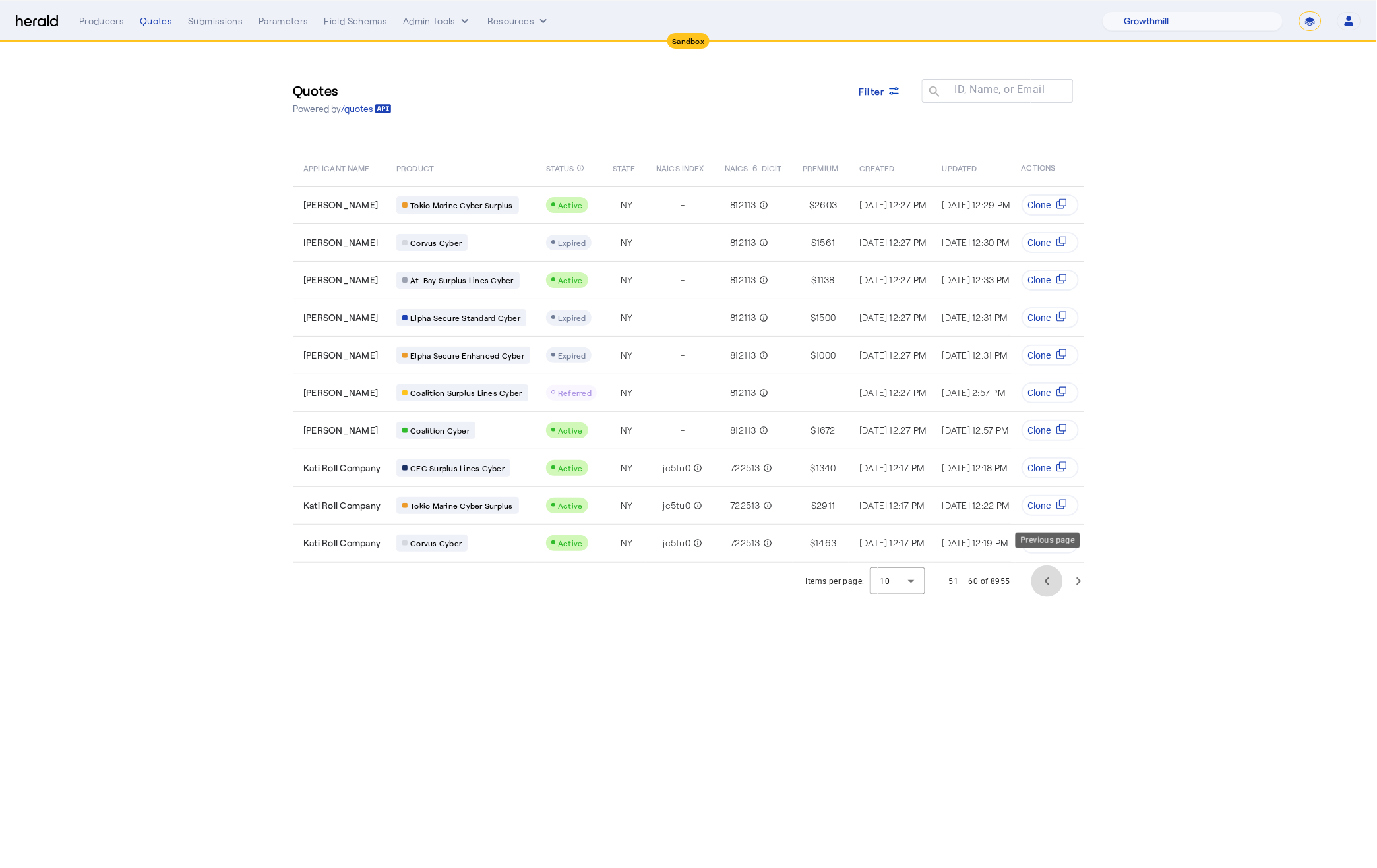
click at [1052, 570] on span "Previous page" at bounding box center [1047, 581] width 31 height 31
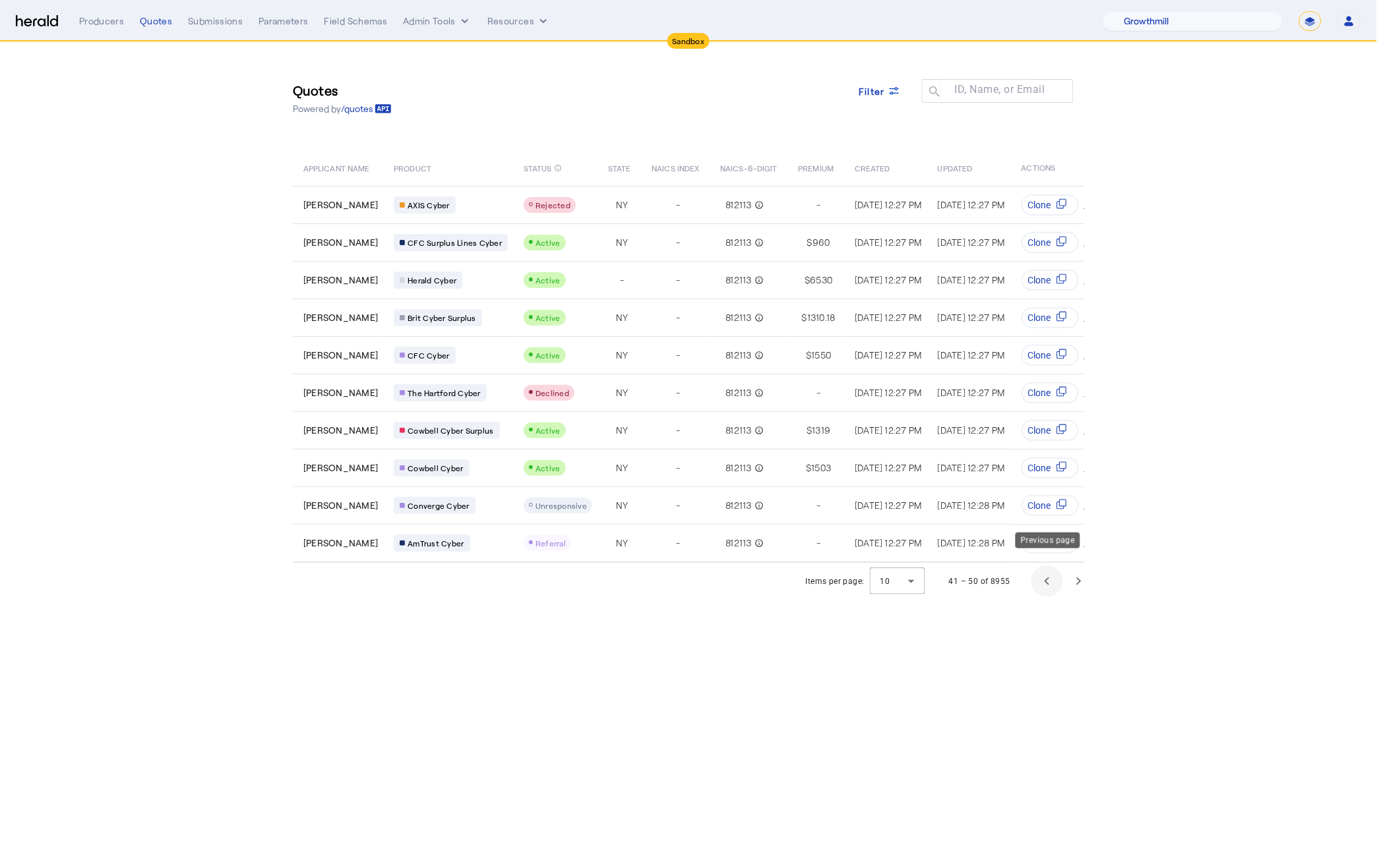
click at [1052, 570] on span "Previous page" at bounding box center [1047, 581] width 31 height 31
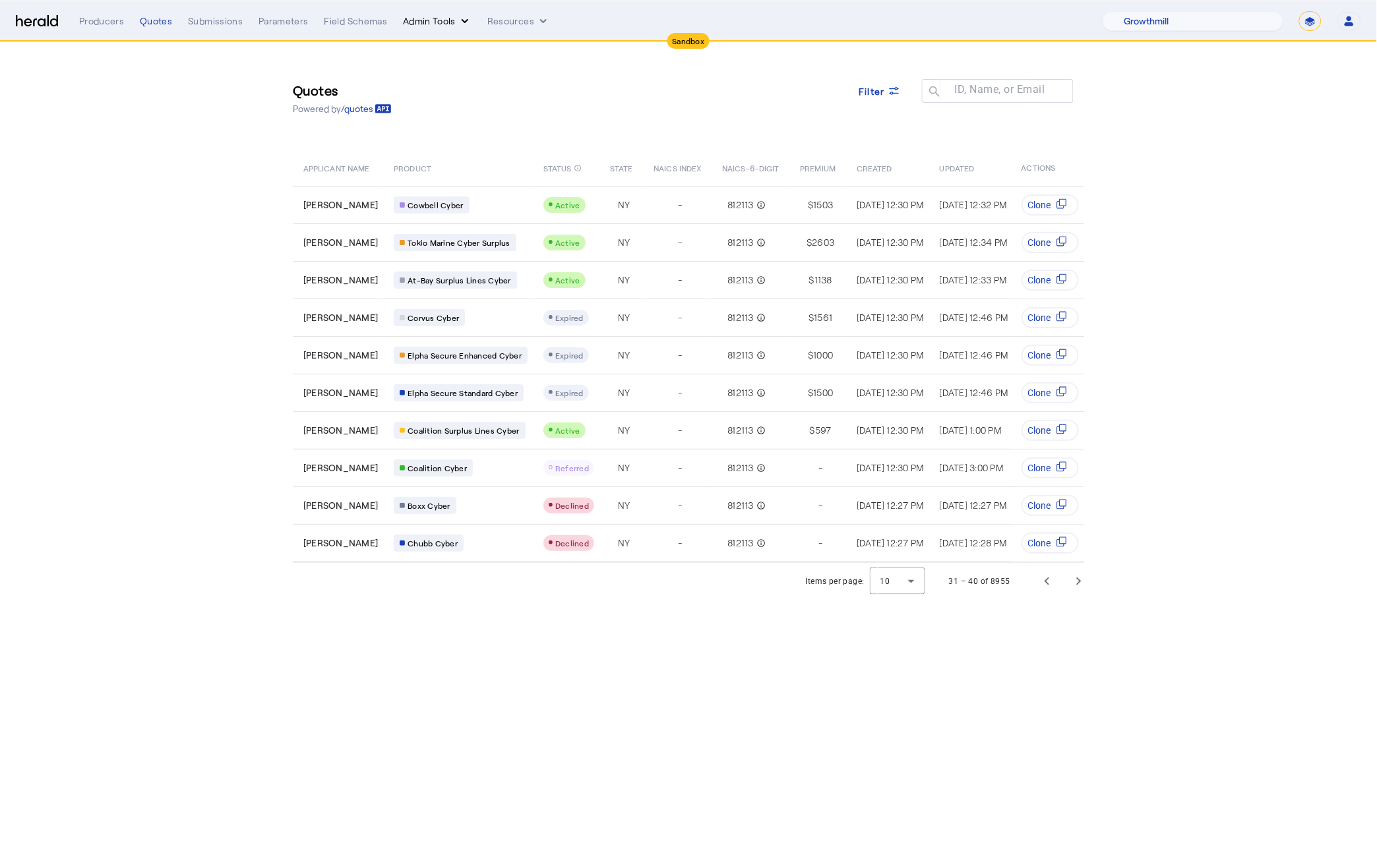
click at [460, 20] on icon "internal dropdown menu" at bounding box center [465, 21] width 13 height 13
click at [460, 53] on span "Platforms Manager" at bounding box center [460, 49] width 96 height 16
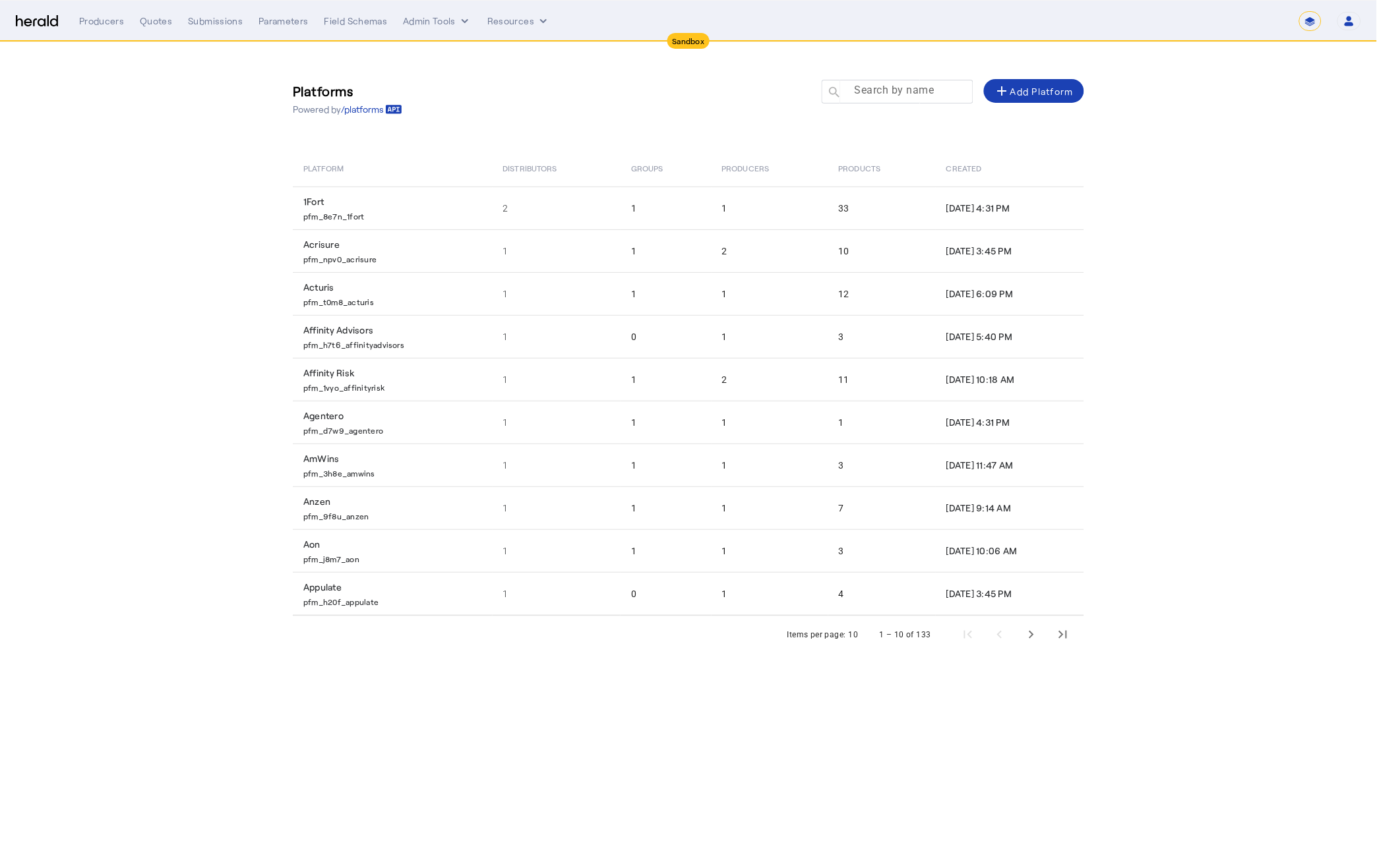
drag, startPoint x: 860, startPoint y: 108, endPoint x: 859, endPoint y: 96, distance: 12.0
click at [860, 106] on div at bounding box center [897, 111] width 152 height 15
click at [858, 92] on mat-label "Search by name" at bounding box center [894, 90] width 79 height 13
click at [858, 92] on input "Search by name" at bounding box center [903, 91] width 119 height 16
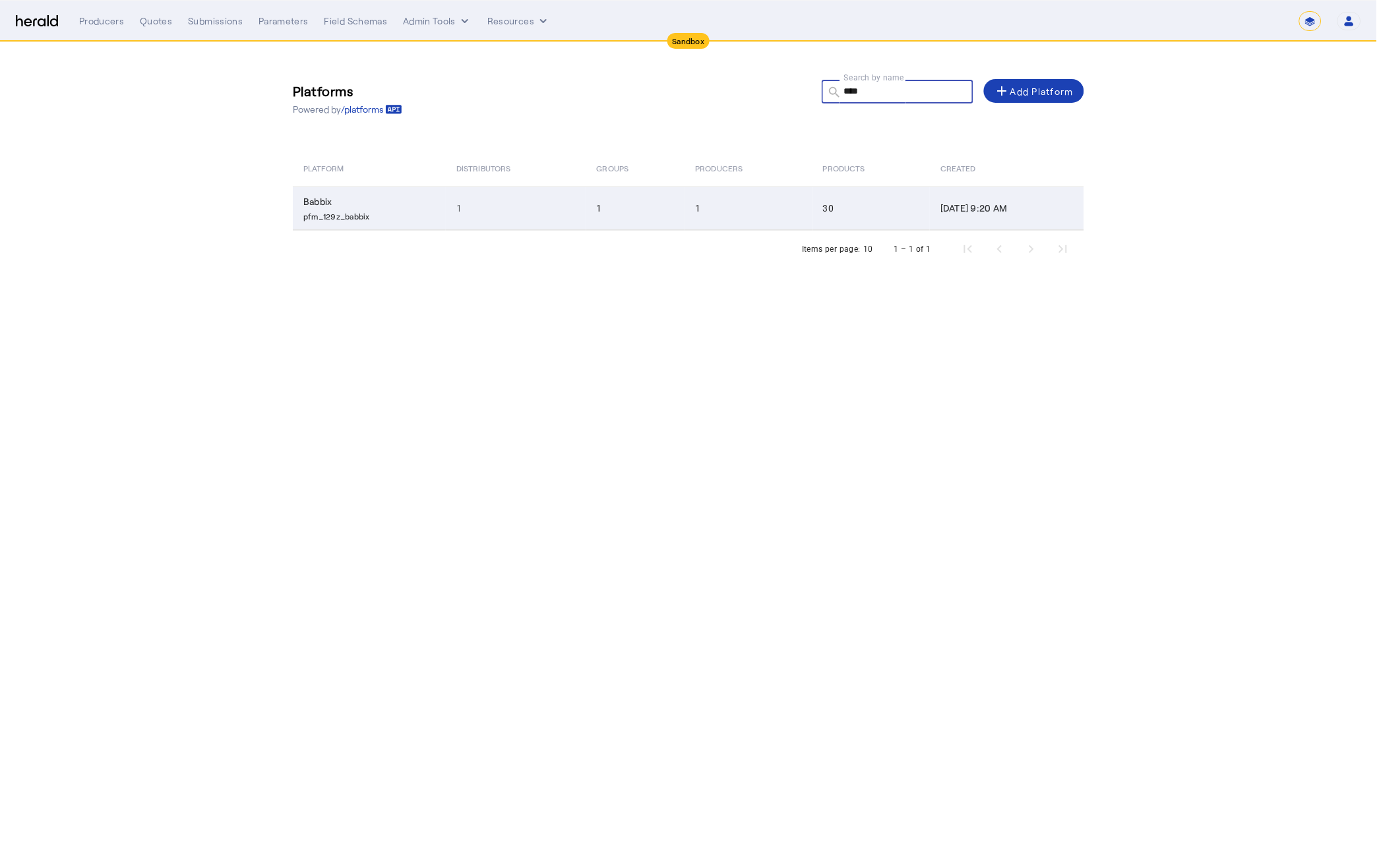
type input "****"
click at [403, 217] on p "pfm_129z_babbix" at bounding box center [371, 215] width 137 height 13
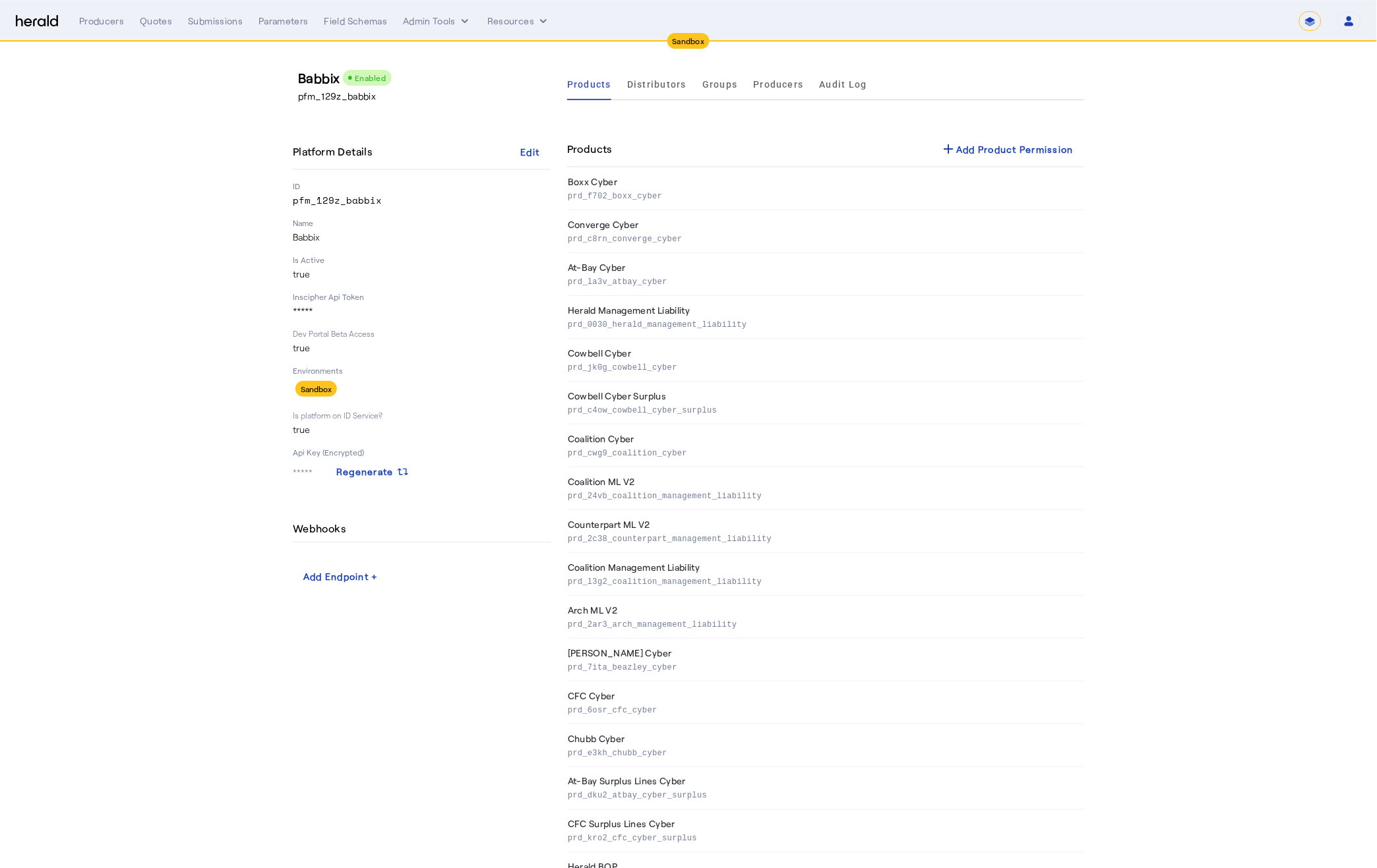
click at [323, 201] on p "pfm_129z_babbix" at bounding box center [422, 200] width 259 height 13
copy p "pfm_129z_babbix"
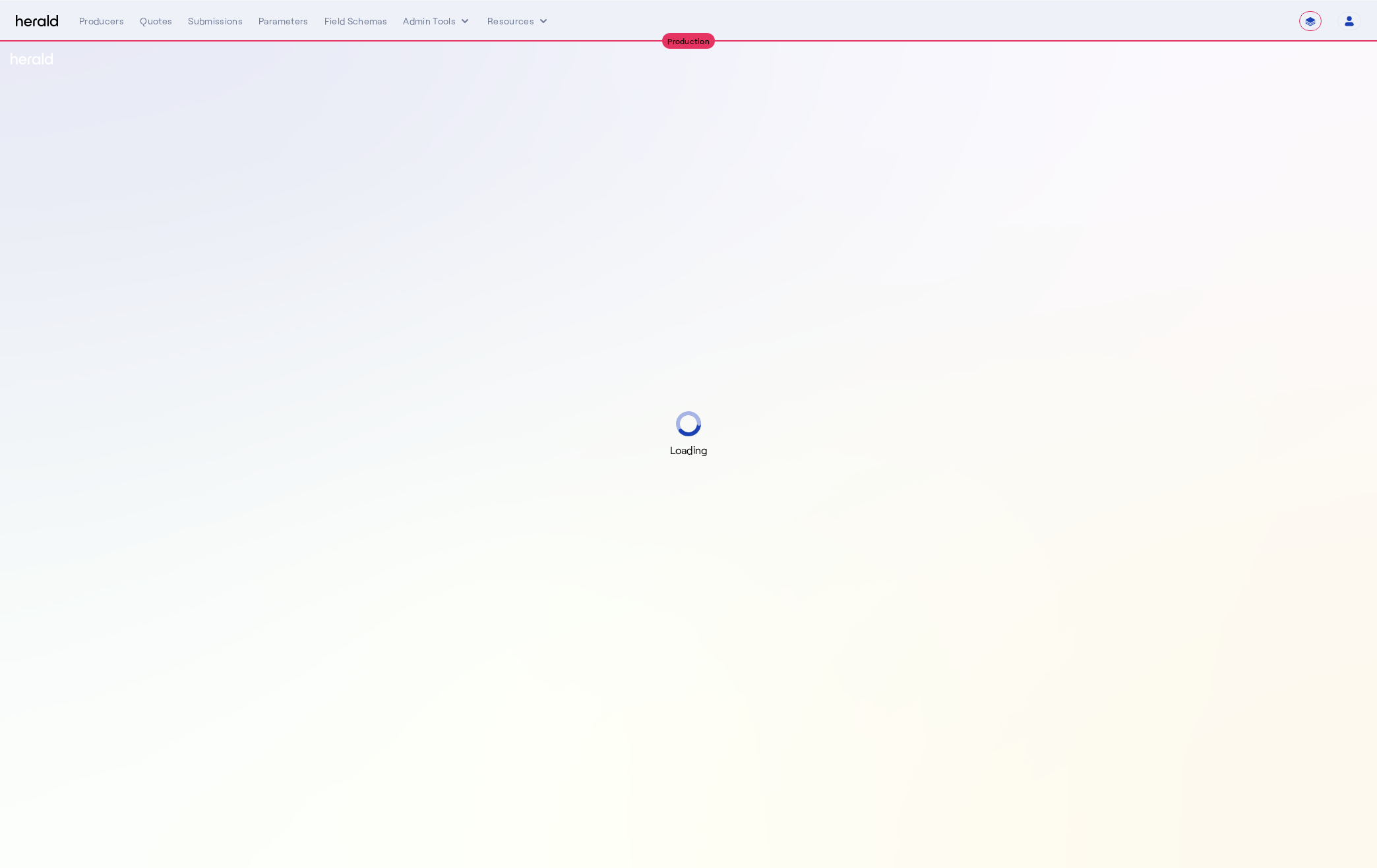
select select "**********"
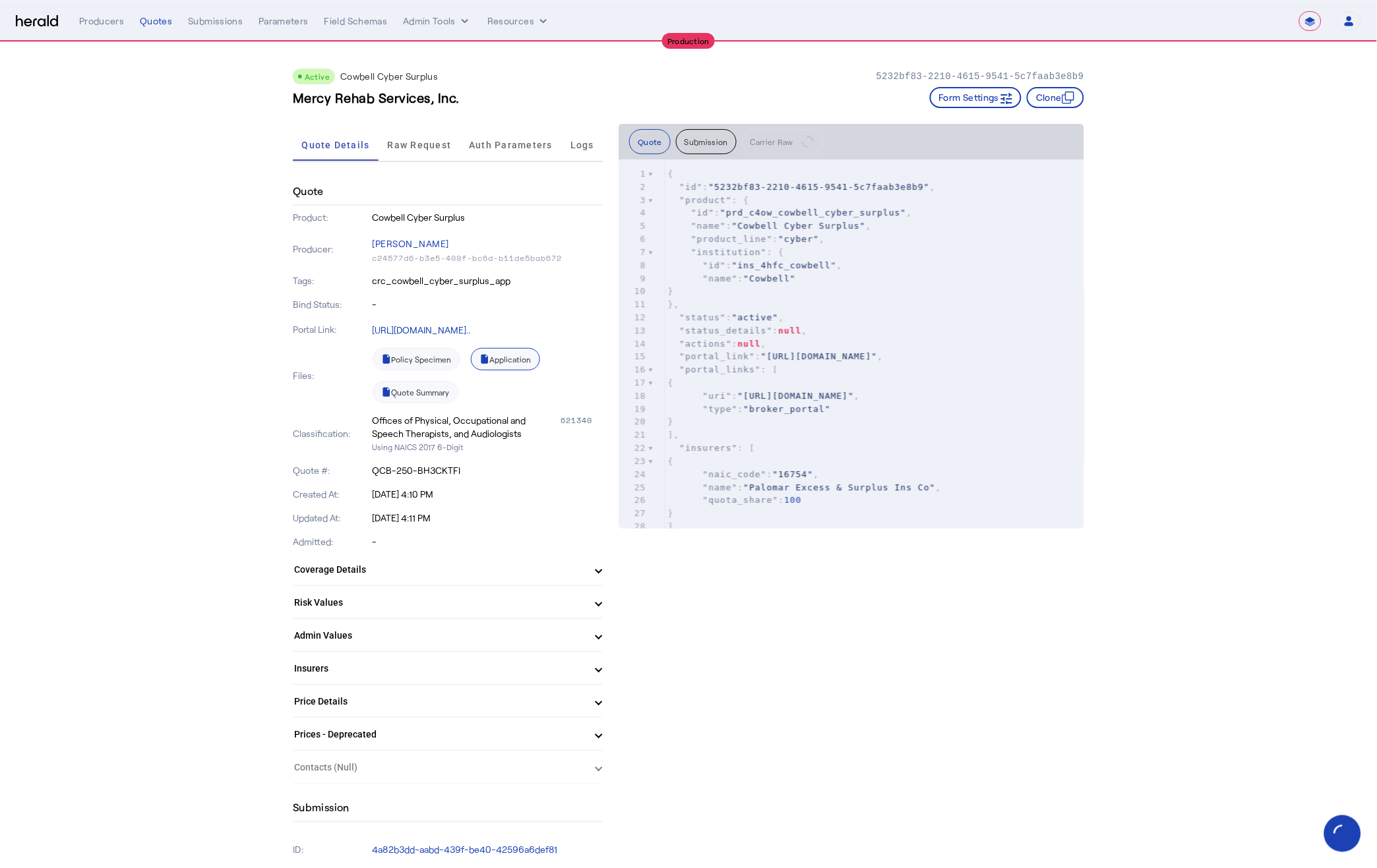
click at [498, 355] on link "Application" at bounding box center [505, 359] width 70 height 23
